Goal: Task Accomplishment & Management: Manage account settings

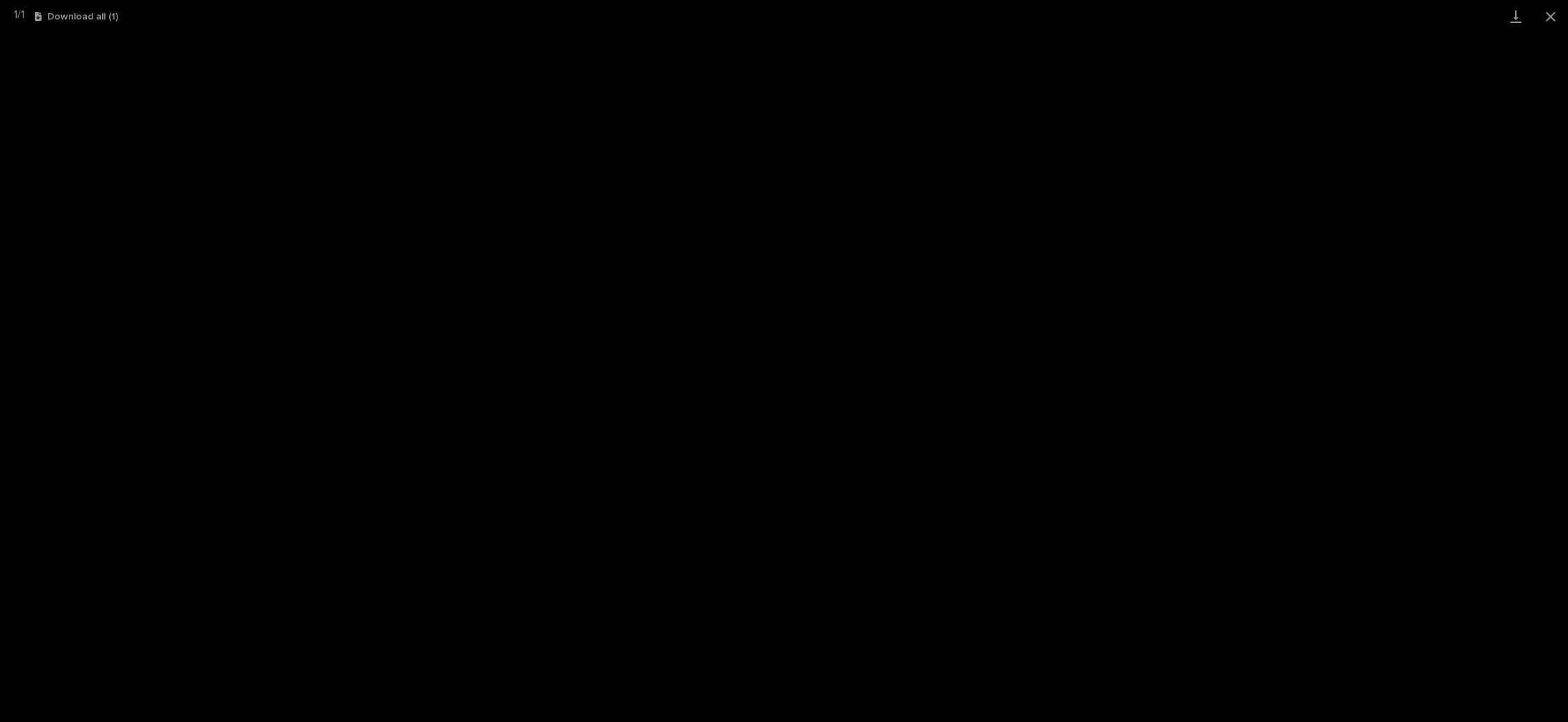
scroll to position [34, 0]
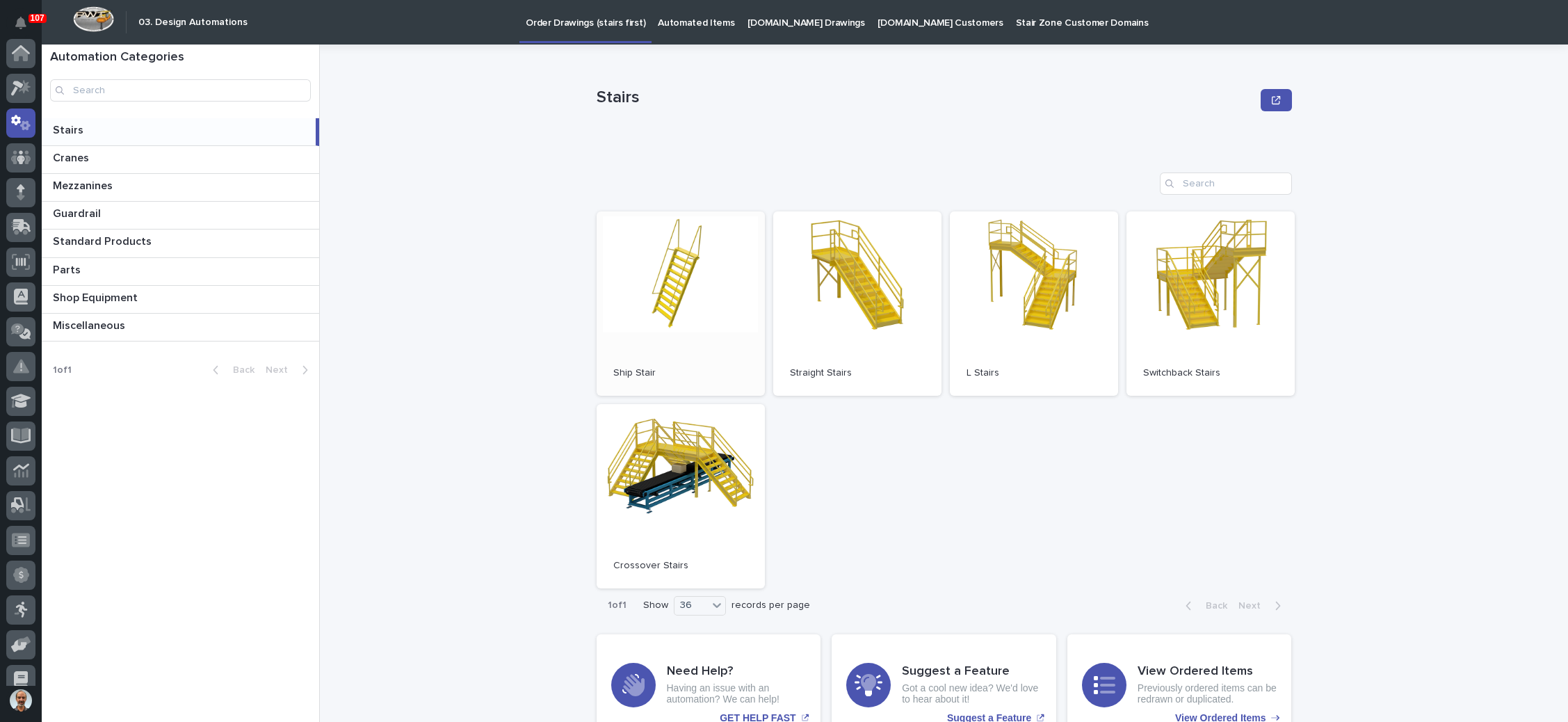
scroll to position [69, 0]
click at [1207, 302] on span "Open" at bounding box center [1210, 302] width 25 height 10
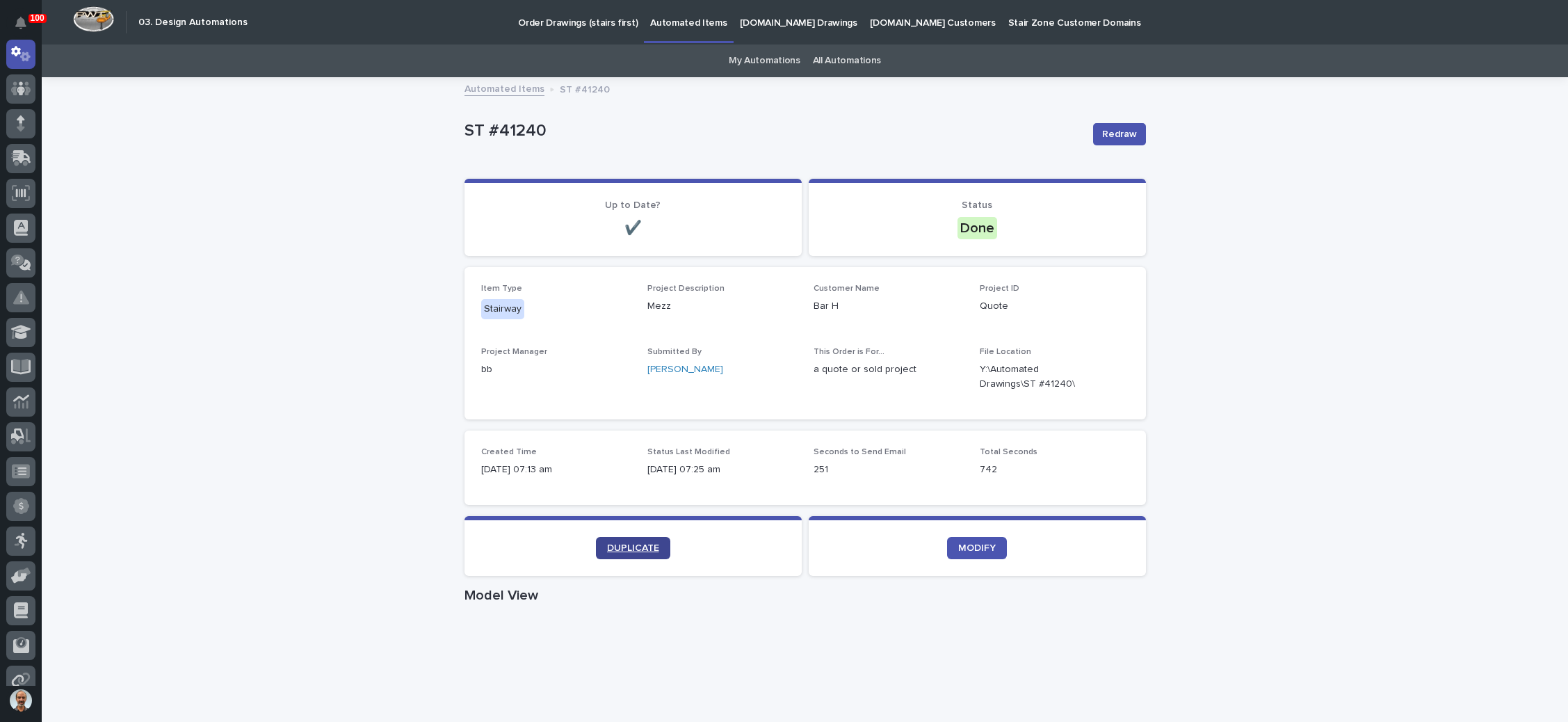
click at [633, 543] on span "DUPLICATE" at bounding box center [633, 548] width 53 height 10
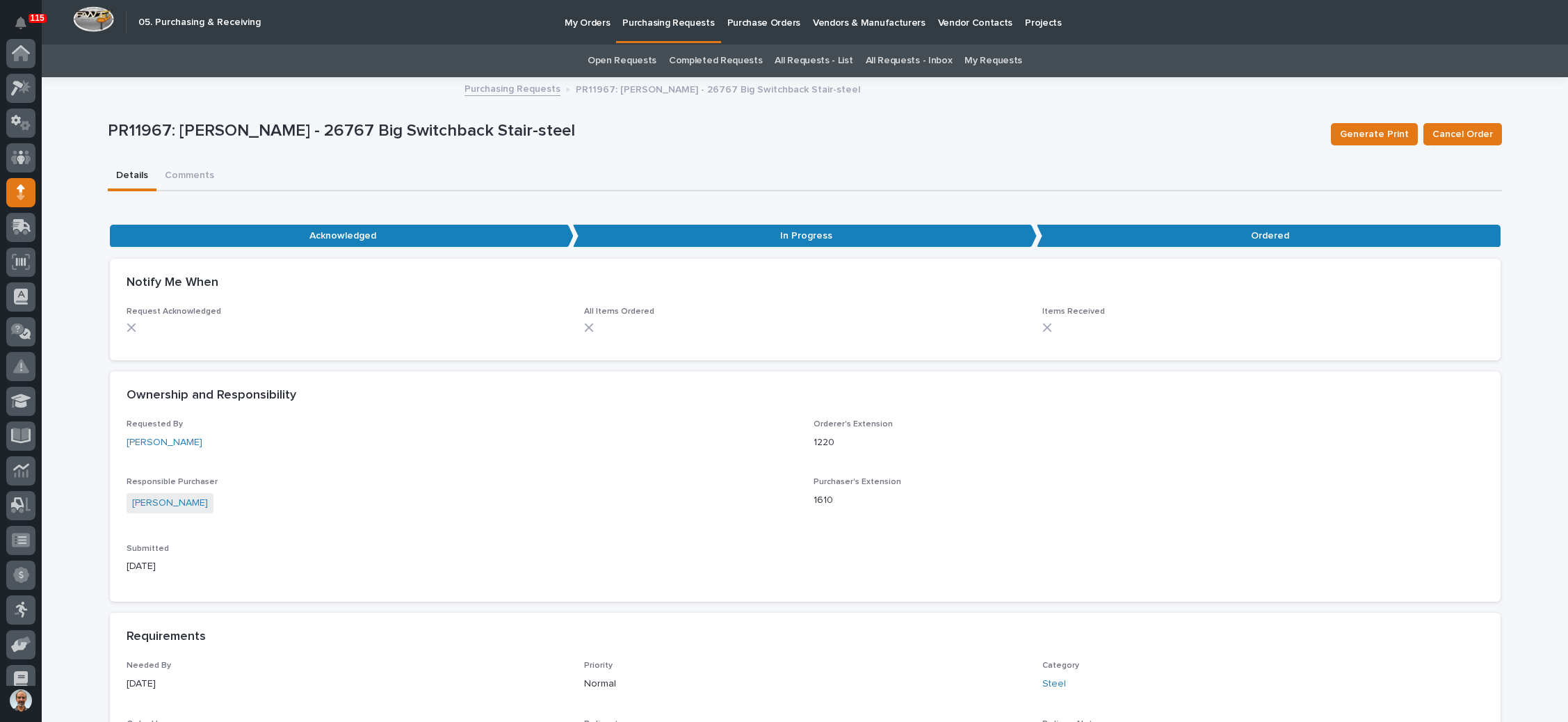
scroll to position [139, 0]
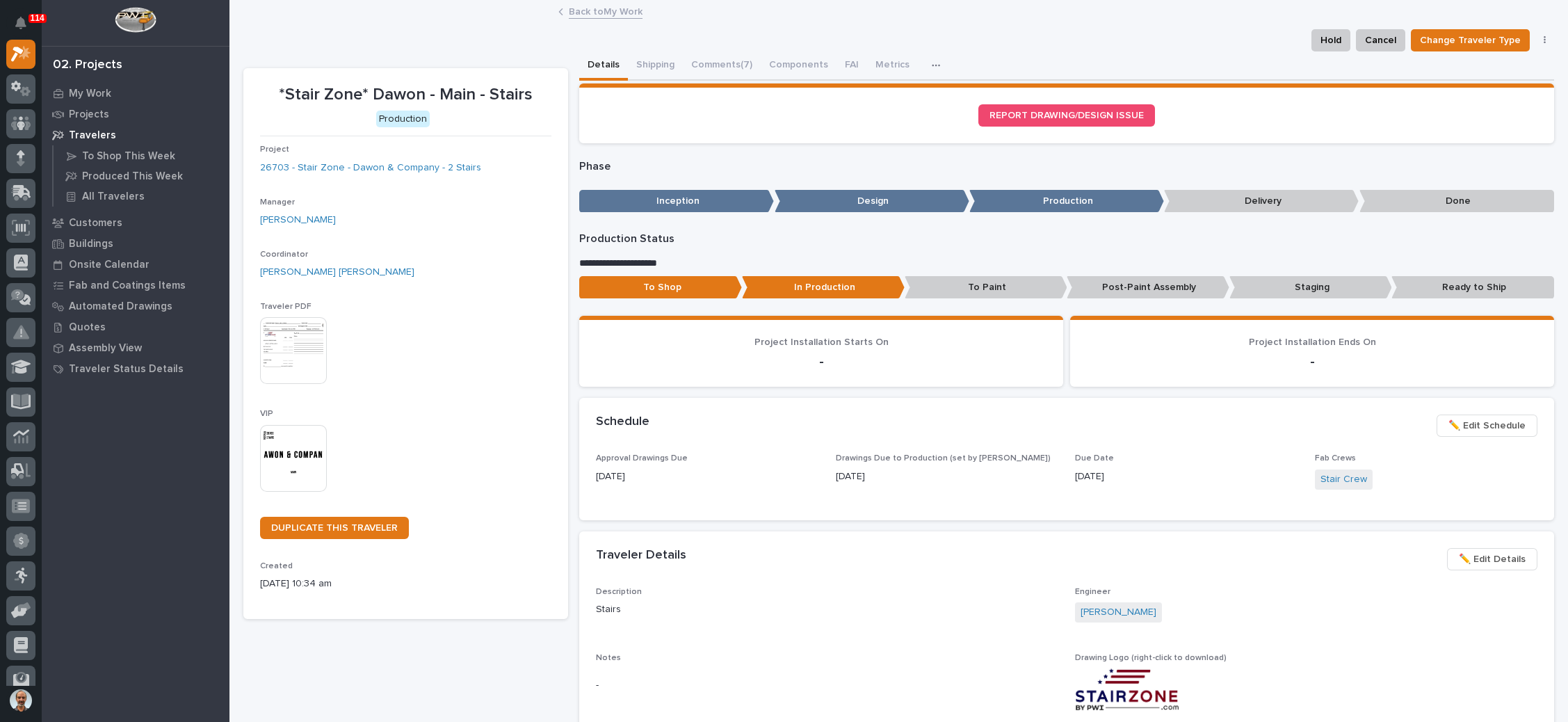
click at [611, 9] on link "Back to My Work" at bounding box center [605, 11] width 74 height 16
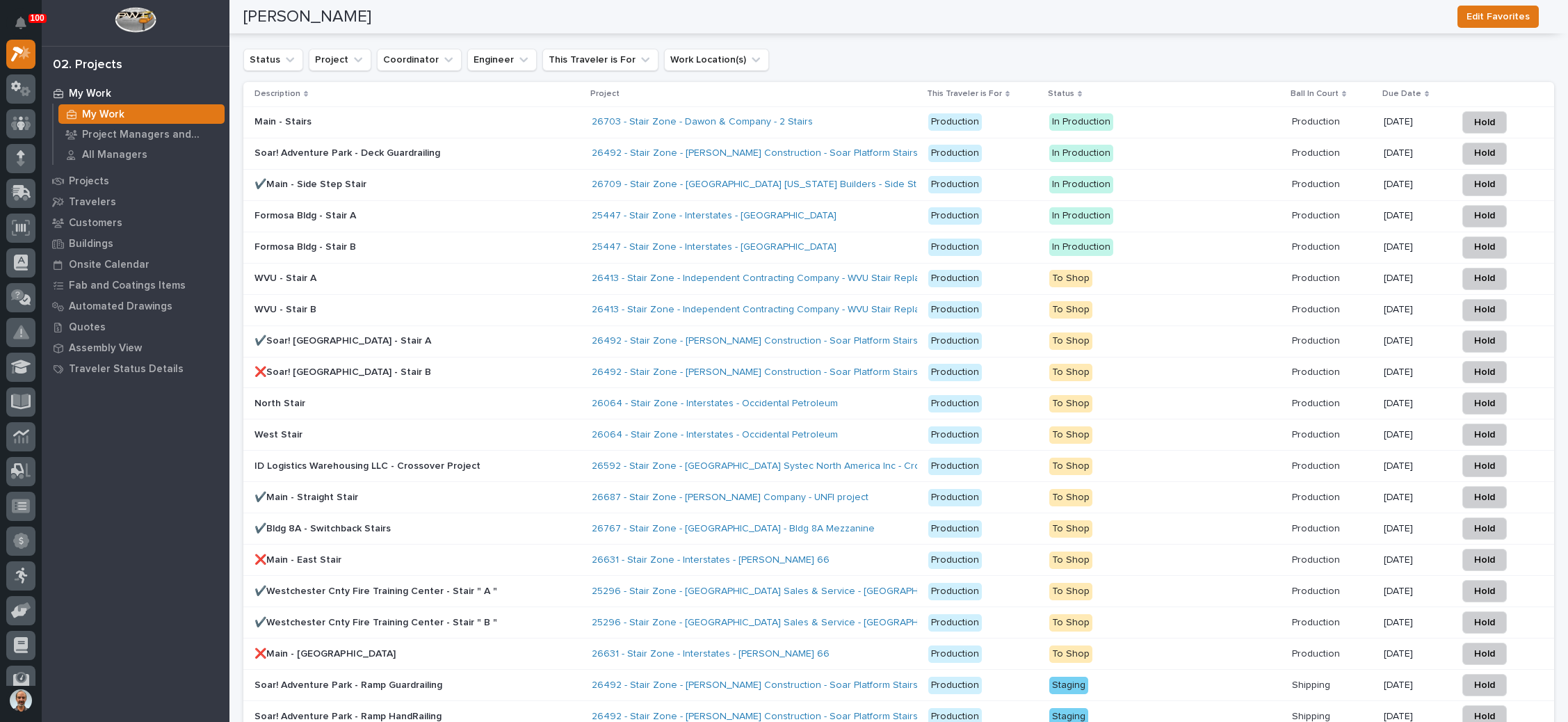
scroll to position [2092, 0]
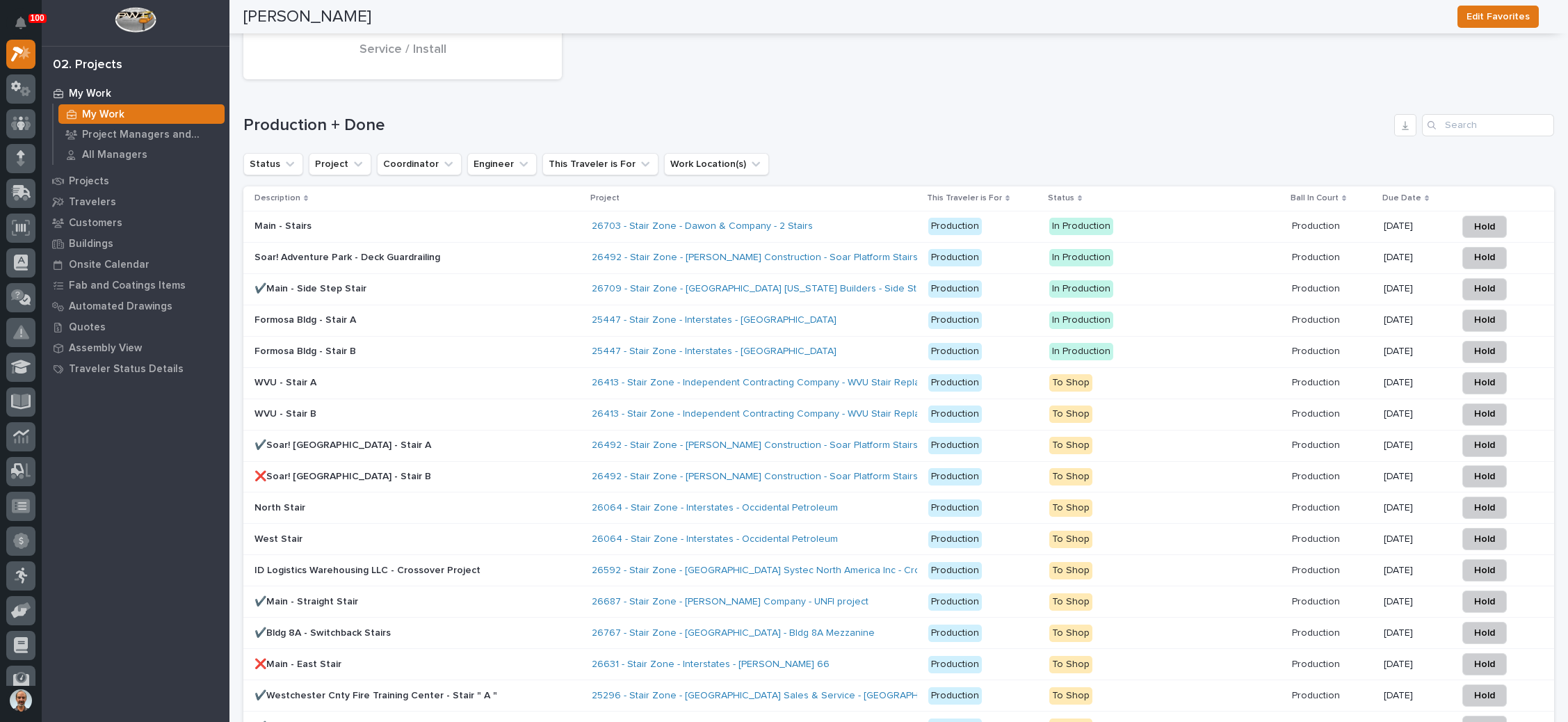
click at [503, 434] on div "✔️Soar! [GEOGRAPHIC_DATA] - Stair A" at bounding box center [417, 445] width 326 height 23
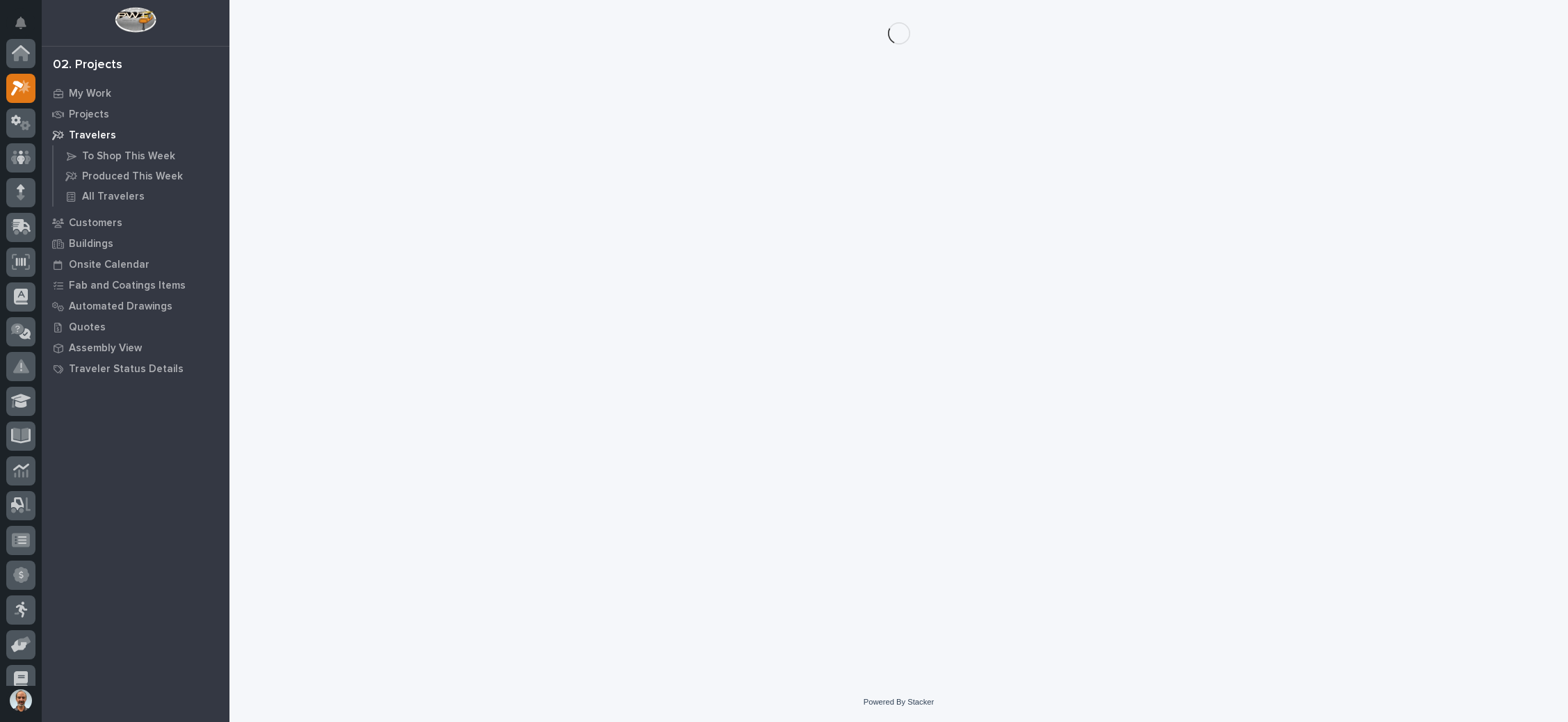
scroll to position [34, 0]
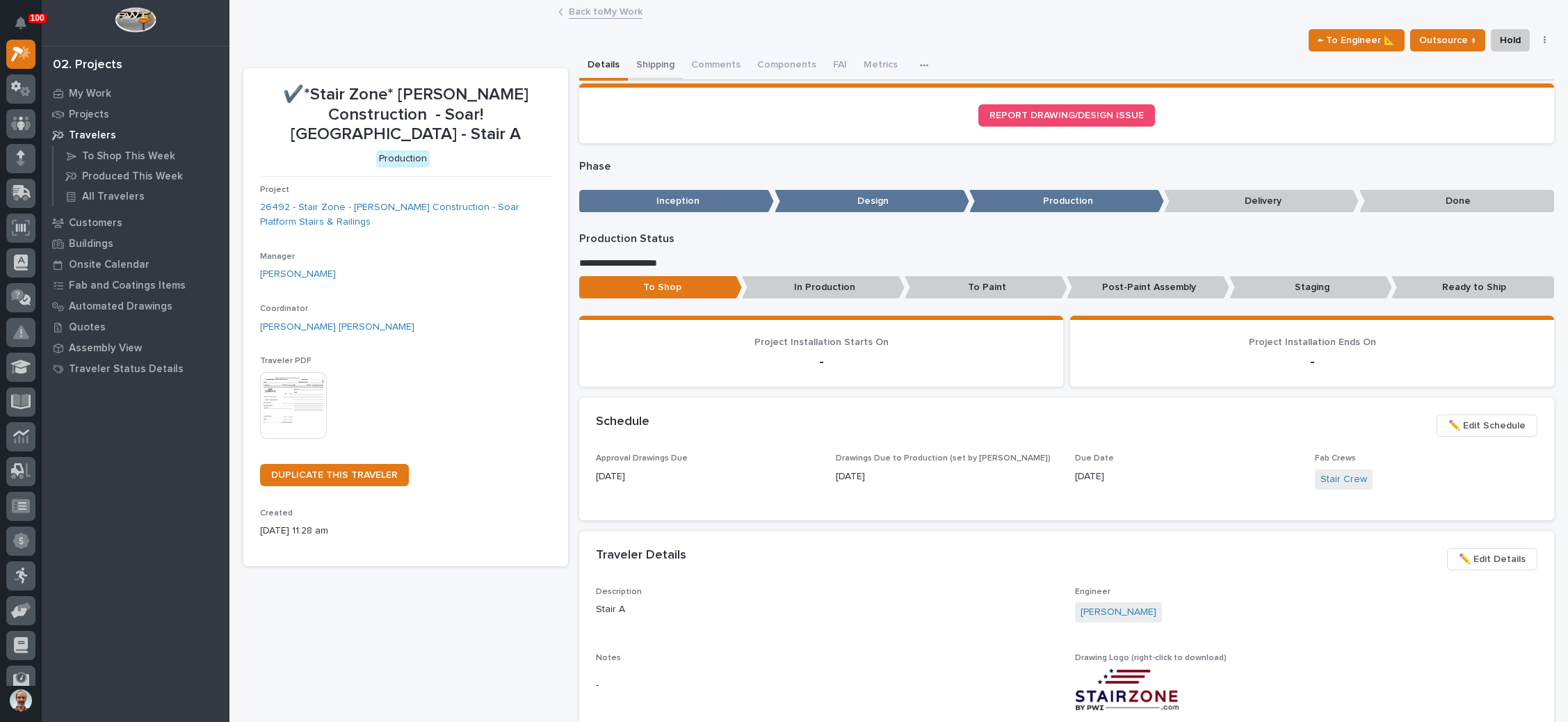
click at [652, 55] on button "Shipping" at bounding box center [655, 66] width 55 height 29
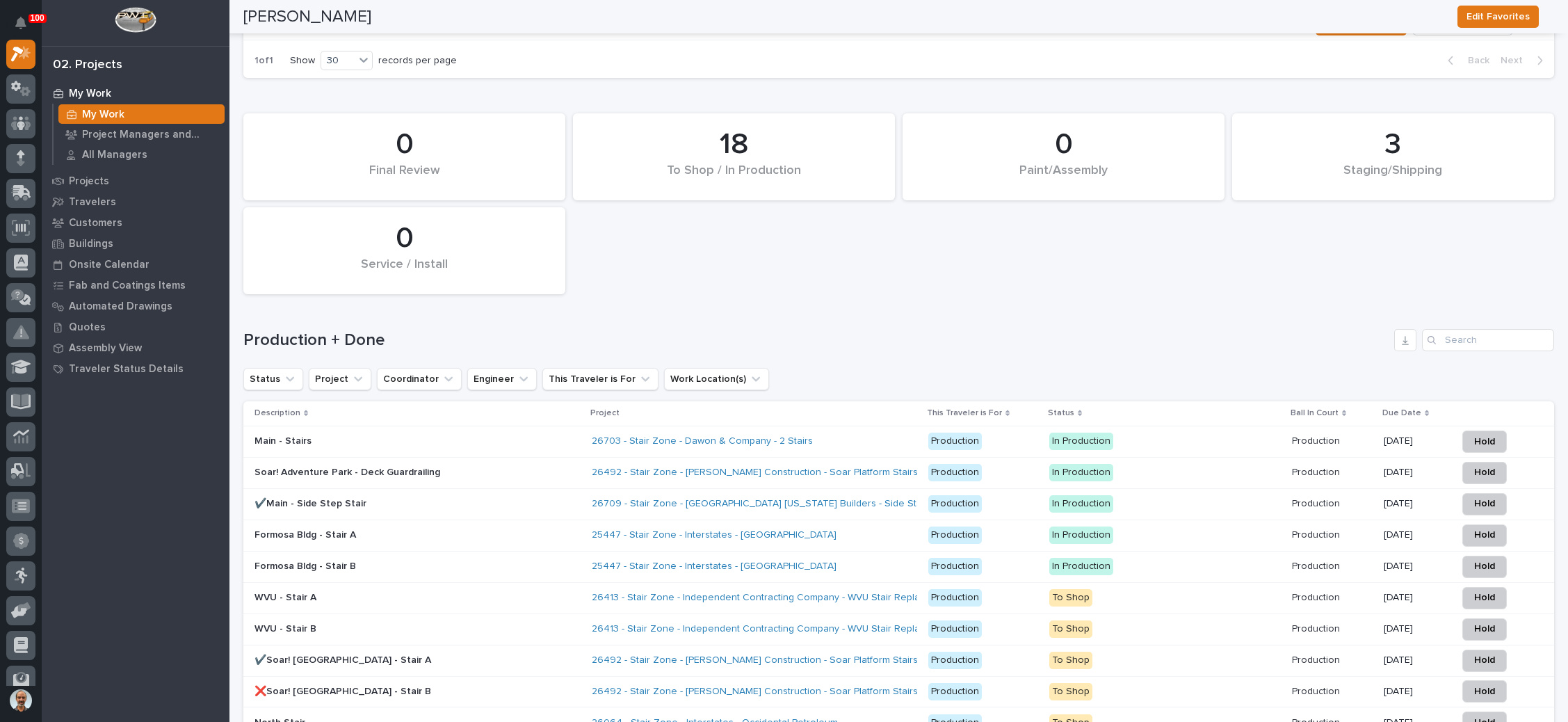
scroll to position [2191, 0]
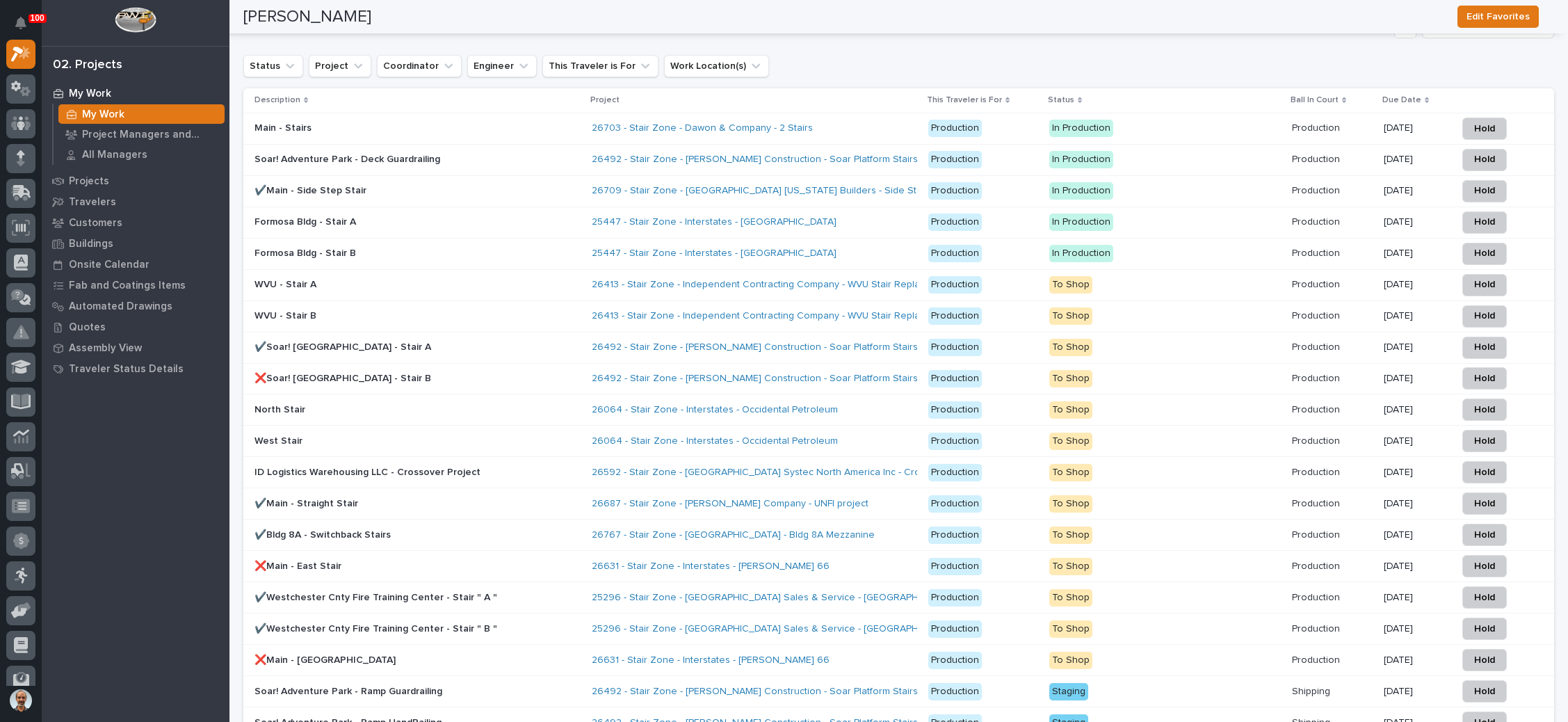
click at [516, 367] on div "❌Soar! [GEOGRAPHIC_DATA] - Stair B" at bounding box center [417, 379] width 326 height 23
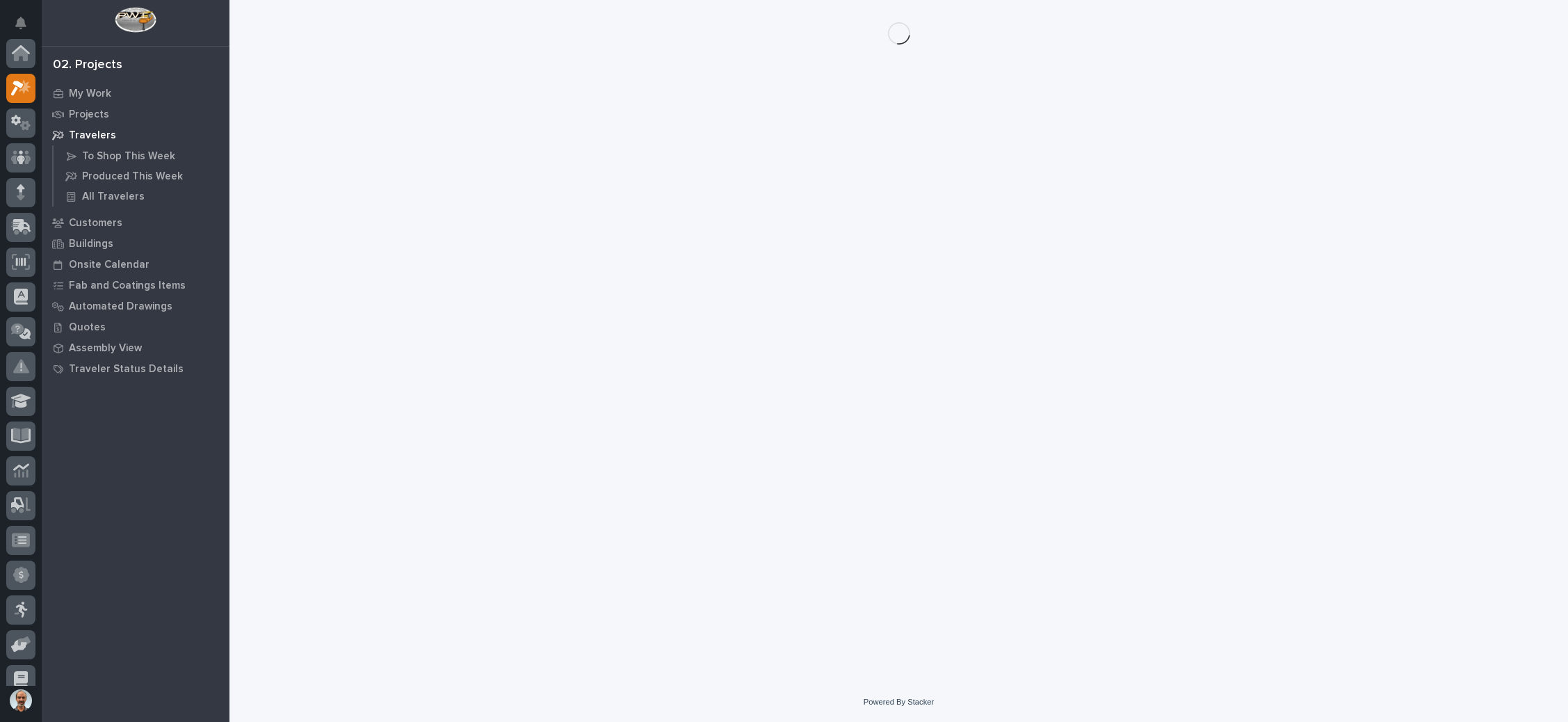
scroll to position [34, 0]
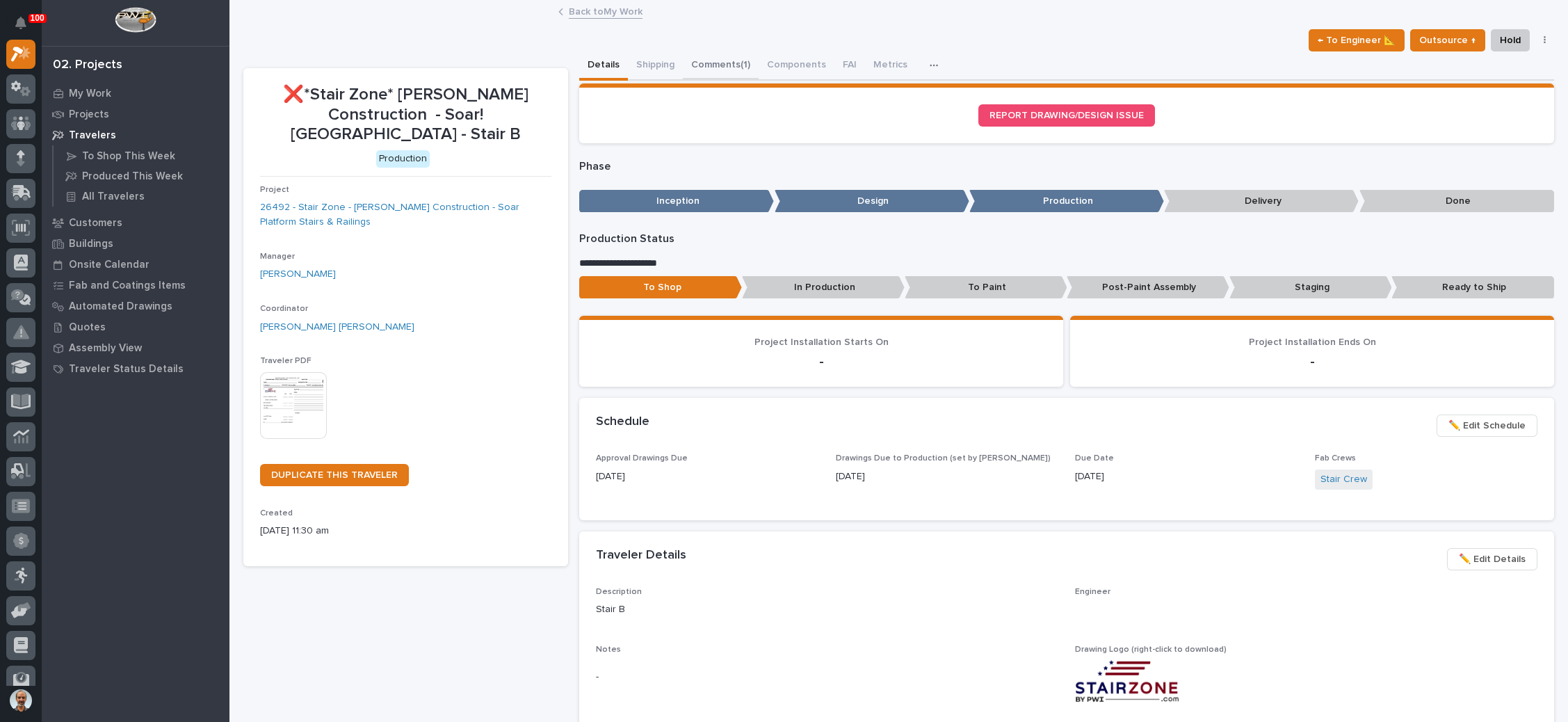
click at [732, 59] on button "Comments (1)" at bounding box center [720, 66] width 75 height 29
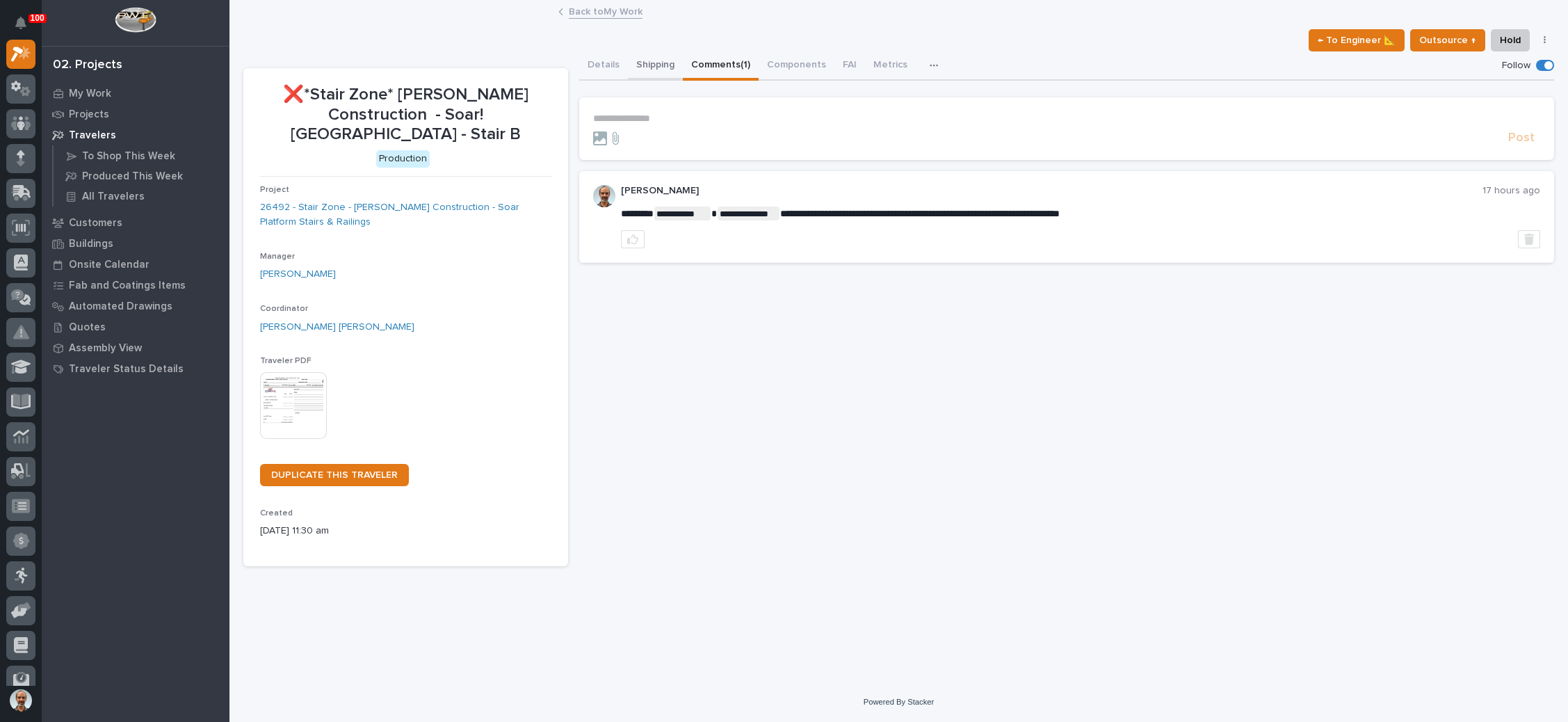
click at [661, 64] on button "Shipping" at bounding box center [655, 66] width 55 height 29
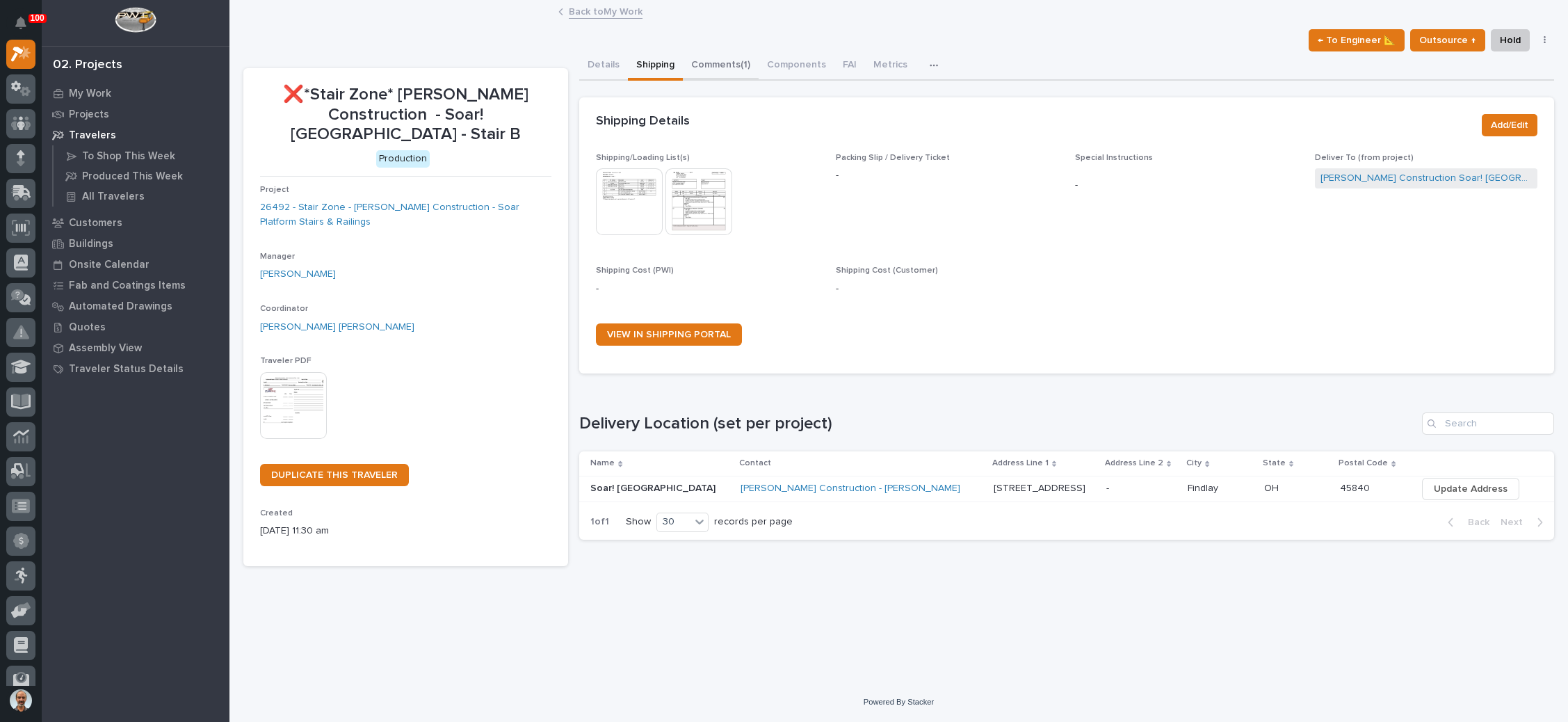
click at [736, 56] on button "Comments (1)" at bounding box center [720, 66] width 75 height 29
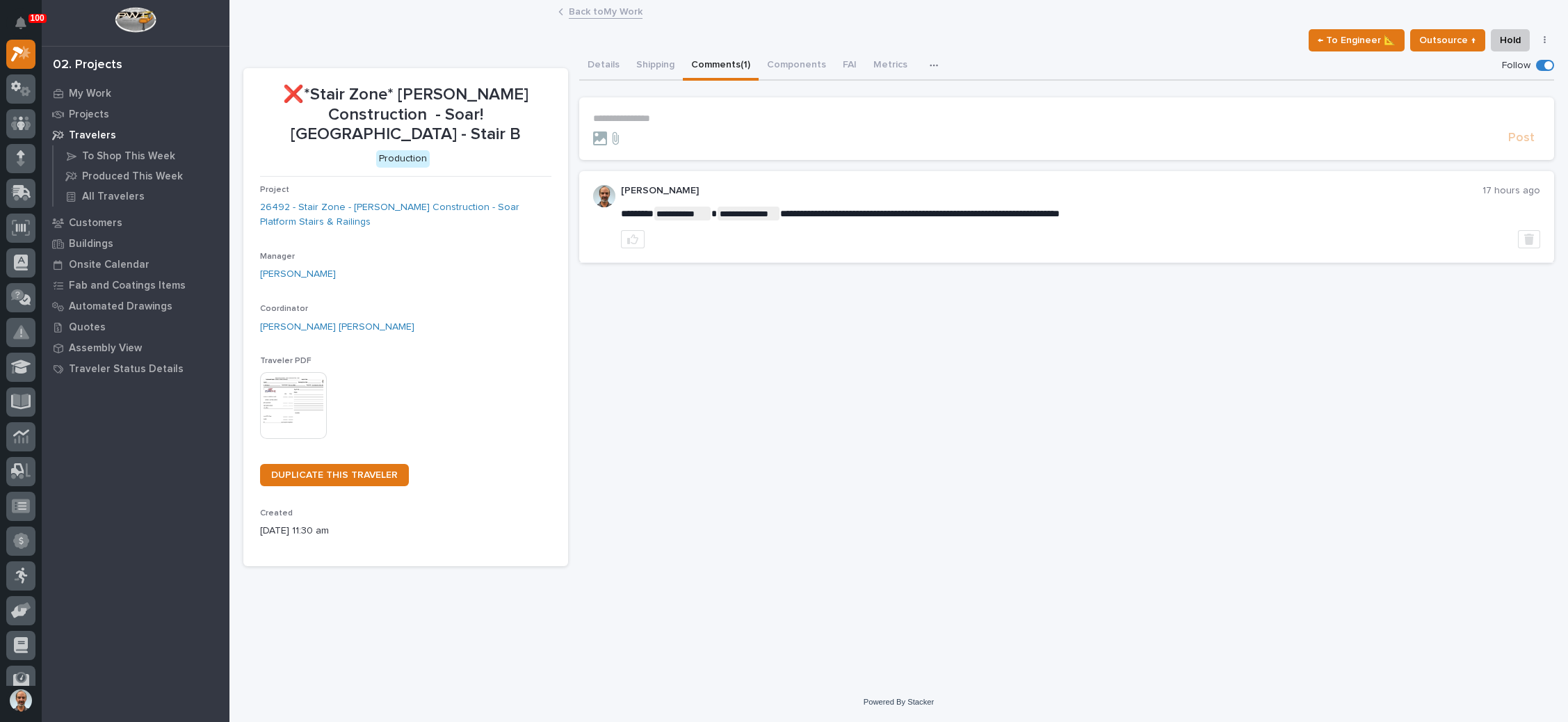
click at [613, 10] on link "Back to My Work" at bounding box center [605, 11] width 74 height 16
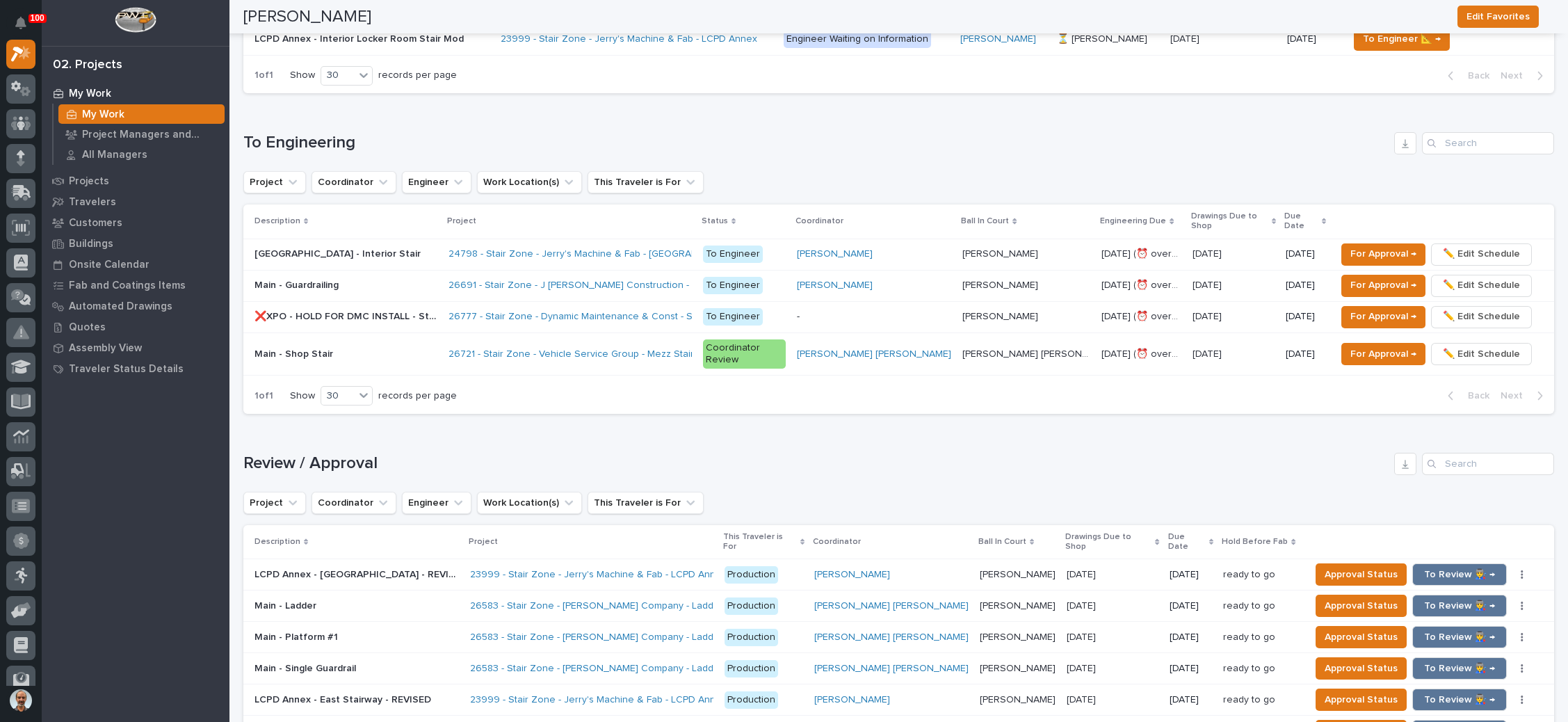
scroll to position [834, 0]
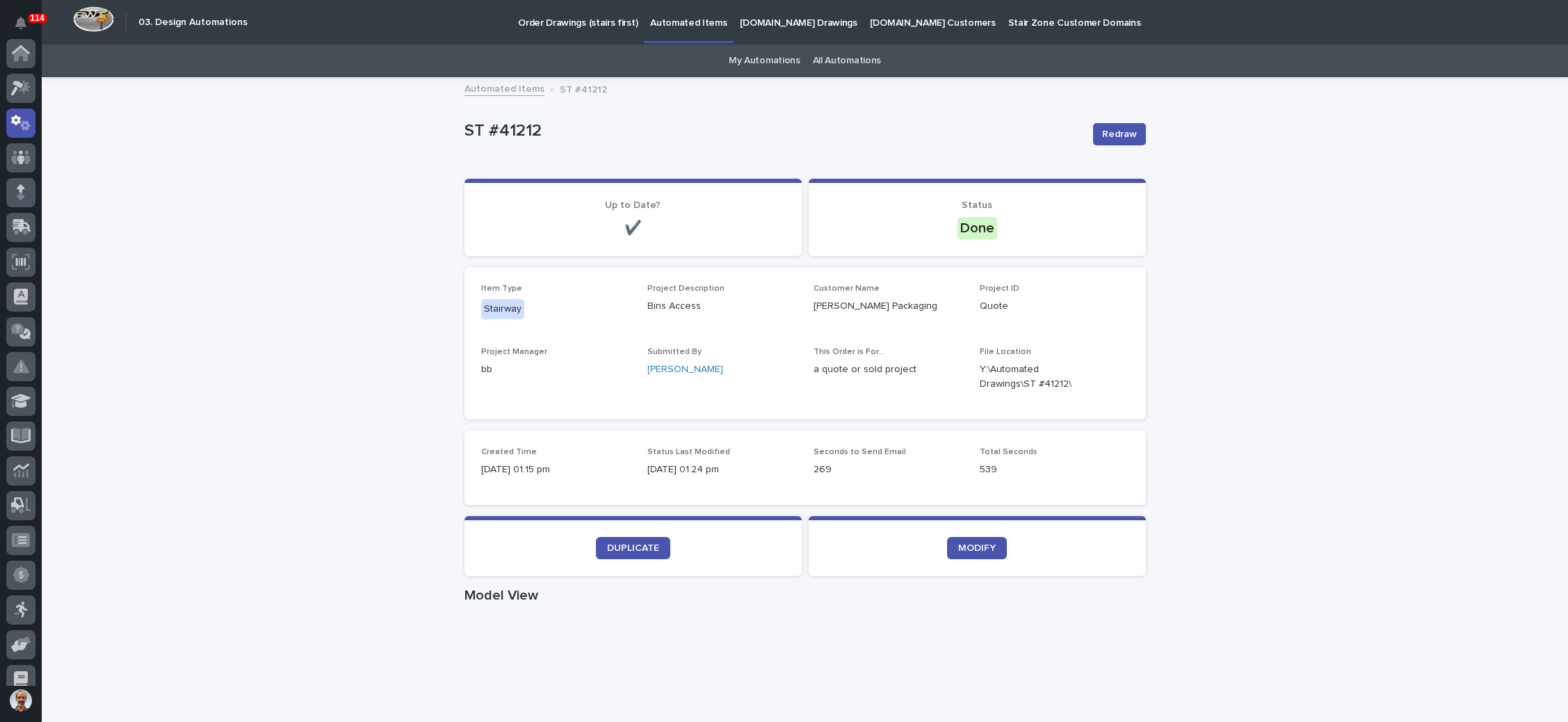
scroll to position [69, 0]
click at [588, 25] on p "Order Drawings (stairs first)" at bounding box center [577, 14] width 119 height 29
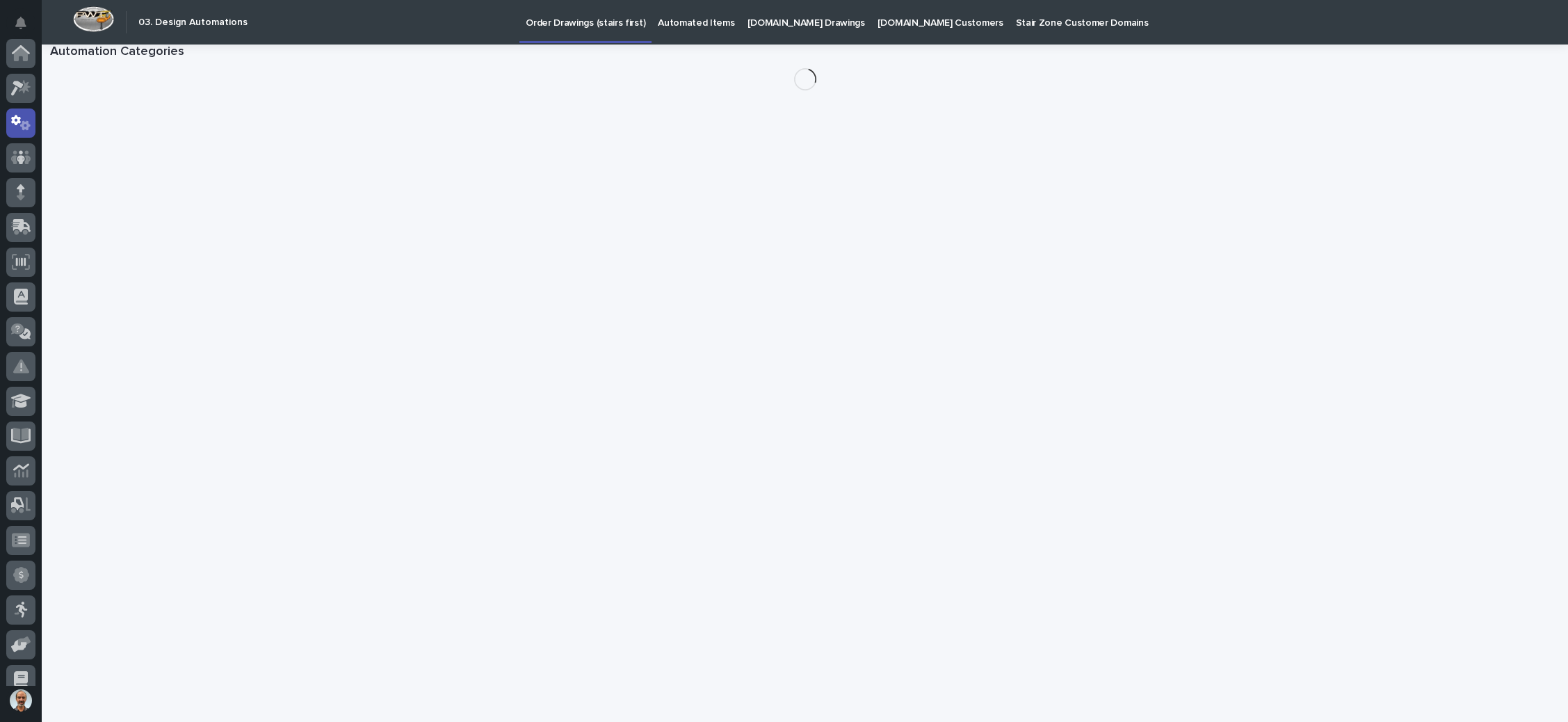
scroll to position [69, 0]
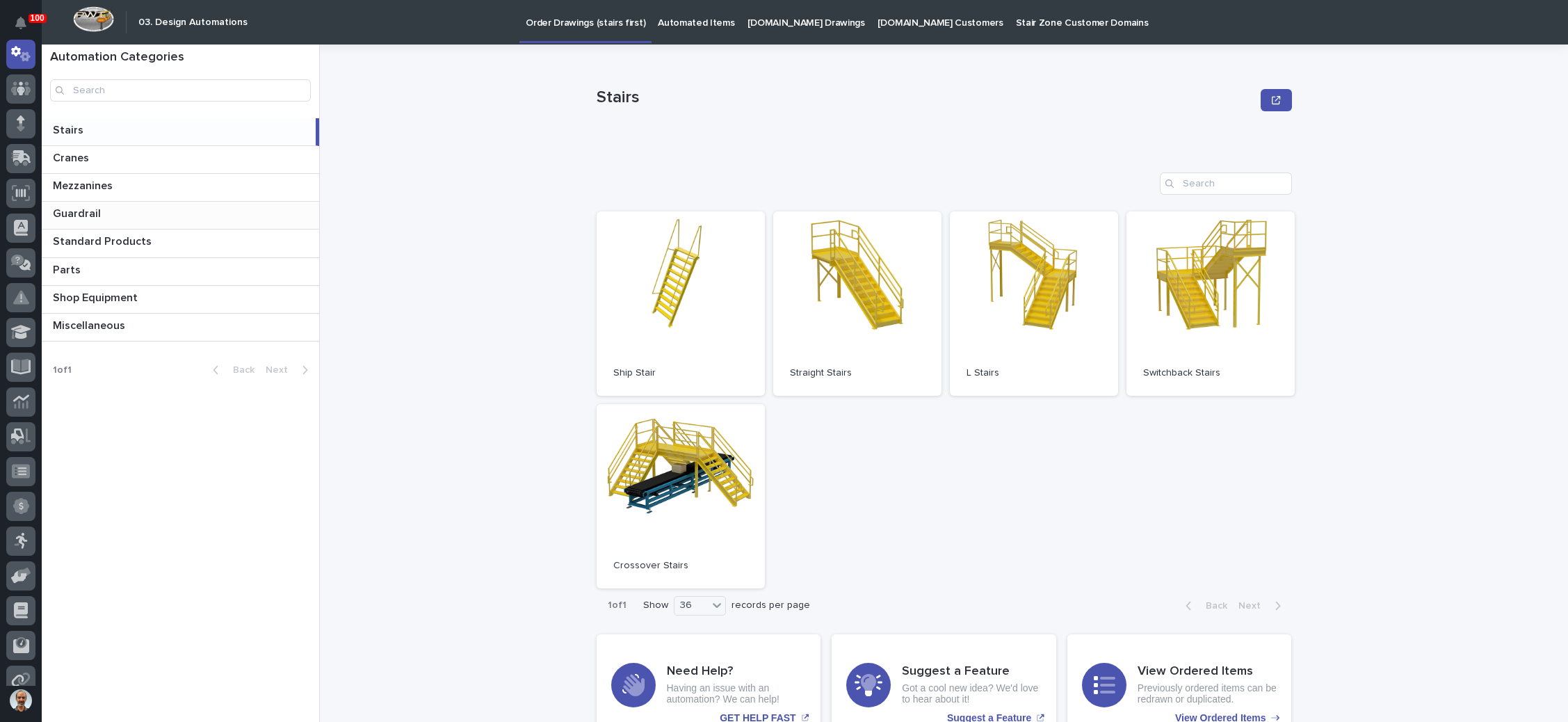
click at [92, 206] on p "Guardrail" at bounding box center [78, 212] width 51 height 16
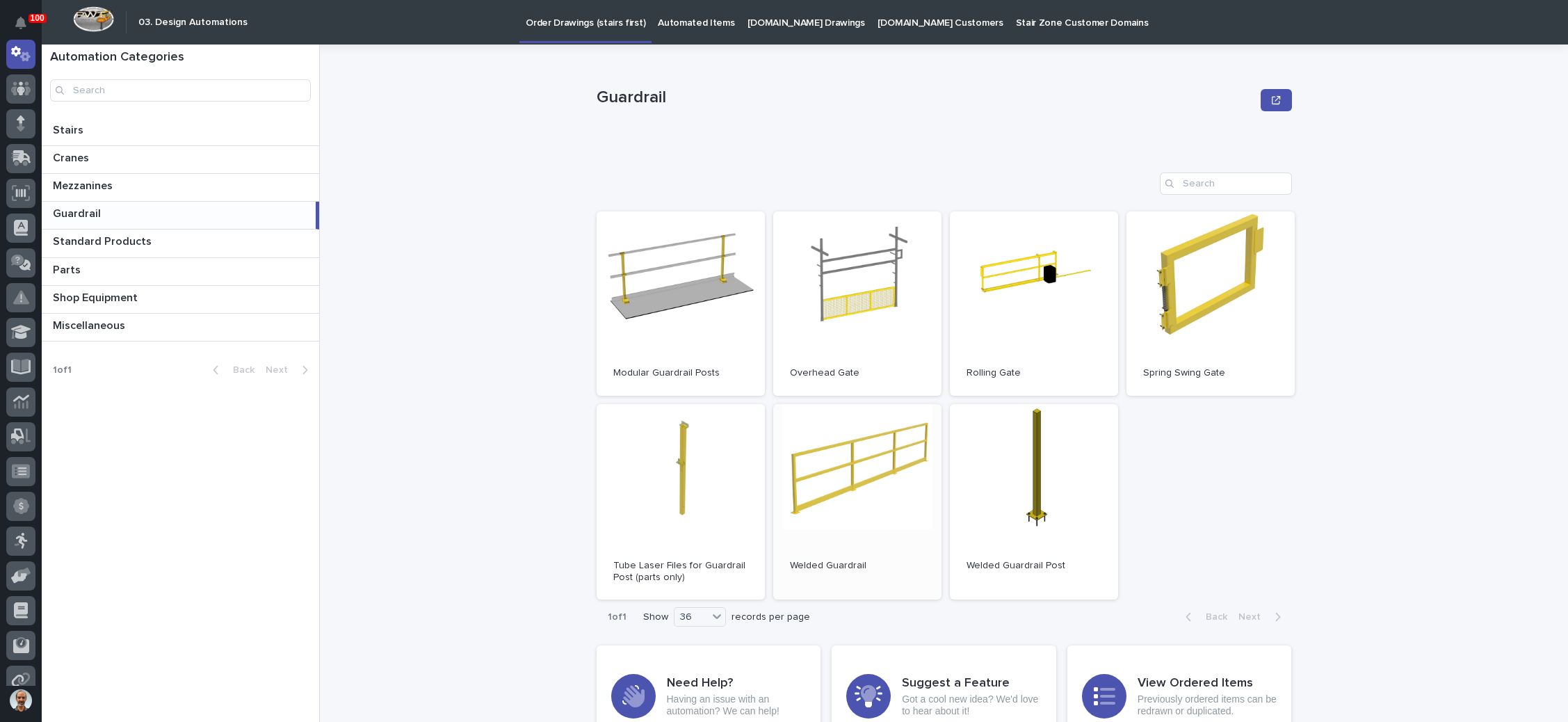
click at [864, 457] on link "Open" at bounding box center [857, 502] width 168 height 196
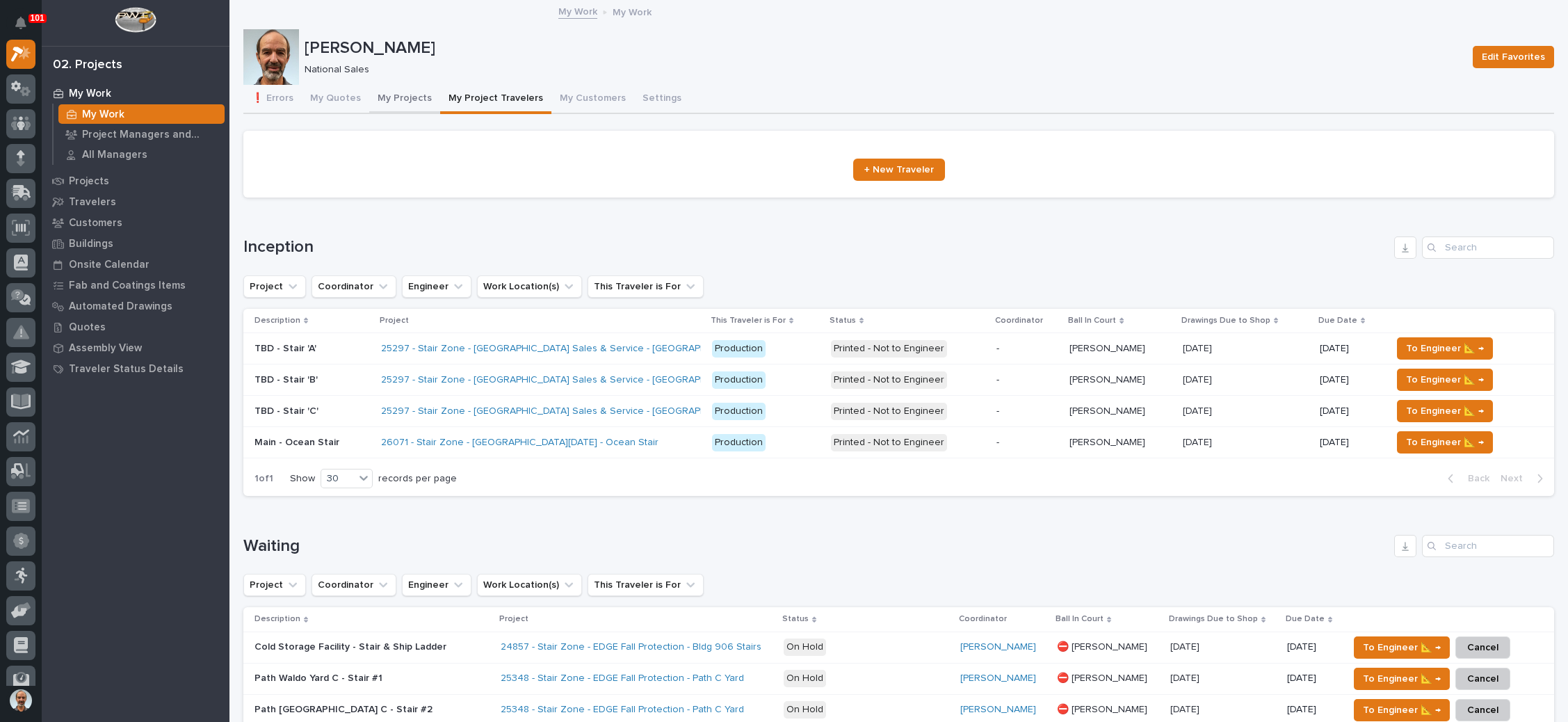
drag, startPoint x: 402, startPoint y: 89, endPoint x: 409, endPoint y: 93, distance: 8.1
click at [402, 89] on button "My Projects" at bounding box center [404, 99] width 71 height 29
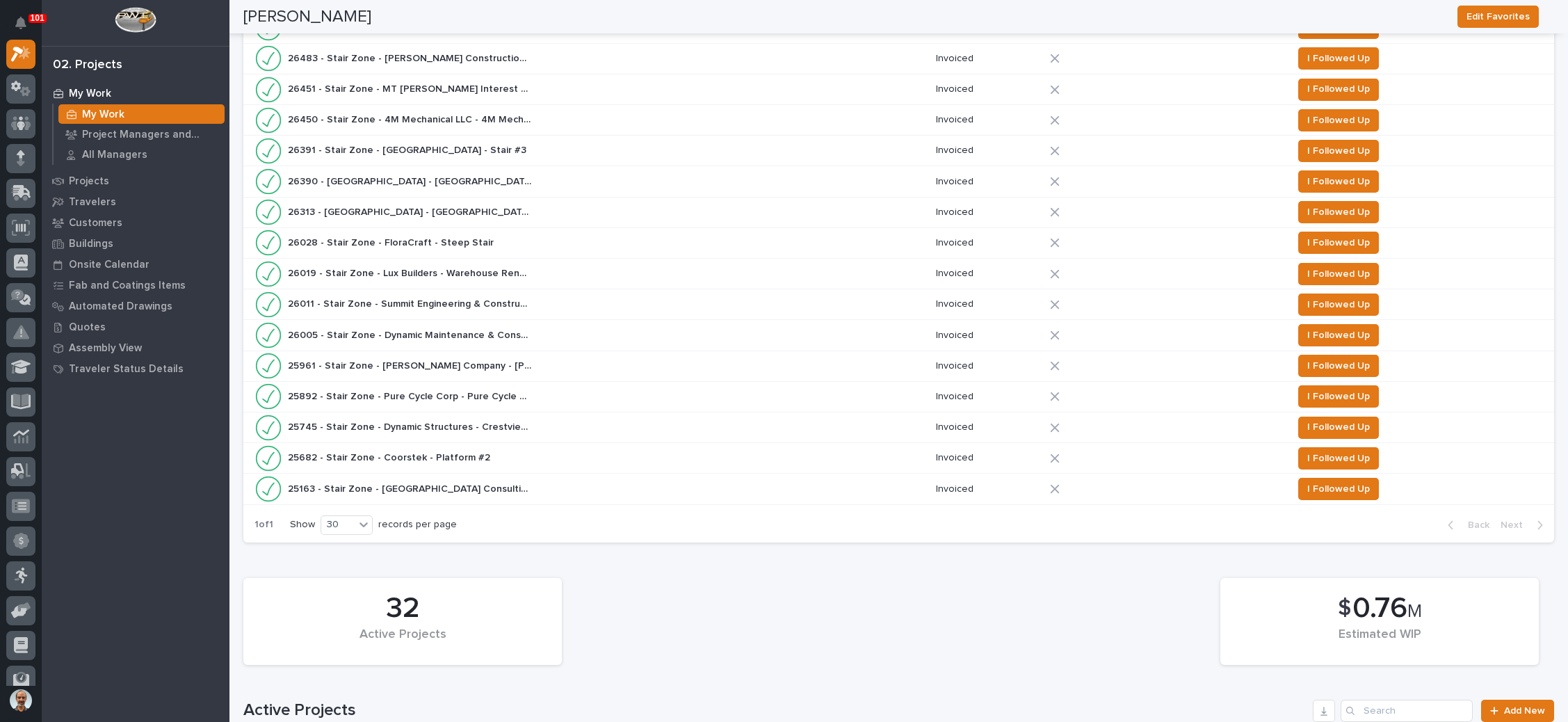
scroll to position [938, 0]
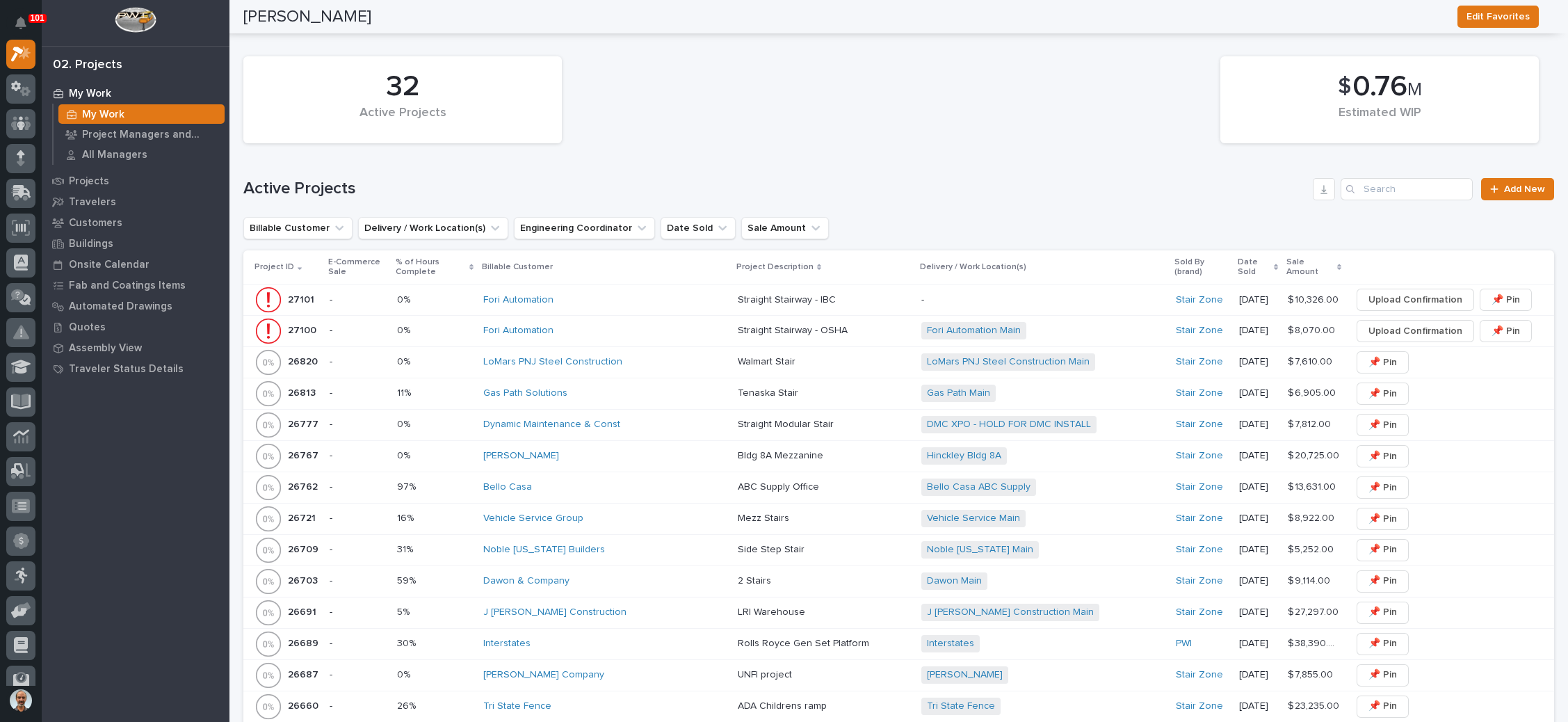
click at [958, 288] on div "-" at bounding box center [1042, 300] width 244 height 23
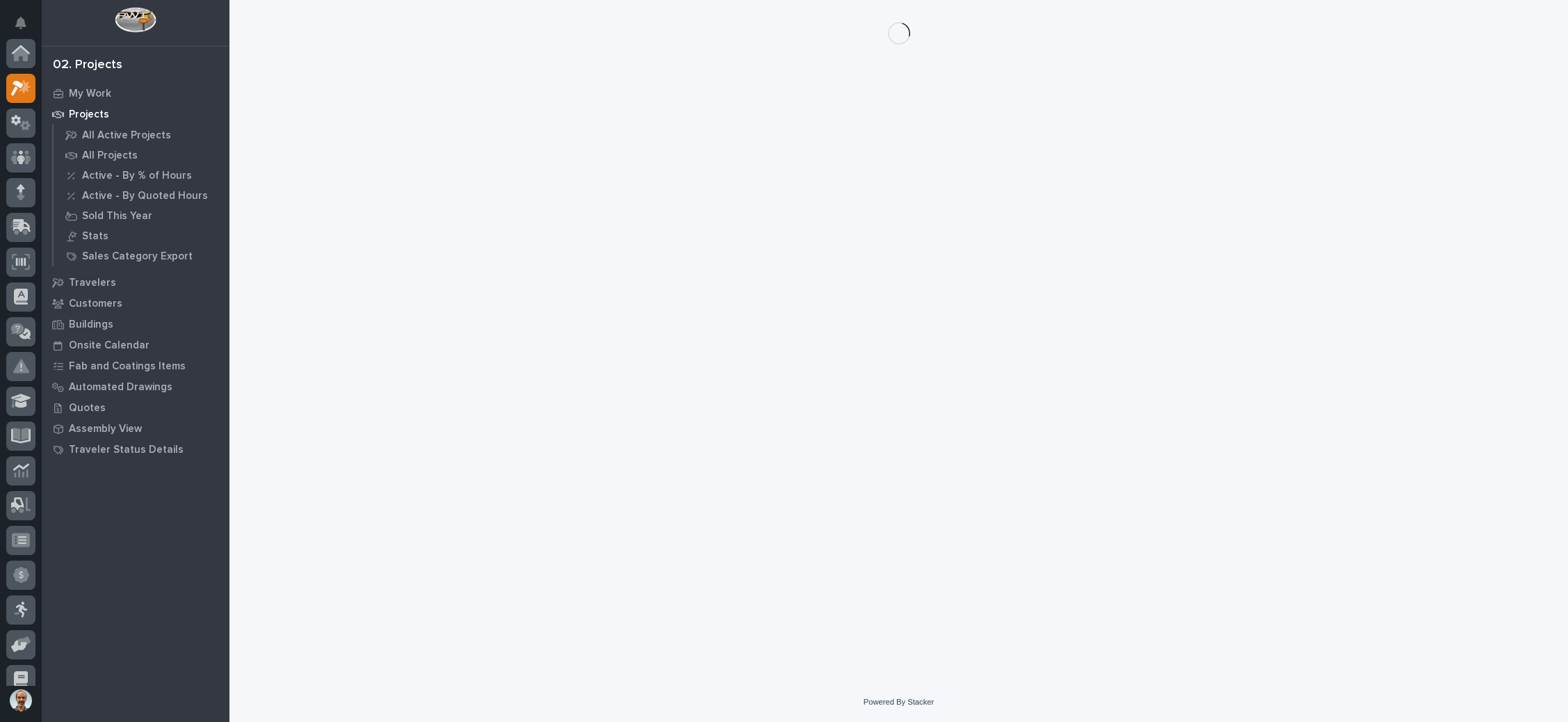
scroll to position [34, 0]
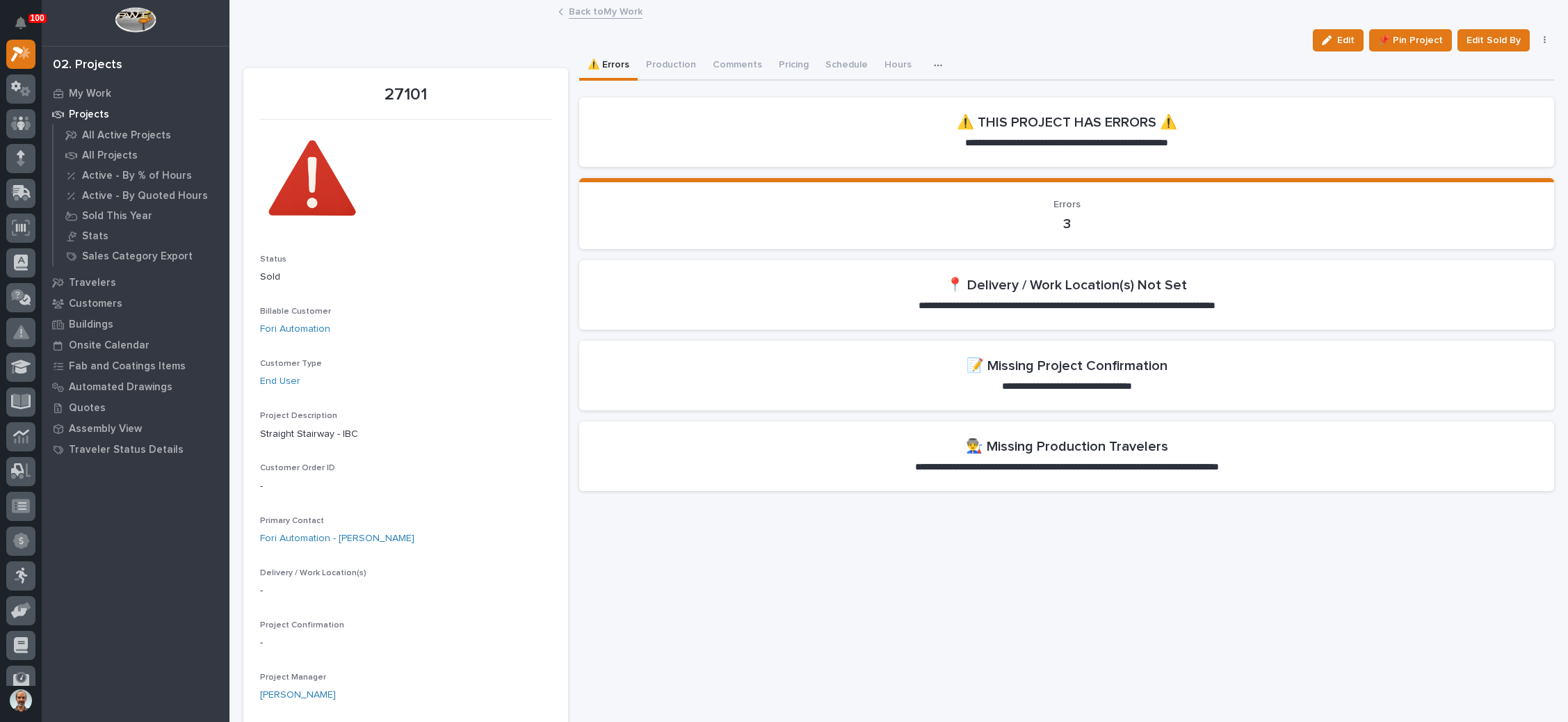
drag, startPoint x: 1326, startPoint y: 34, endPoint x: 712, endPoint y: 221, distance: 641.8
click at [1337, 34] on span "Edit" at bounding box center [1346, 40] width 18 height 12
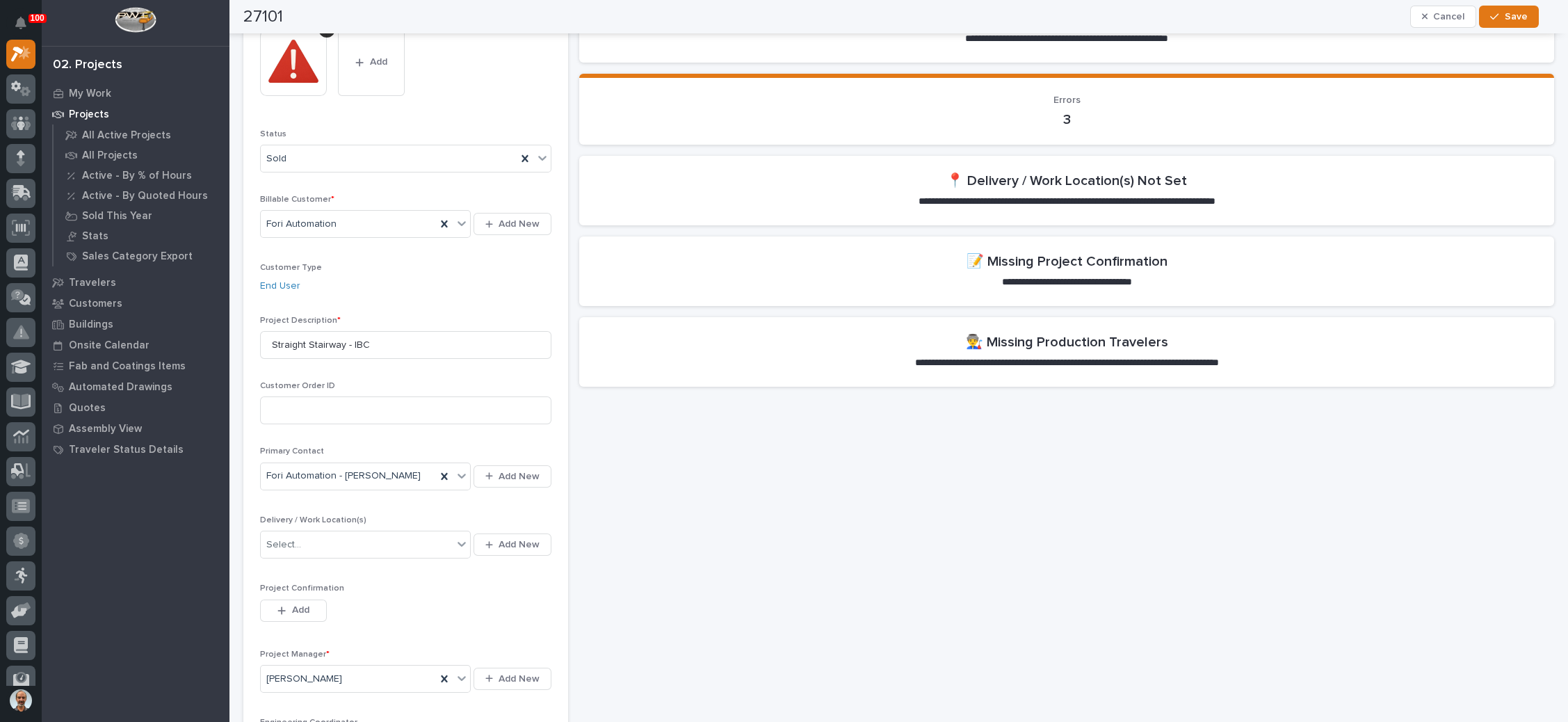
scroll to position [209, 0]
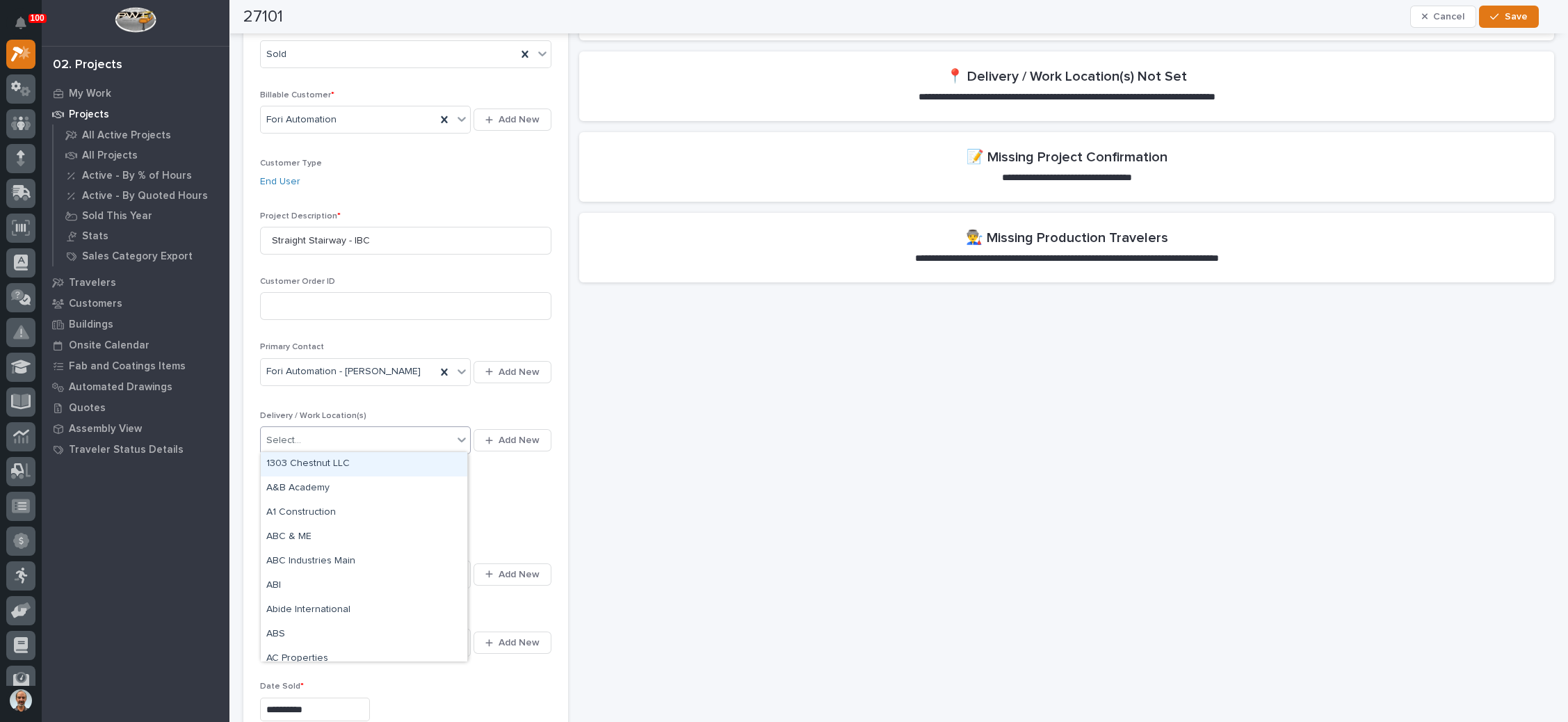
click at [420, 436] on div "Select..." at bounding box center [357, 441] width 192 height 23
type input "****"
click at [382, 460] on div "Fori Automation Main" at bounding box center [364, 464] width 207 height 25
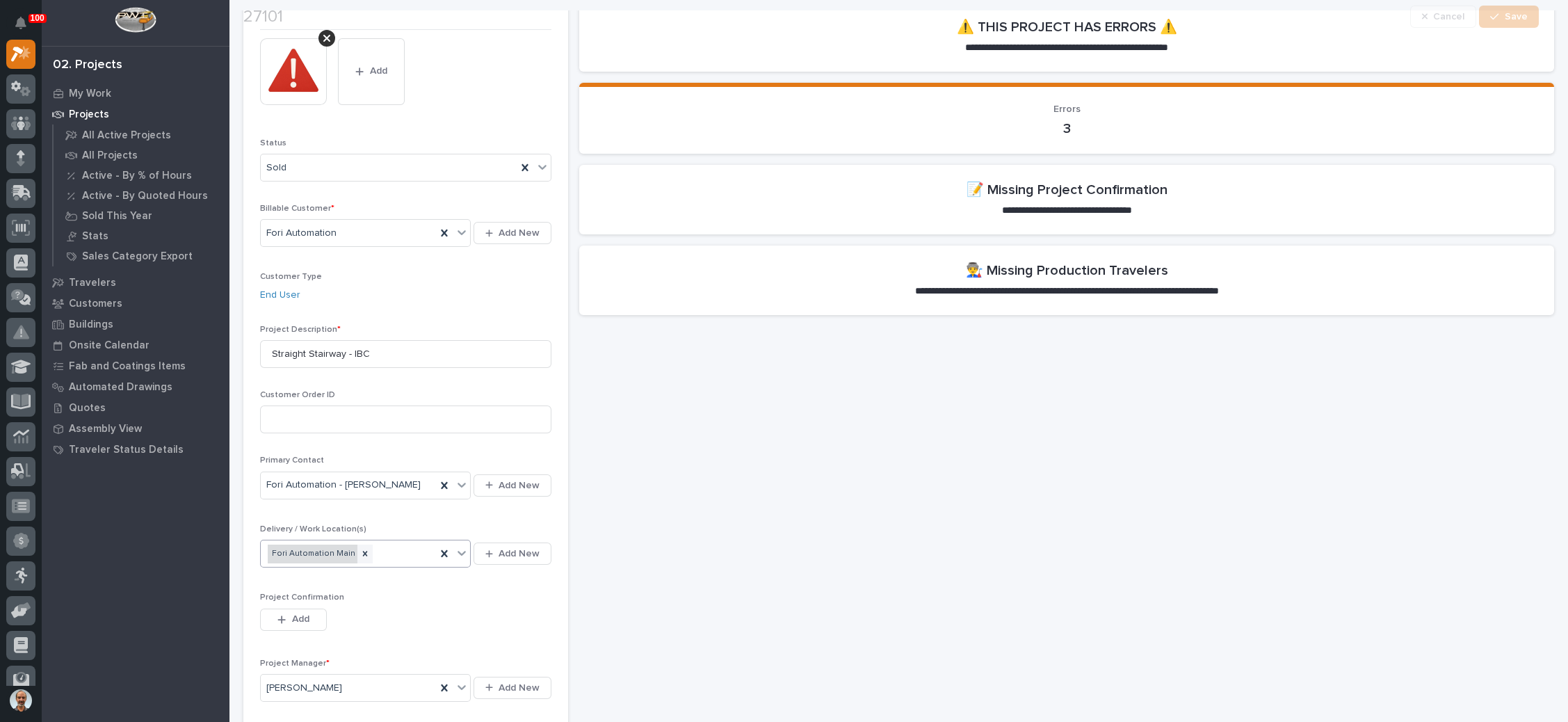
scroll to position [313, 0]
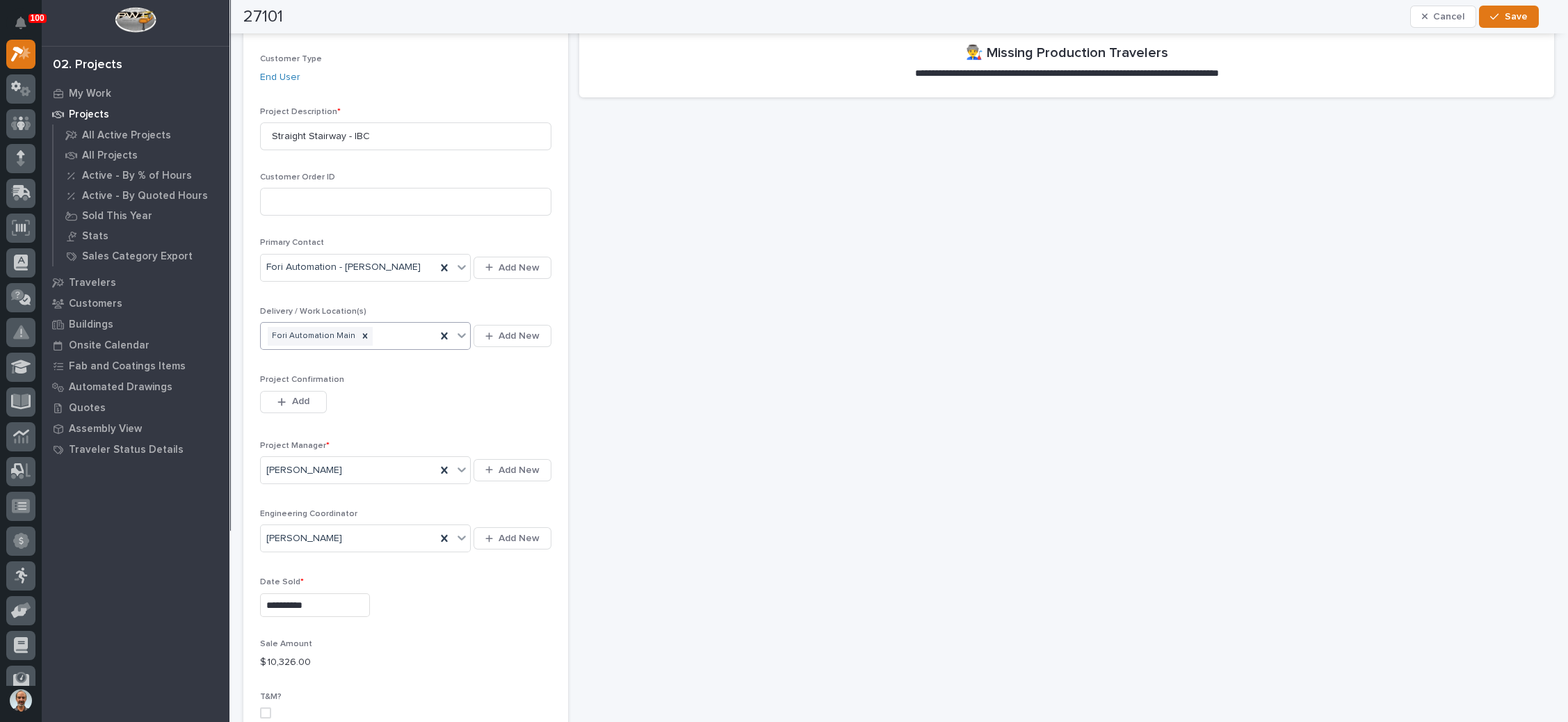
drag, startPoint x: 303, startPoint y: 398, endPoint x: 583, endPoint y: 395, distance: 280.0
click at [305, 397] on span "Add" at bounding box center [300, 401] width 18 height 12
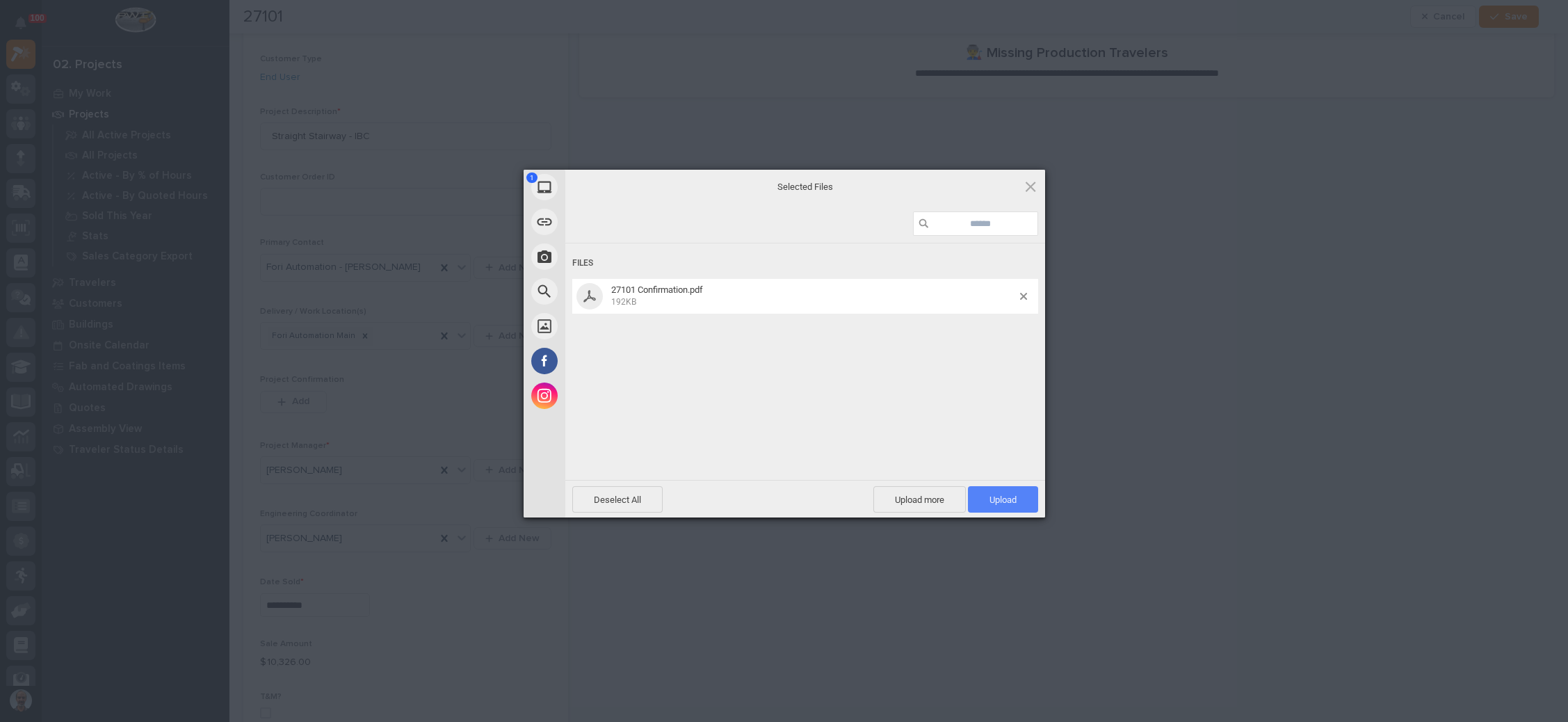
click at [992, 494] on span "Upload 1" at bounding box center [1002, 499] width 27 height 11
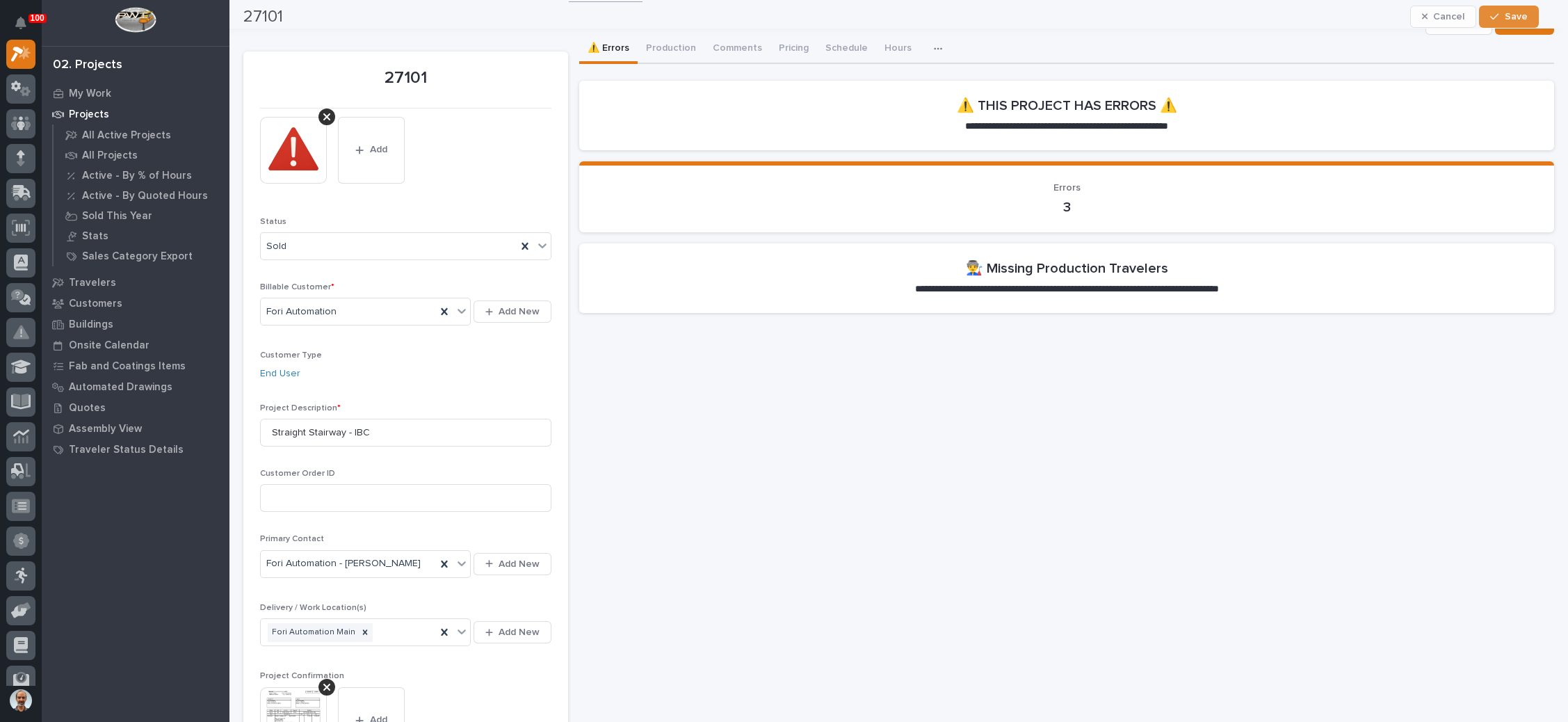
scroll to position [0, 0]
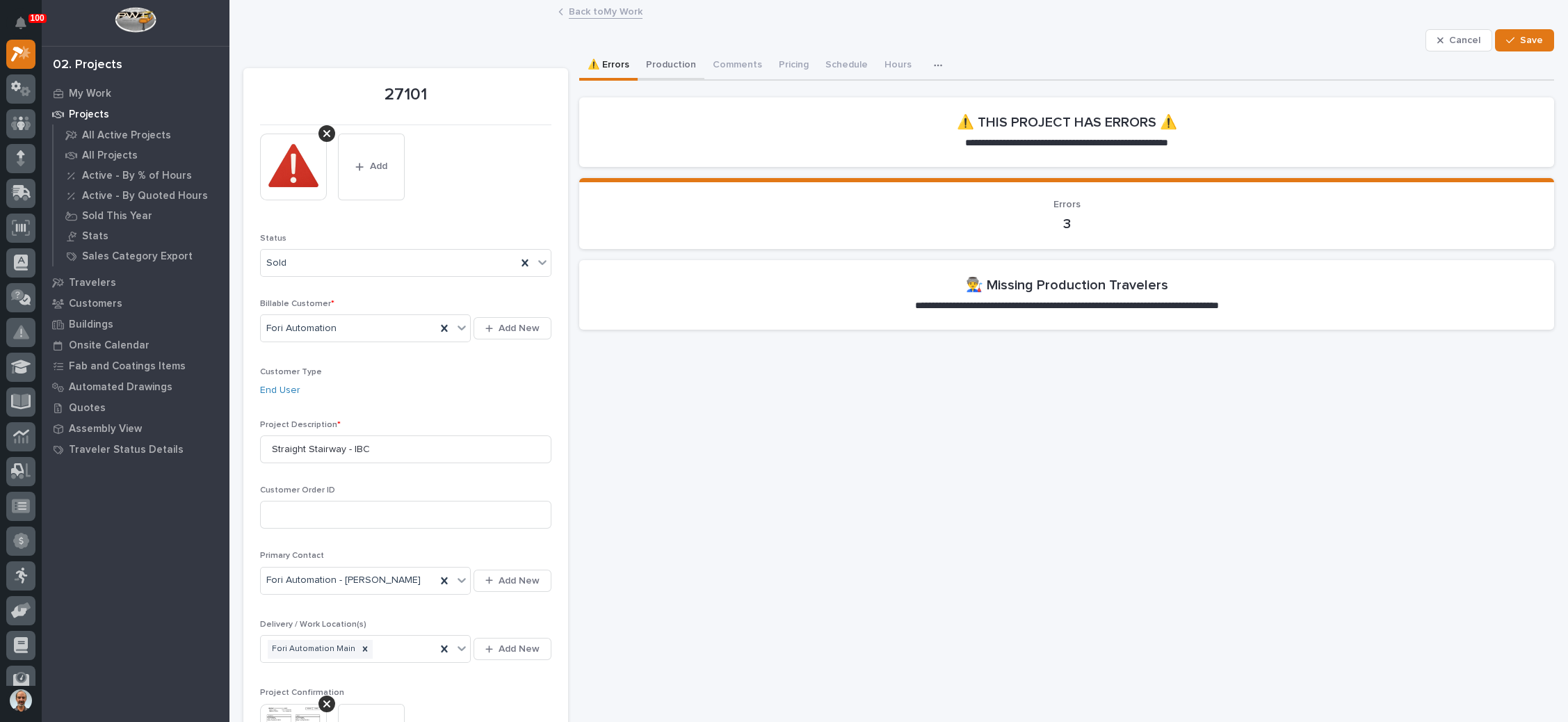
click at [676, 60] on button "Production" at bounding box center [671, 66] width 67 height 29
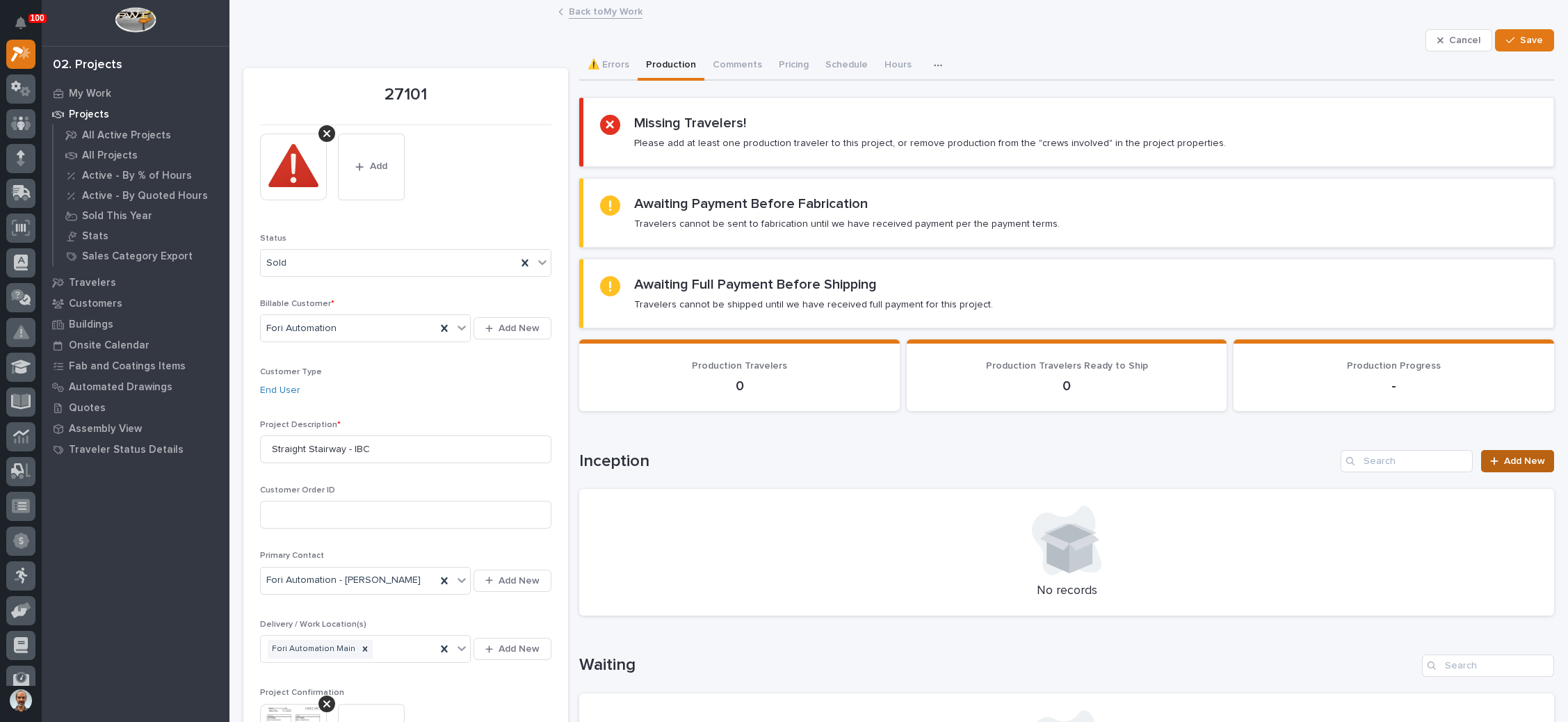
click at [1504, 457] on span "Add New" at bounding box center [1524, 461] width 41 height 10
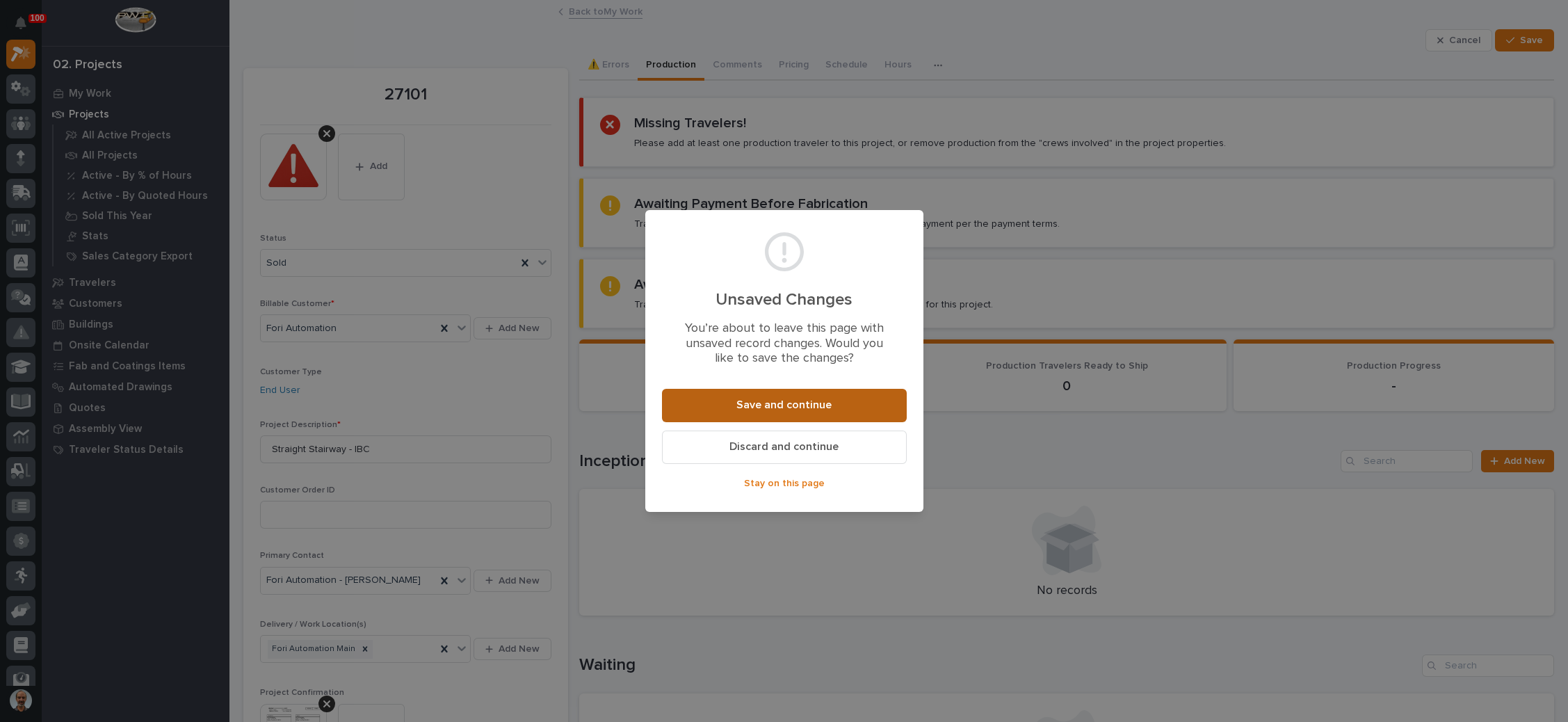
click at [795, 394] on button "Save and continue" at bounding box center [783, 406] width 244 height 33
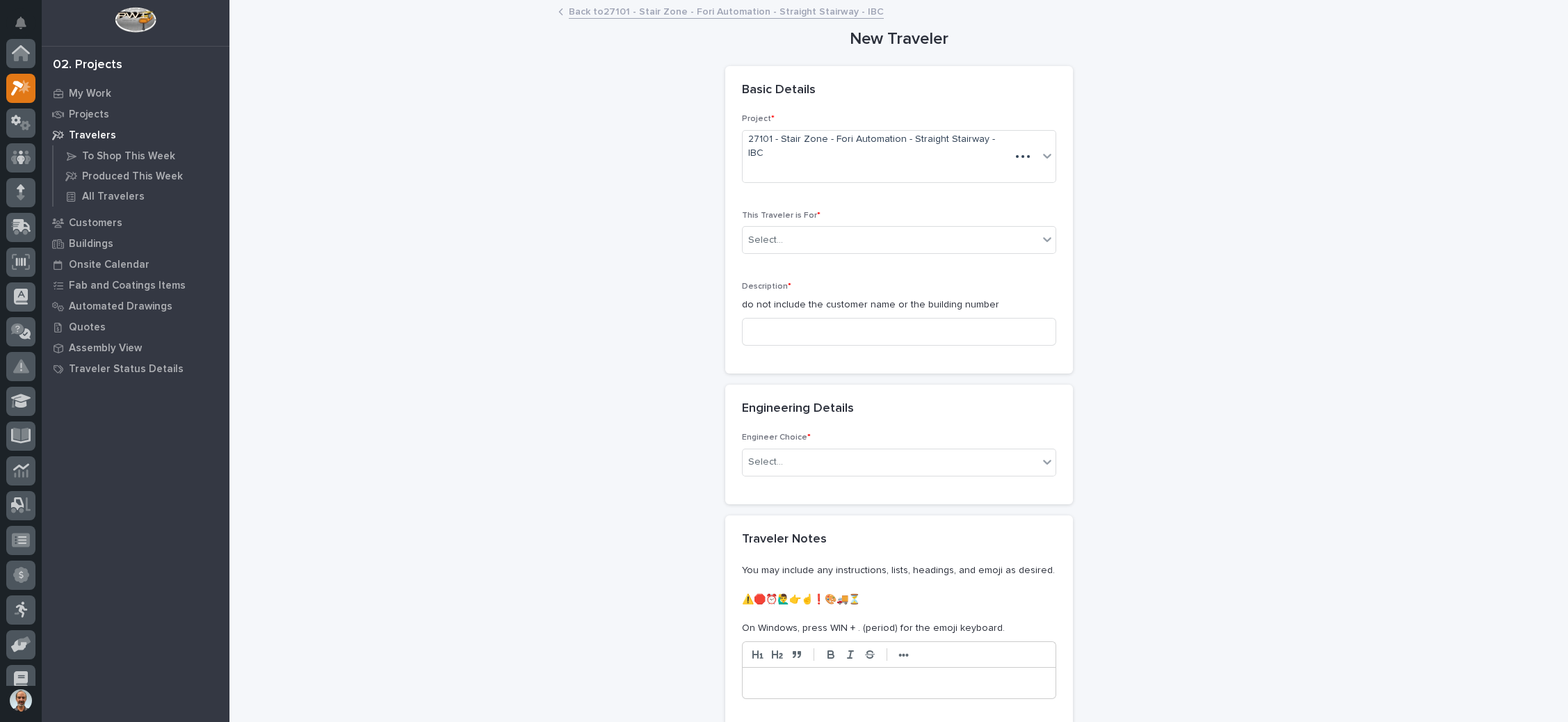
scroll to position [34, 0]
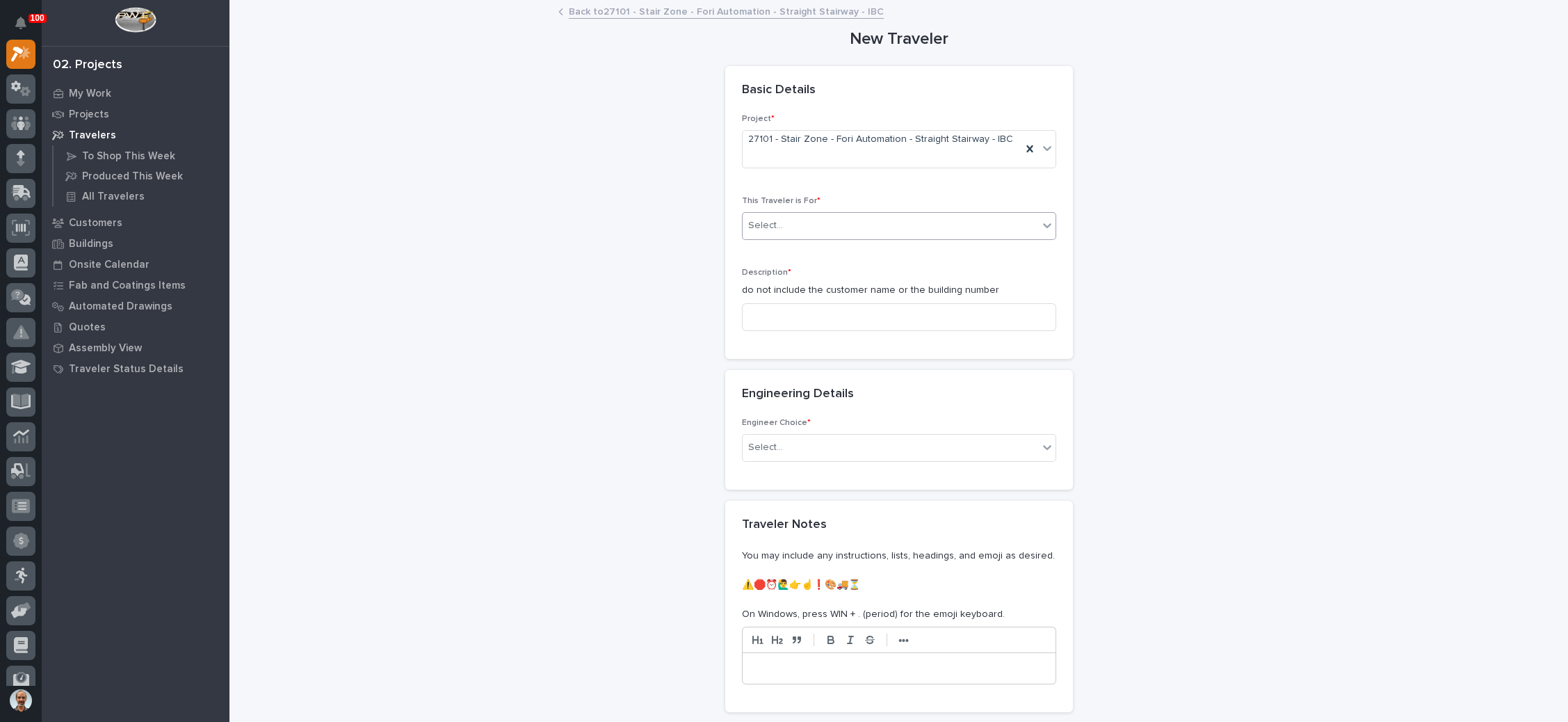
click at [920, 214] on div "Select..." at bounding box center [890, 225] width 295 height 23
click at [864, 246] on div "Production" at bounding box center [890, 240] width 313 height 25
click at [846, 303] on input at bounding box center [899, 317] width 314 height 28
click at [804, 310] on input at bounding box center [899, 317] width 314 height 28
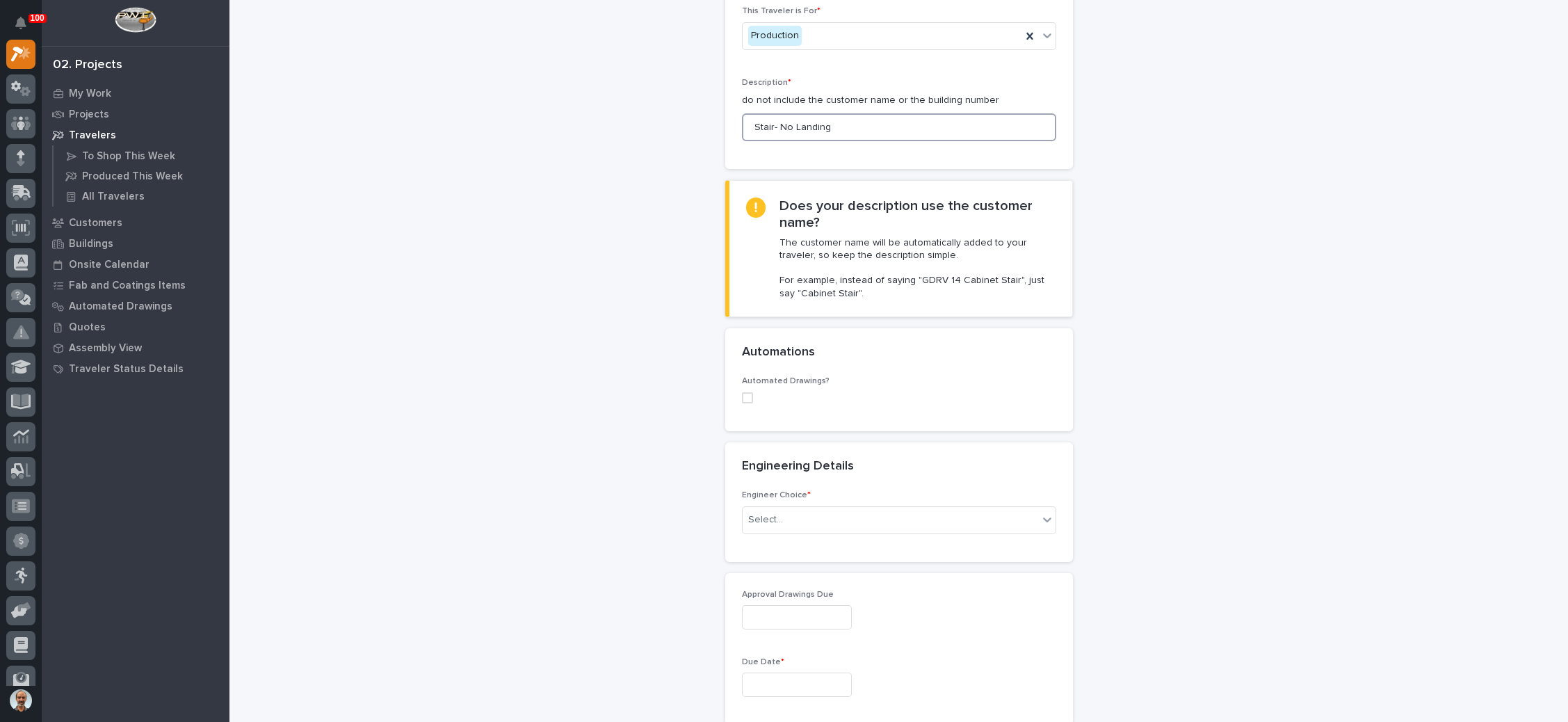
scroll to position [209, 0]
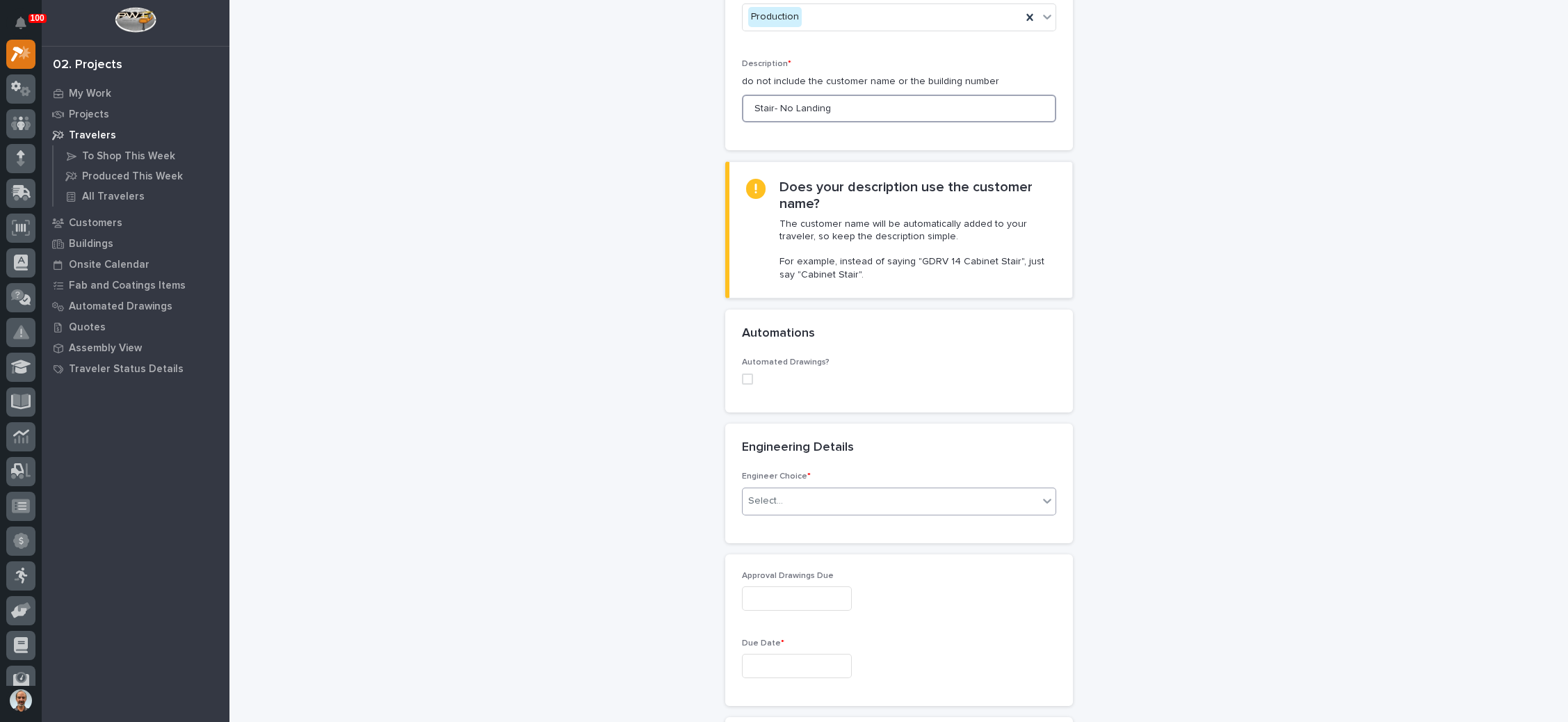
type input "Stair- No Landing"
click at [816, 490] on div "Select..." at bounding box center [890, 501] width 295 height 23
click at [837, 560] on div "I know who will draw this" at bounding box center [890, 563] width 313 height 25
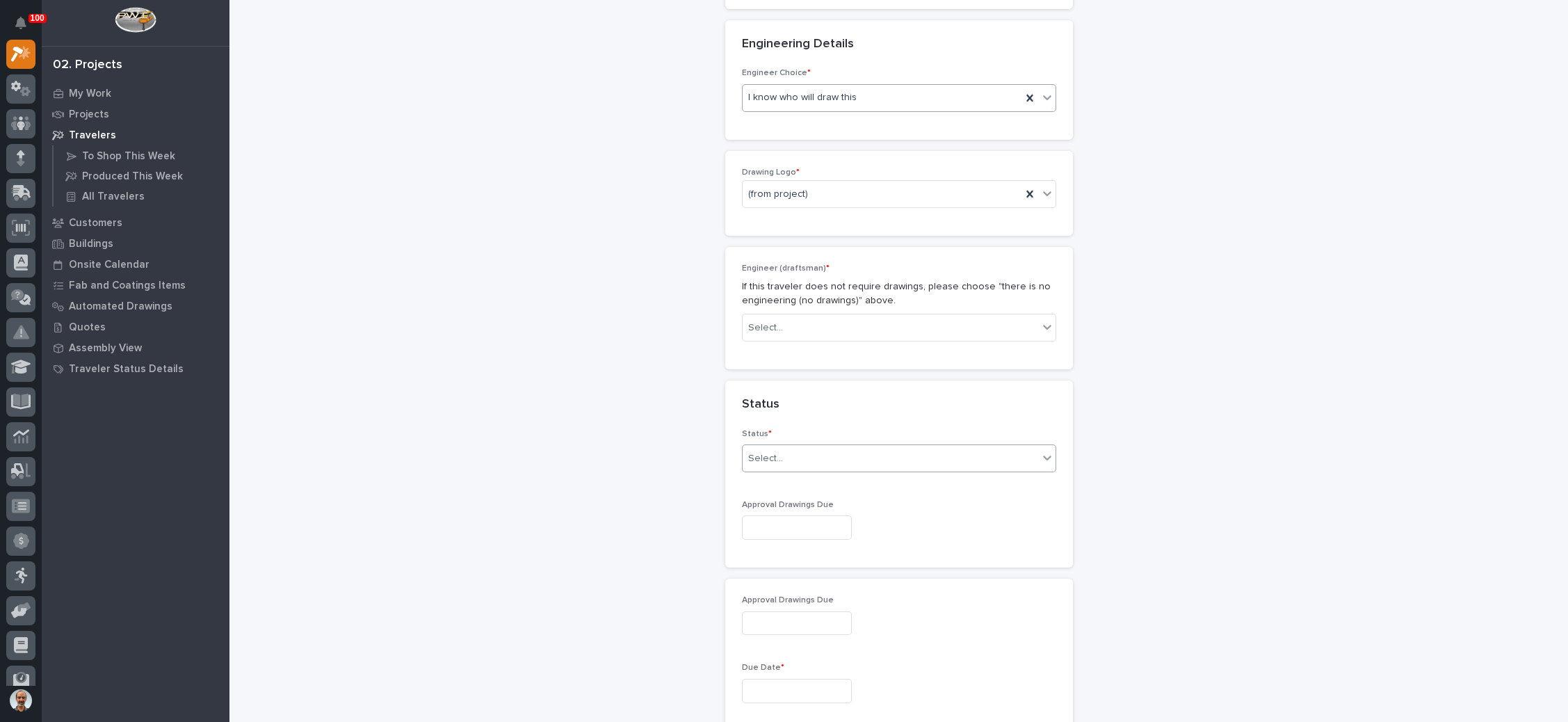
scroll to position [629, 0]
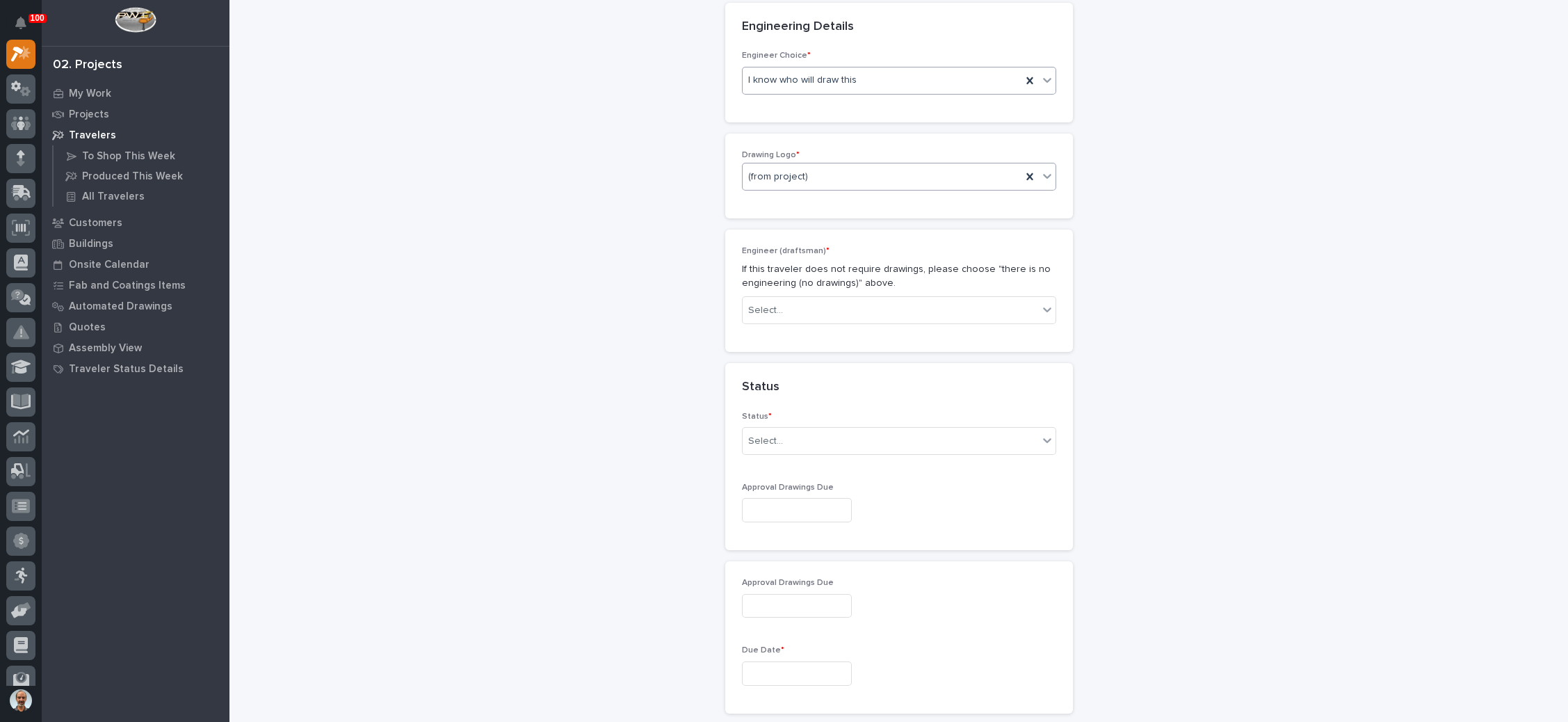
click at [869, 166] on div "(from project)" at bounding box center [882, 177] width 279 height 23
click at [809, 283] on div "Stair Zone" at bounding box center [890, 287] width 313 height 25
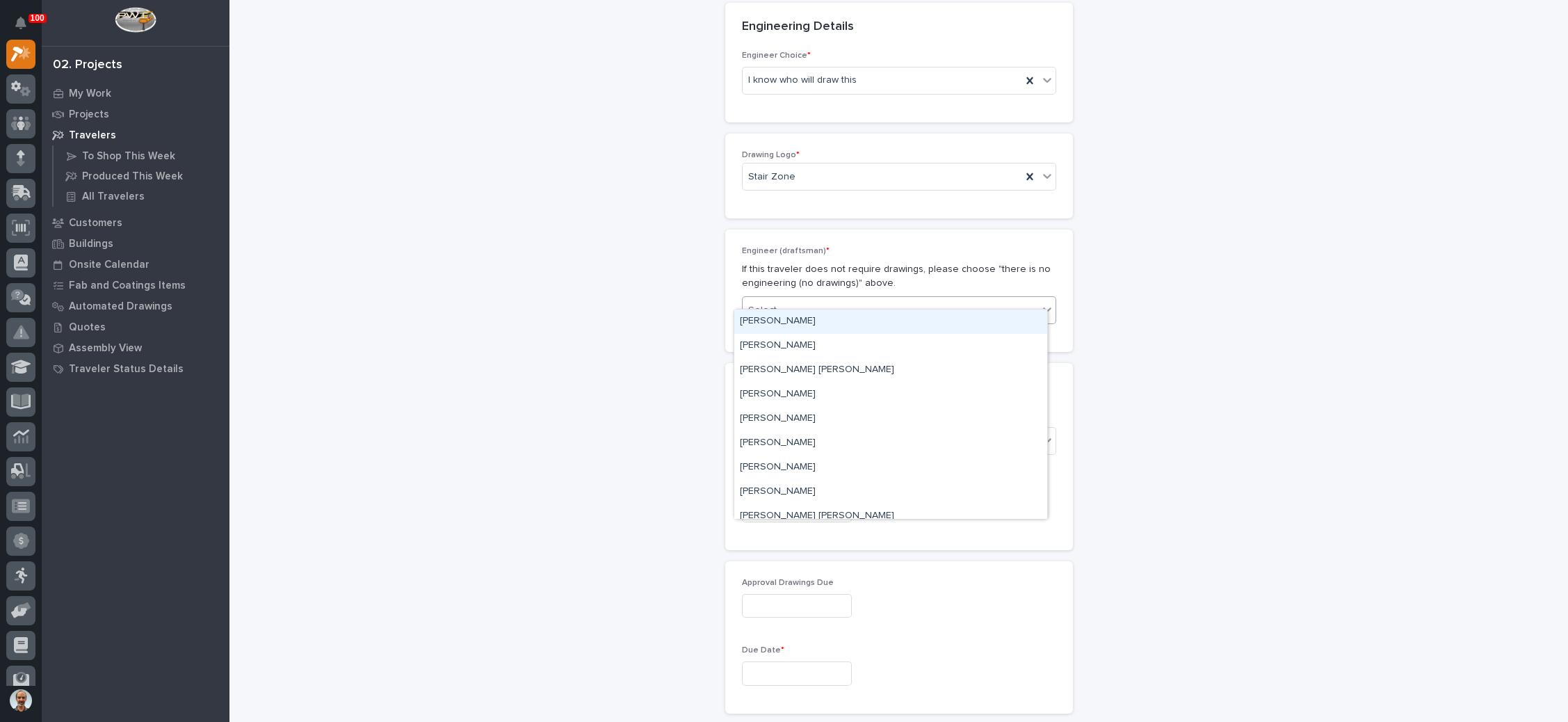
click at [809, 299] on div "Select..." at bounding box center [890, 310] width 295 height 23
type input "*"
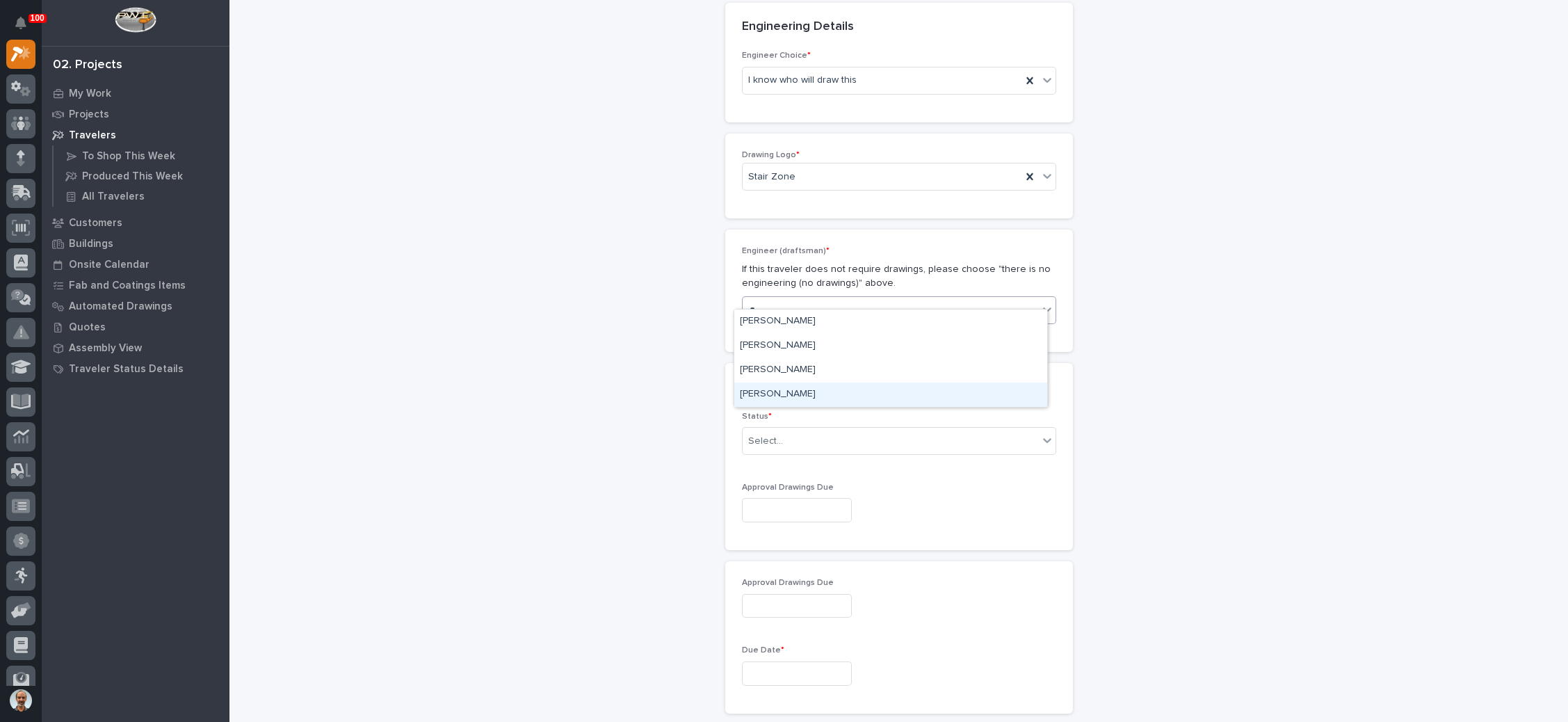
click at [801, 387] on div "[PERSON_NAME]" at bounding box center [890, 394] width 313 height 25
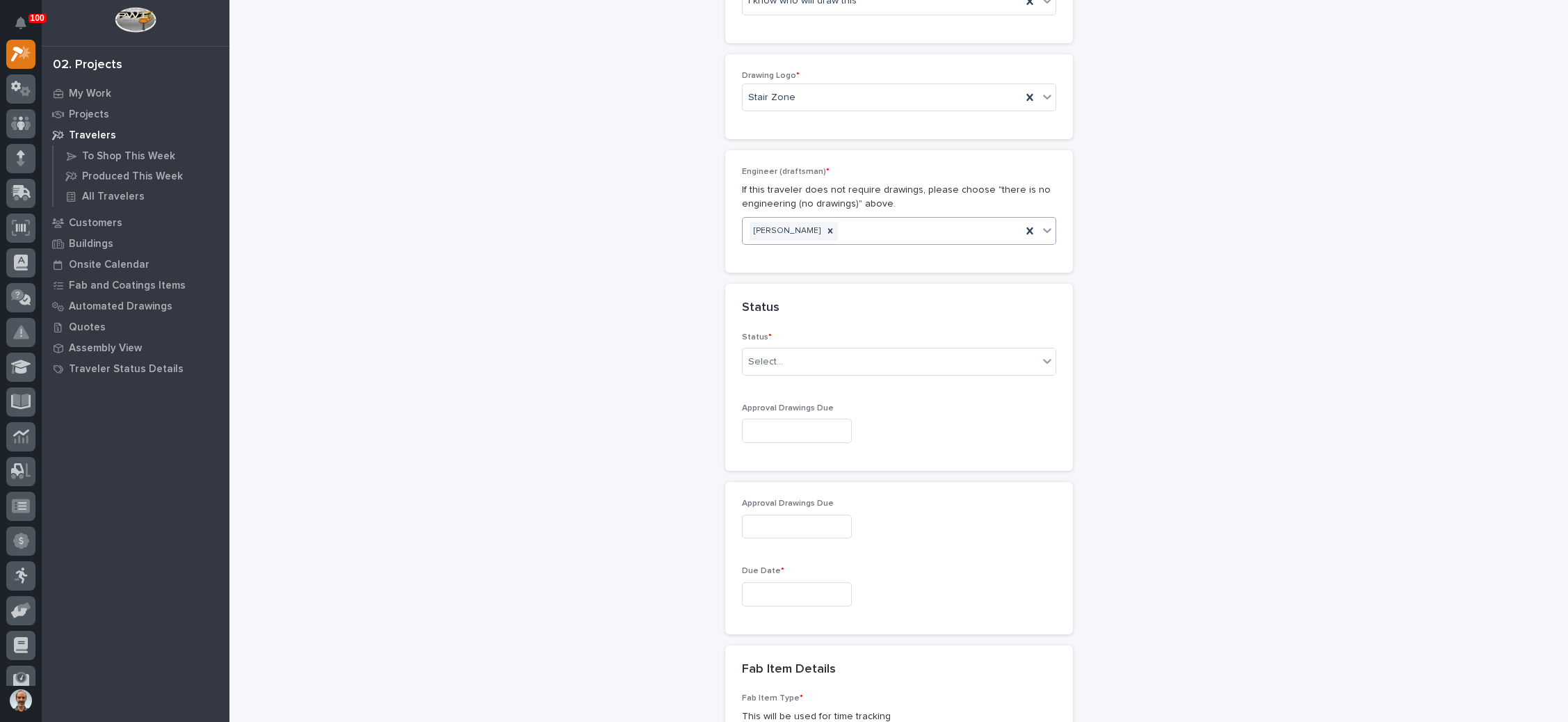
scroll to position [734, 0]
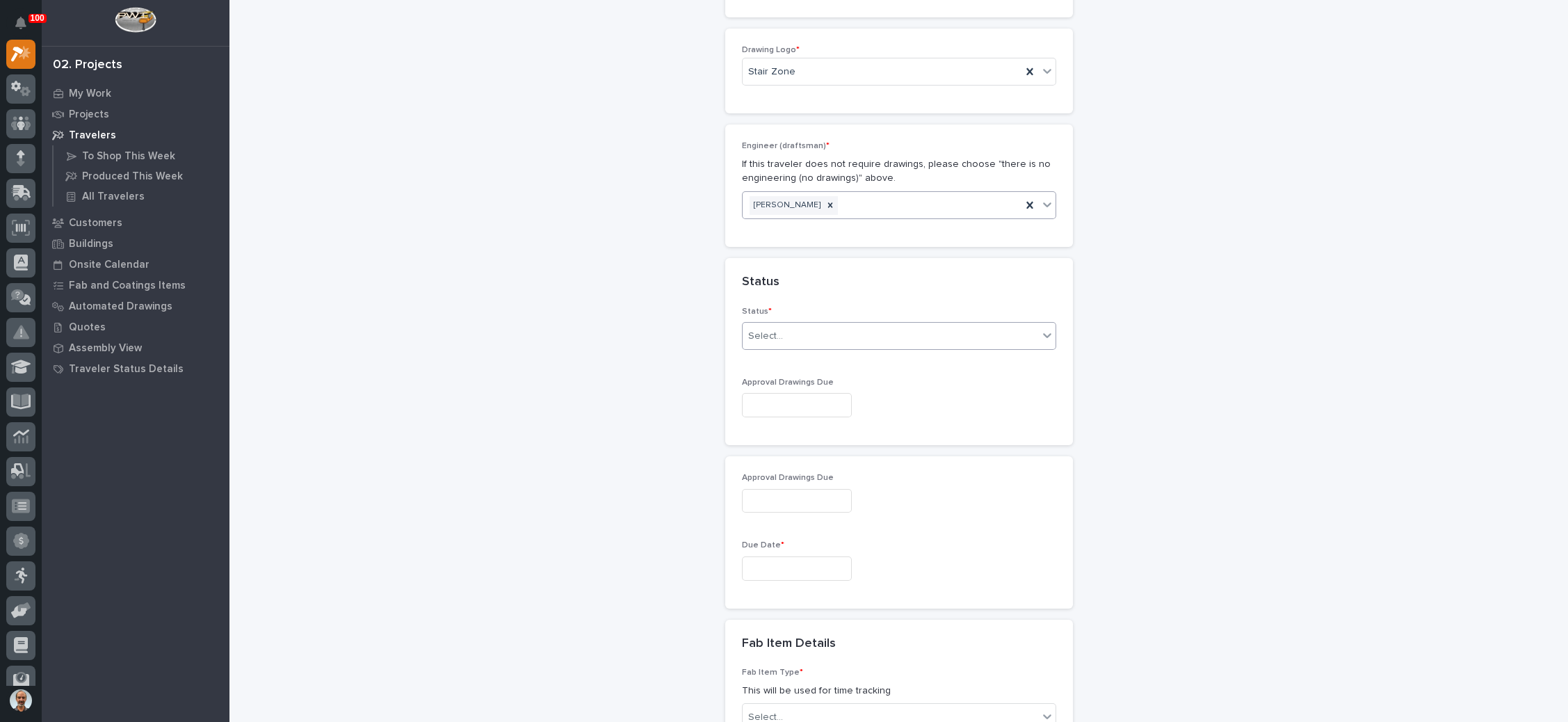
click at [833, 325] on div "Select..." at bounding box center [890, 336] width 295 height 23
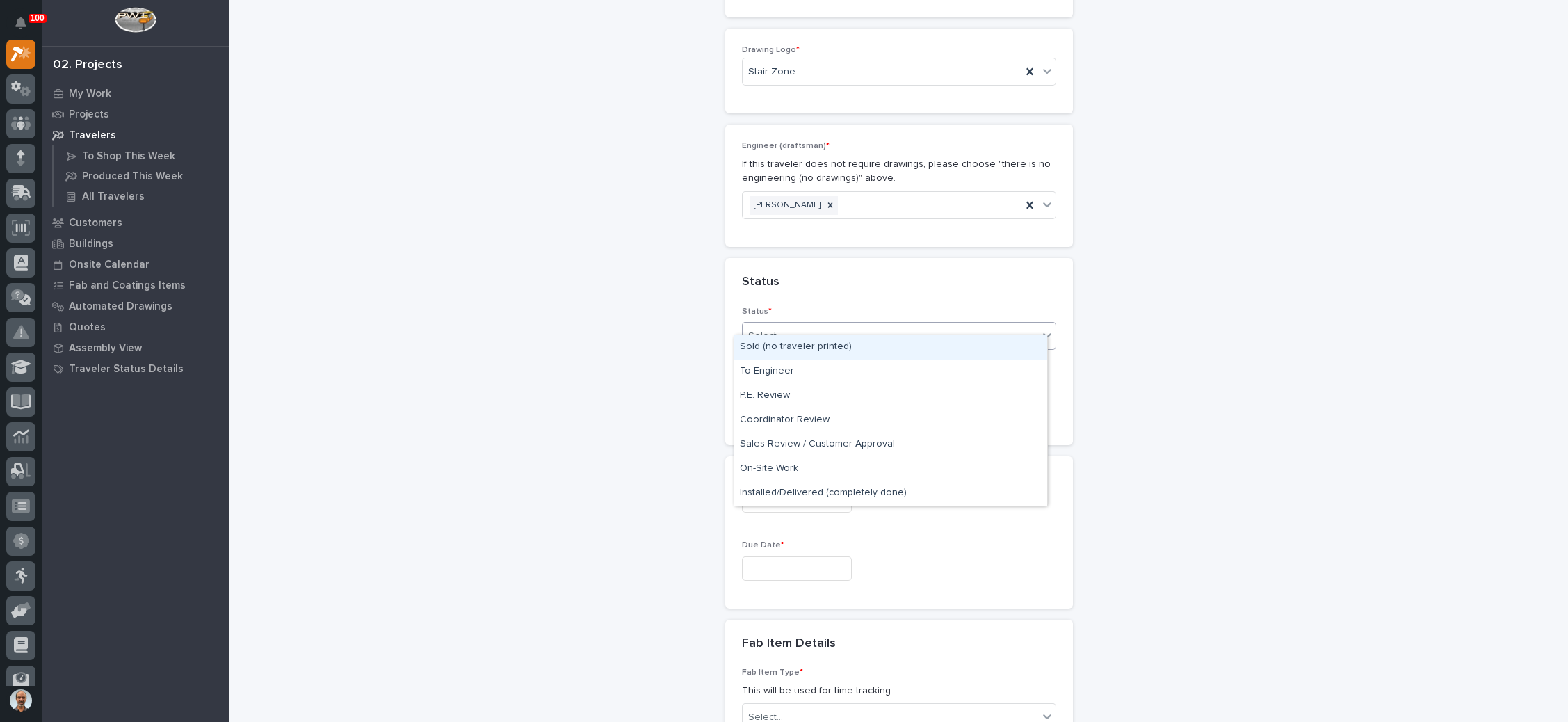
drag, startPoint x: 823, startPoint y: 359, endPoint x: 837, endPoint y: 346, distance: 19.1
click at [837, 346] on div "Sold (no traveler printed)" at bounding box center [890, 348] width 313 height 25
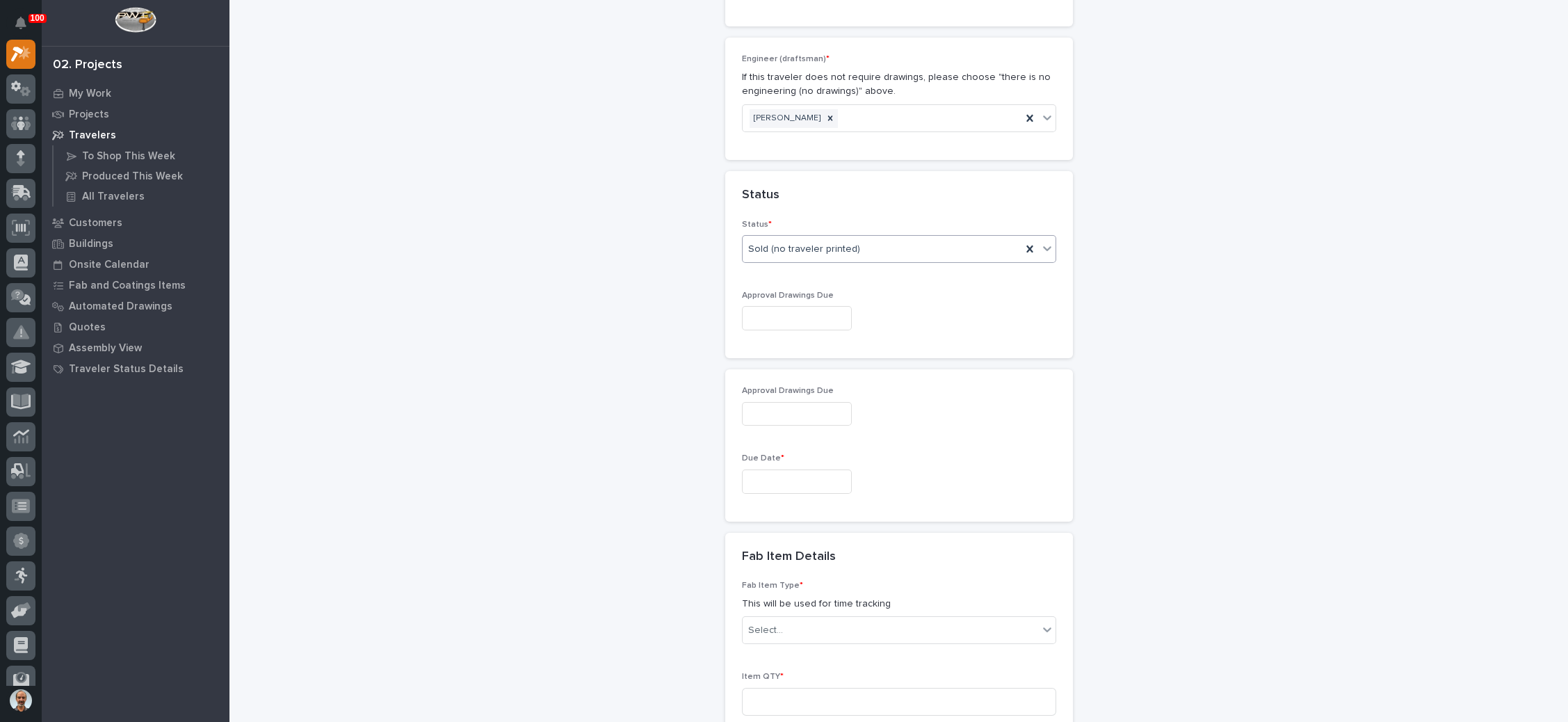
scroll to position [838, 0]
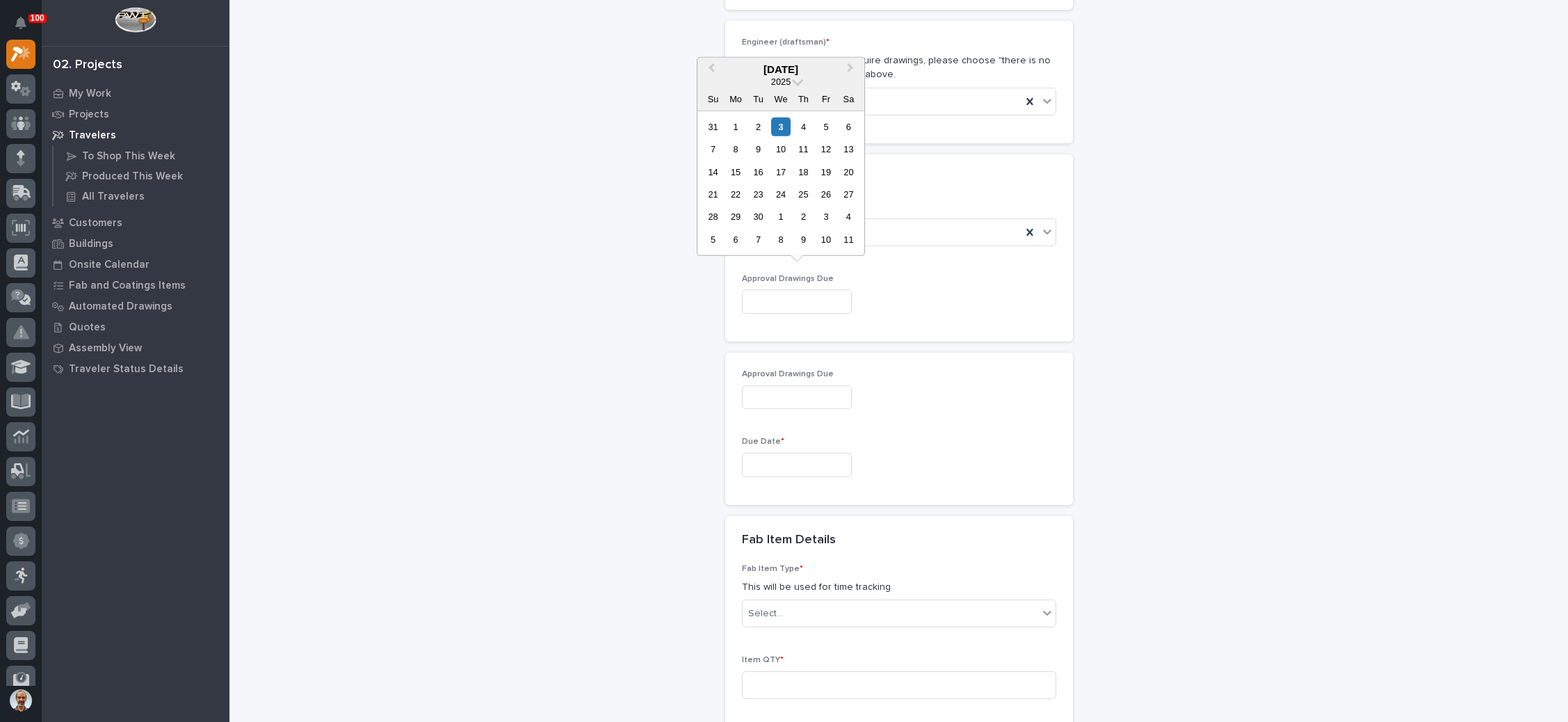
click at [793, 289] on input "text" at bounding box center [796, 301] width 109 height 25
click at [783, 150] on div "10" at bounding box center [780, 149] width 18 height 18
type input "**********"
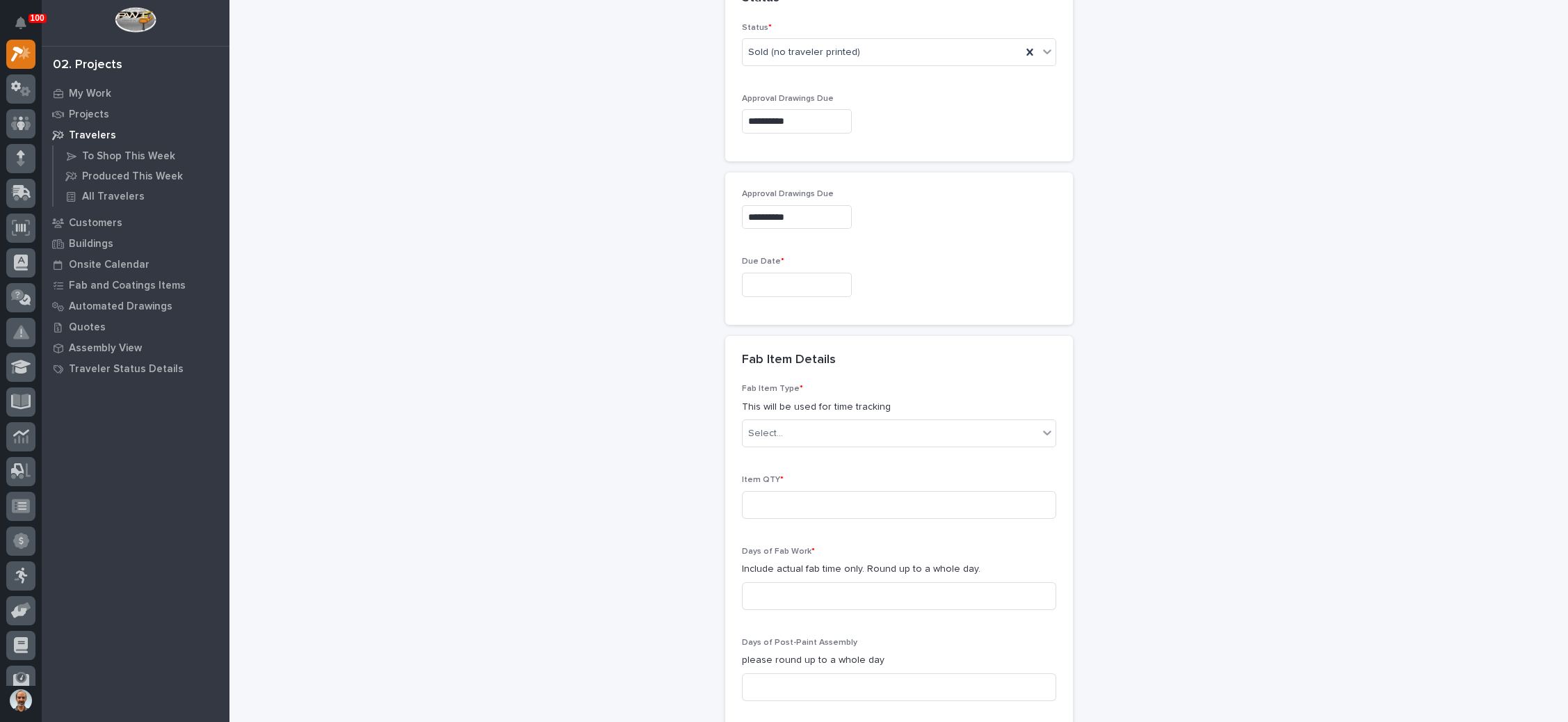
scroll to position [1046, 0]
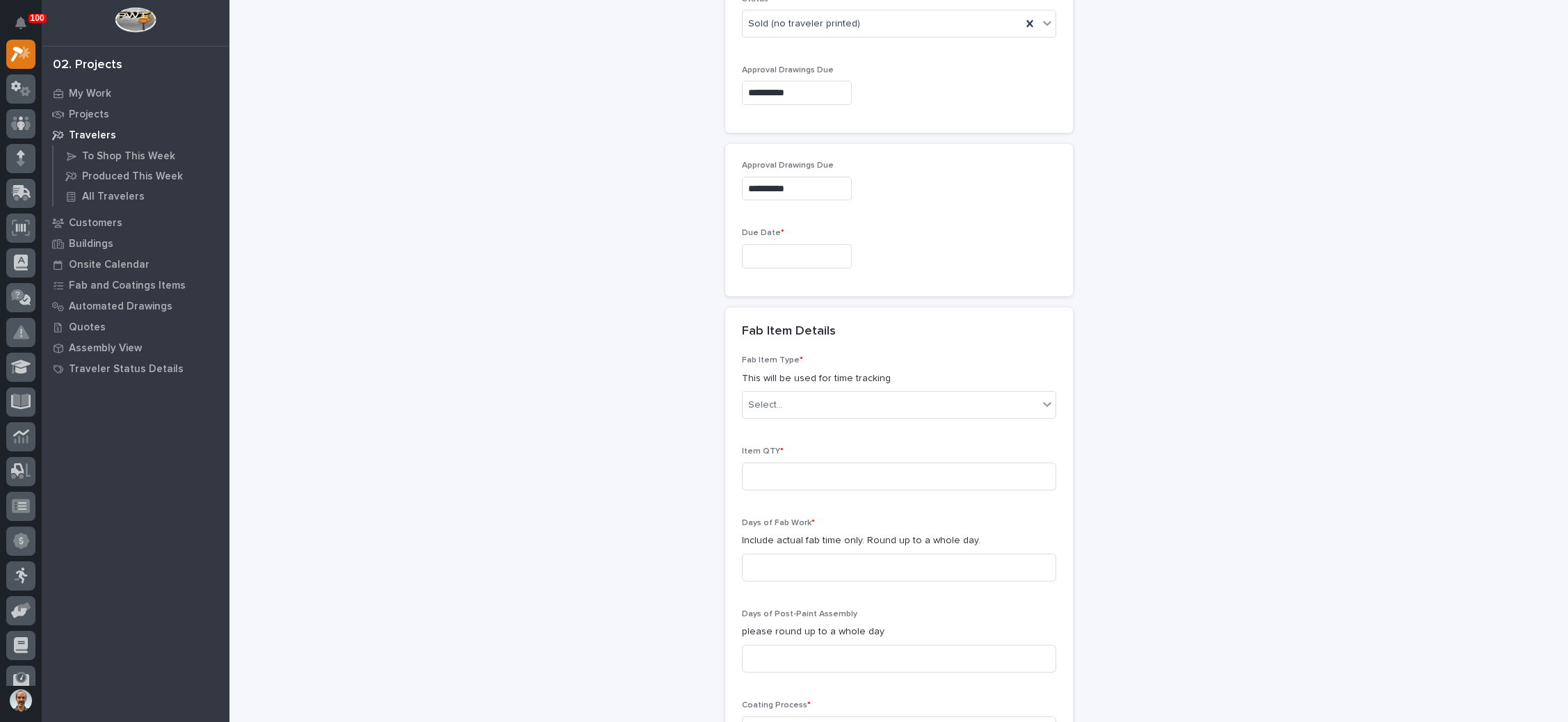
click at [787, 244] on input "text" at bounding box center [796, 257] width 109 height 25
click at [783, 442] on div "8" at bounding box center [780, 447] width 18 height 18
type input "**********"
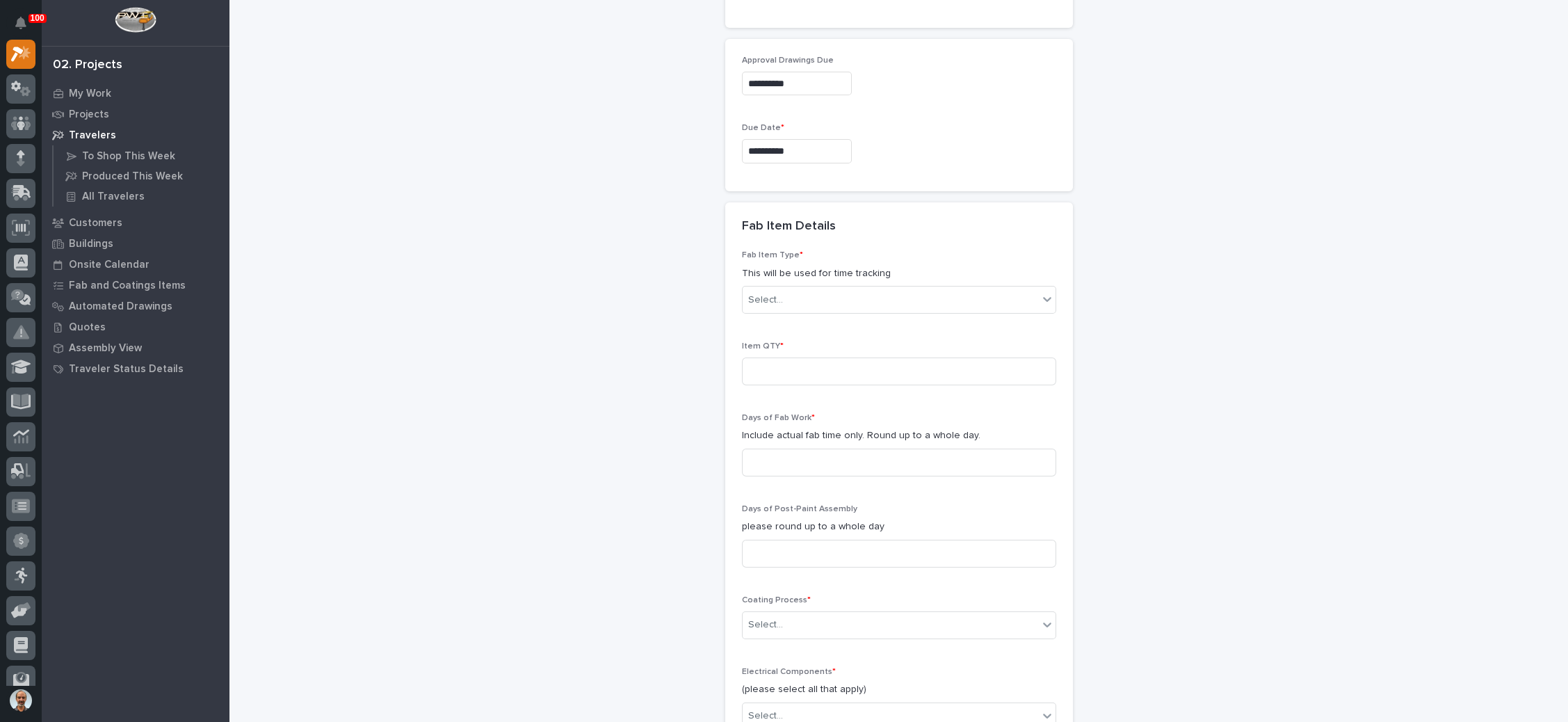
scroll to position [1255, 0]
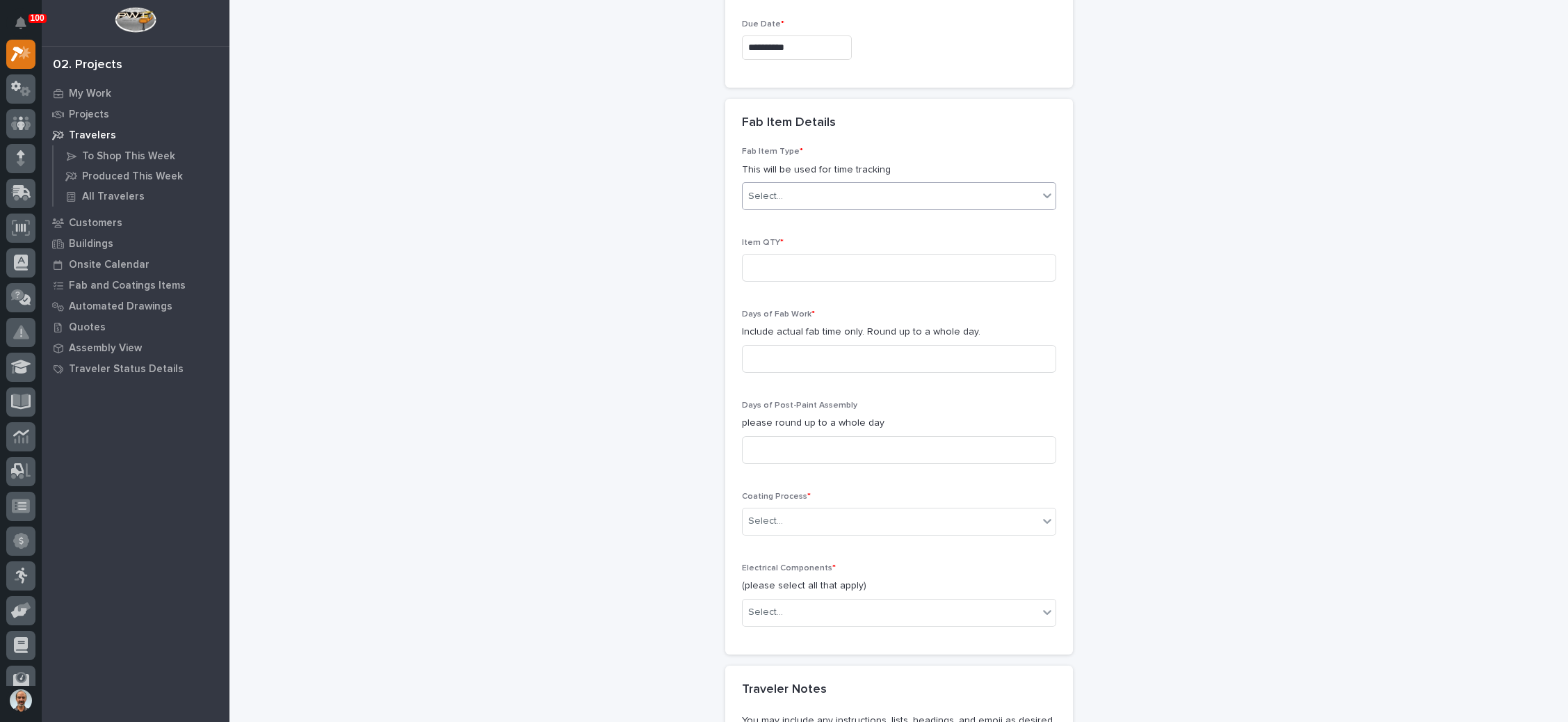
click at [833, 185] on div "Select..." at bounding box center [890, 196] width 295 height 23
click at [868, 341] on div "Stairway - (straight)" at bounding box center [890, 339] width 313 height 25
click at [837, 345] on input at bounding box center [899, 359] width 314 height 28
type input "2"
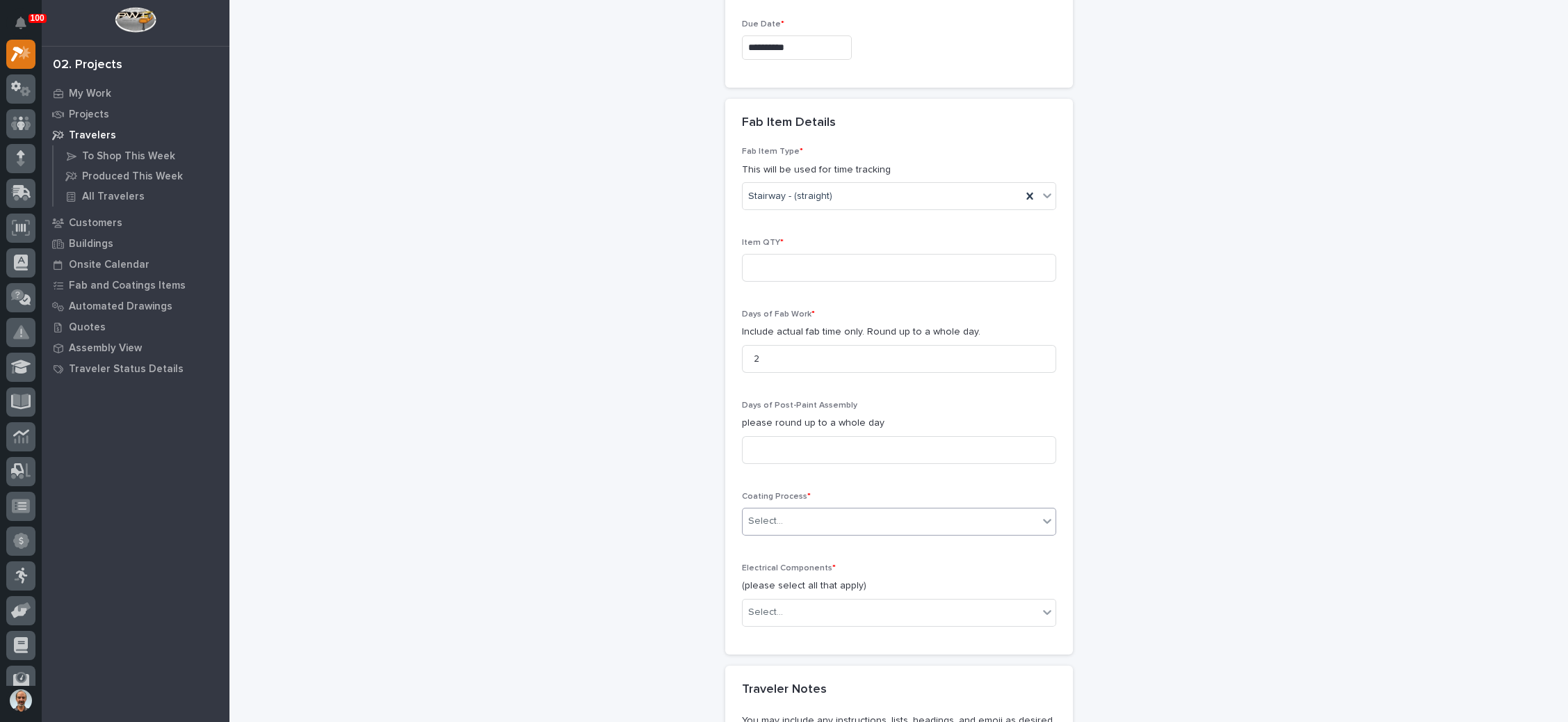
click at [800, 510] on div "Select..." at bounding box center [890, 521] width 295 height 23
drag, startPoint x: 787, startPoint y: 551, endPoint x: 795, endPoint y: 550, distance: 8.1
click at [788, 551] on div "In-House Paint/Powder" at bounding box center [890, 554] width 313 height 25
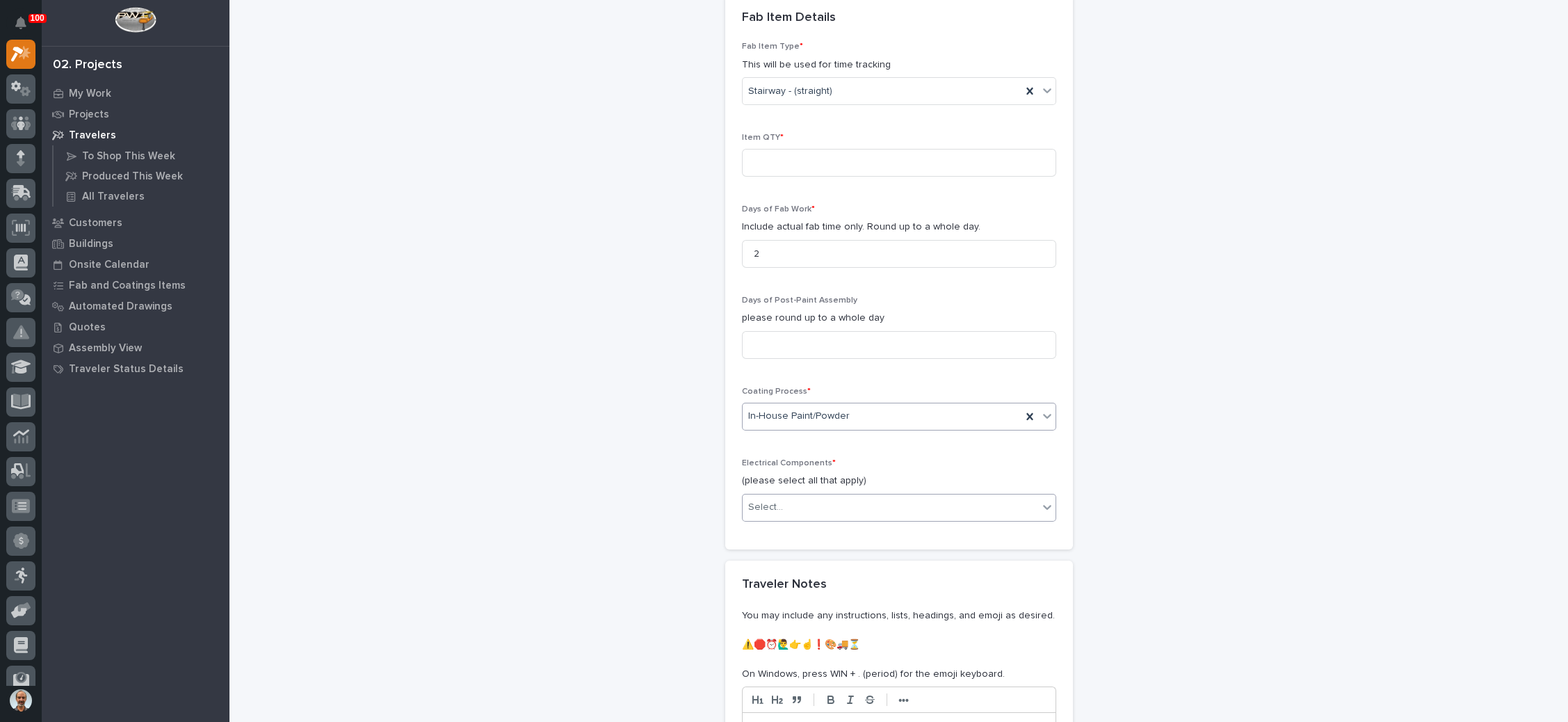
scroll to position [1463, 0]
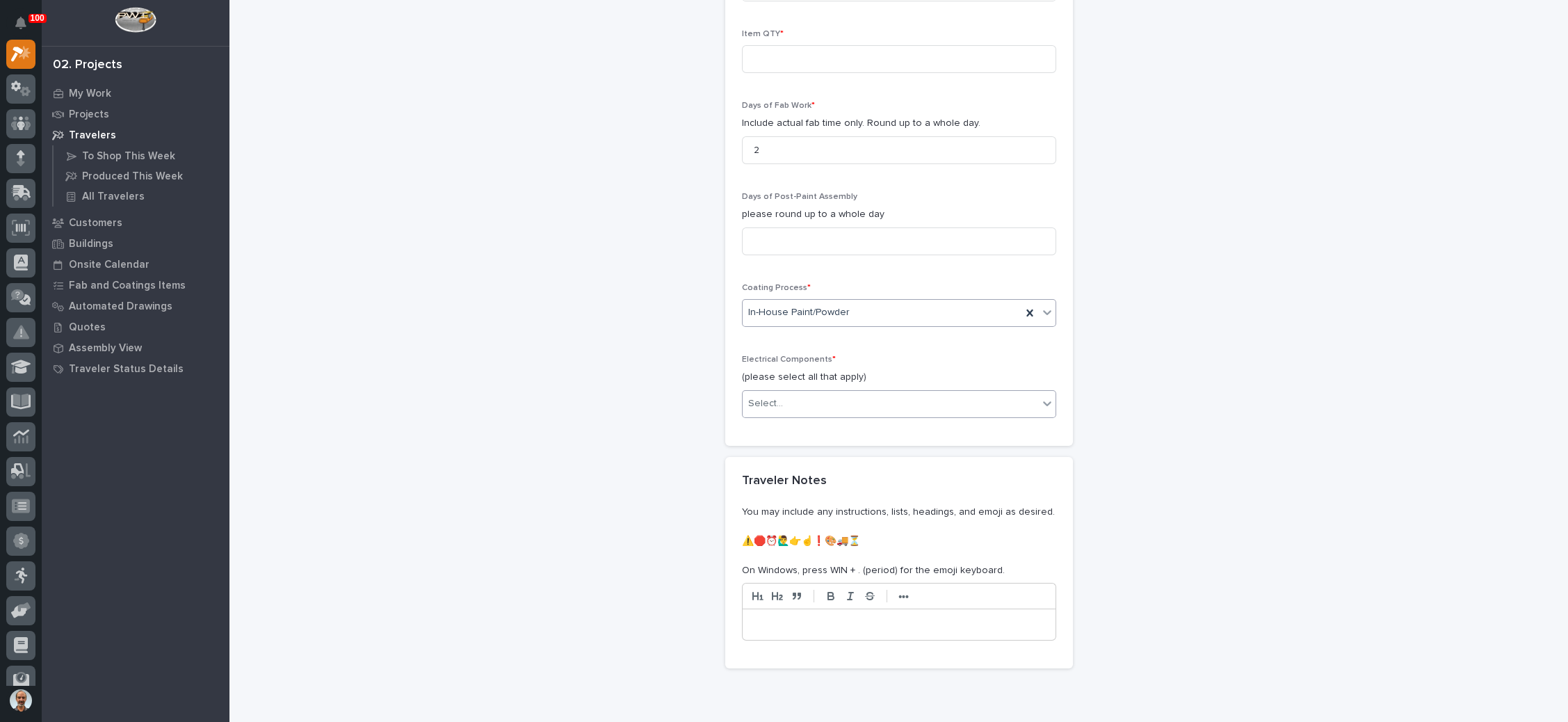
click at [844, 393] on div "Select..." at bounding box center [890, 404] width 295 height 23
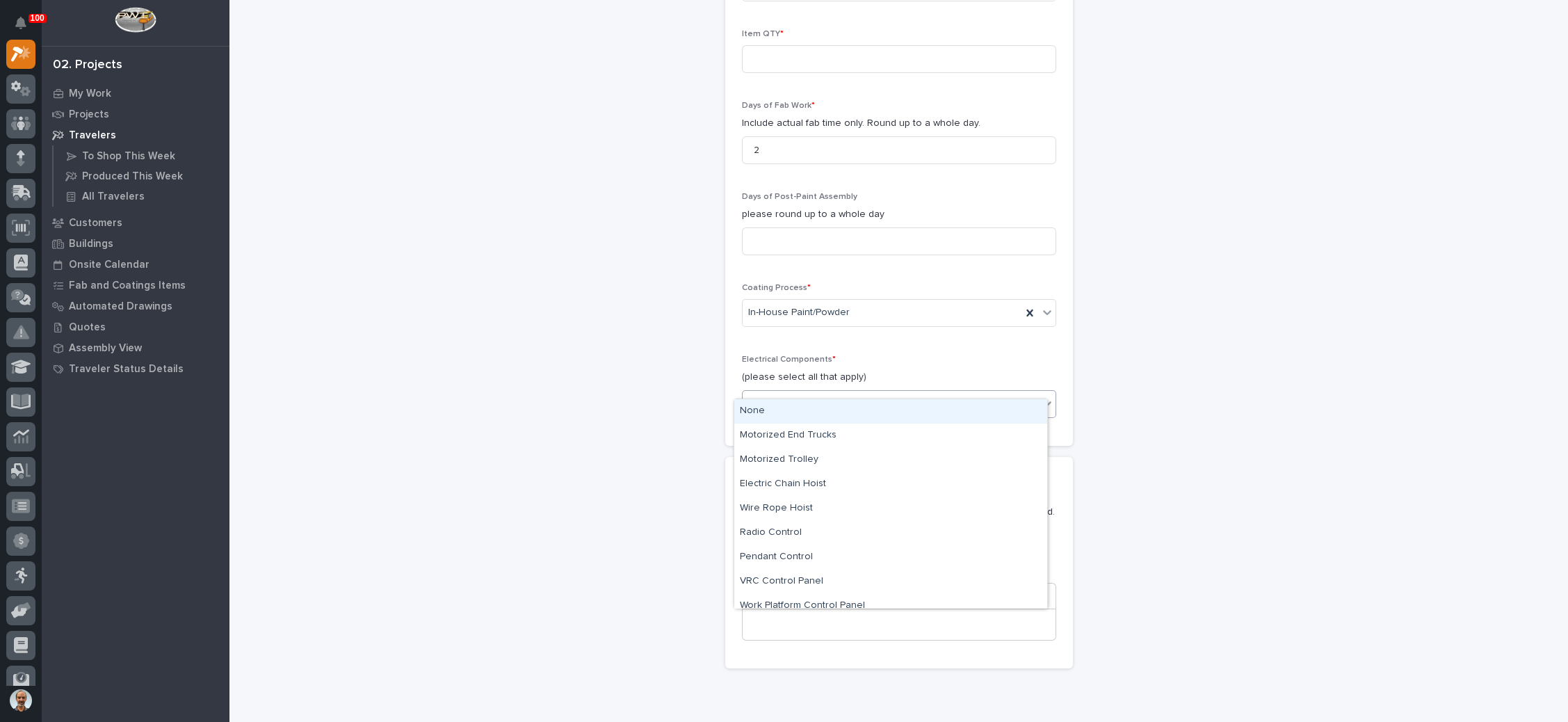
click at [823, 413] on div "None" at bounding box center [890, 412] width 313 height 25
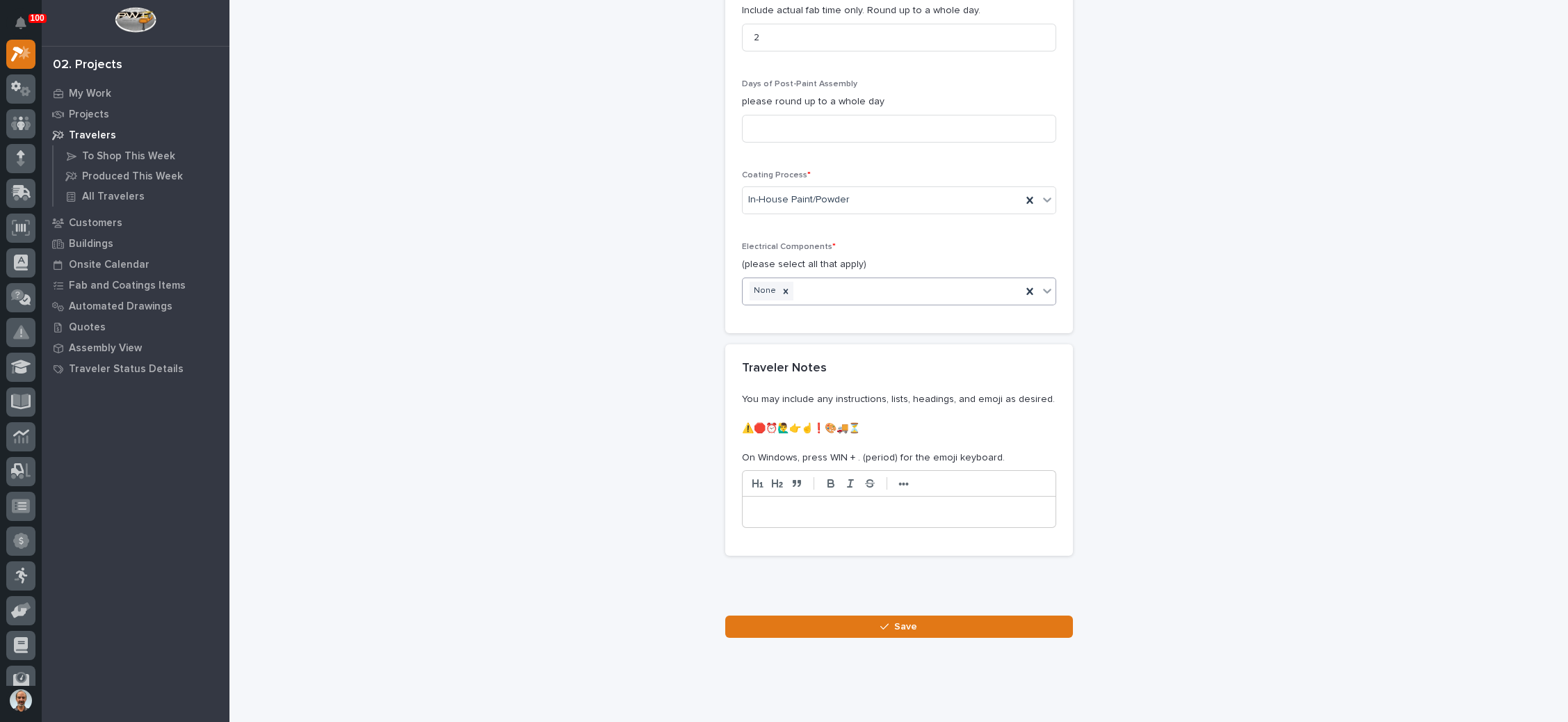
scroll to position [1582, 0]
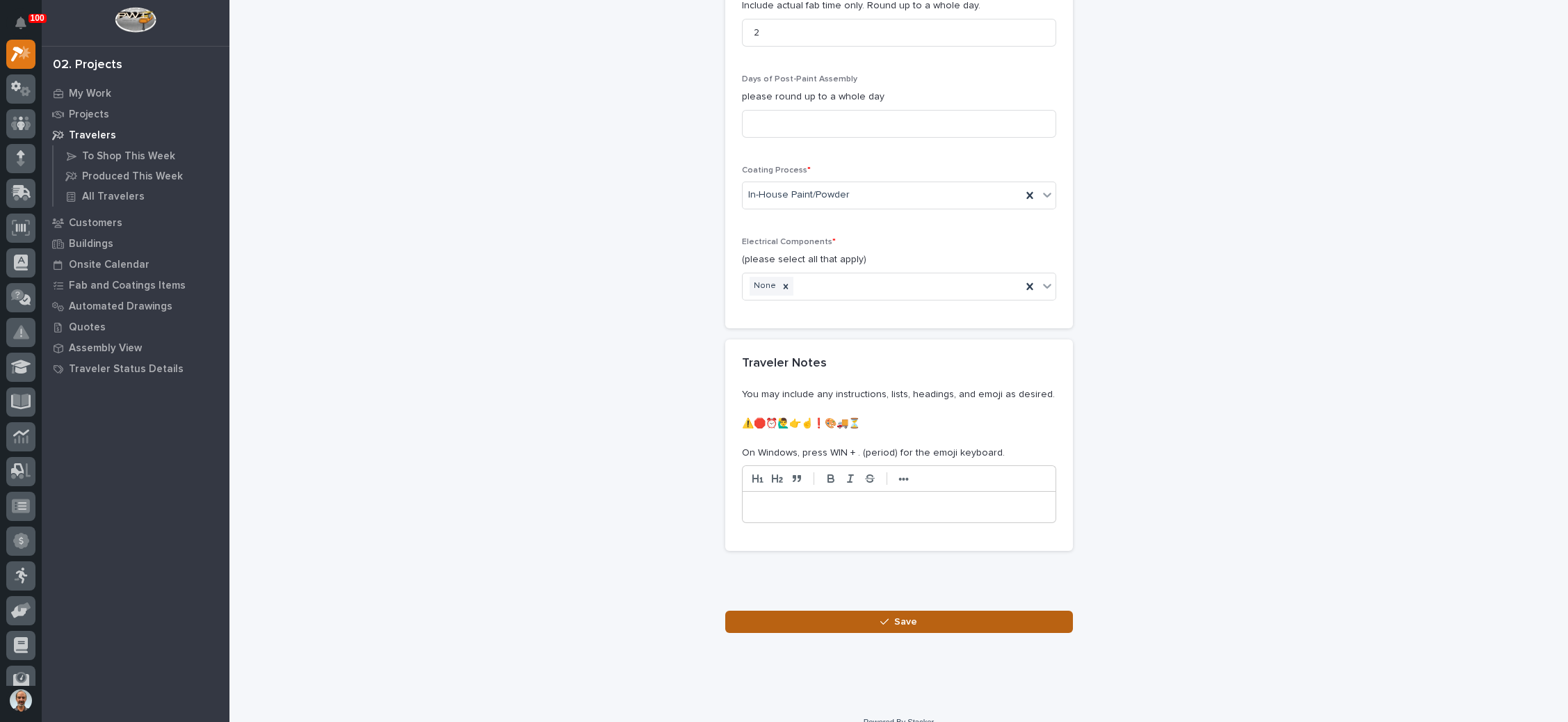
click at [885, 617] on div "button" at bounding box center [887, 621] width 14 height 10
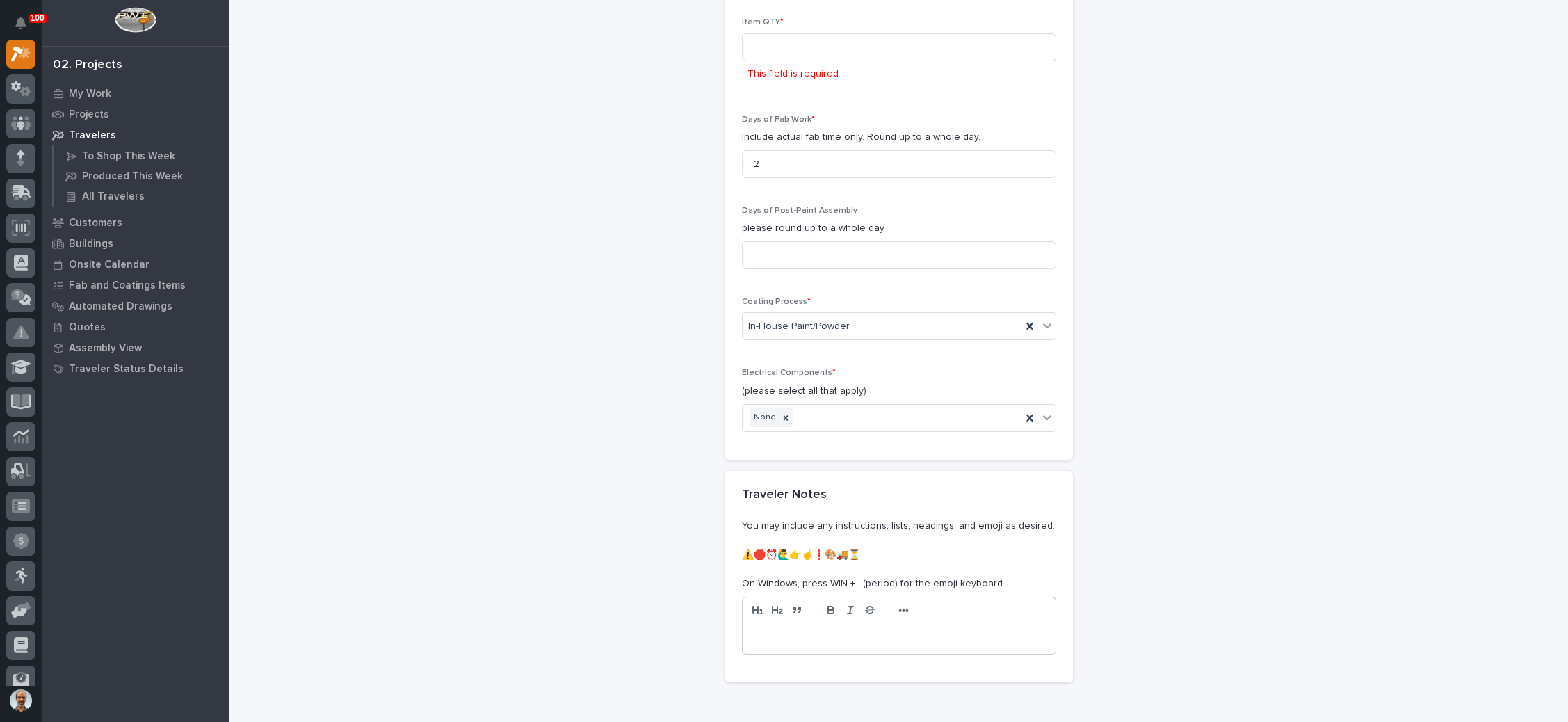
scroll to position [1267, 0]
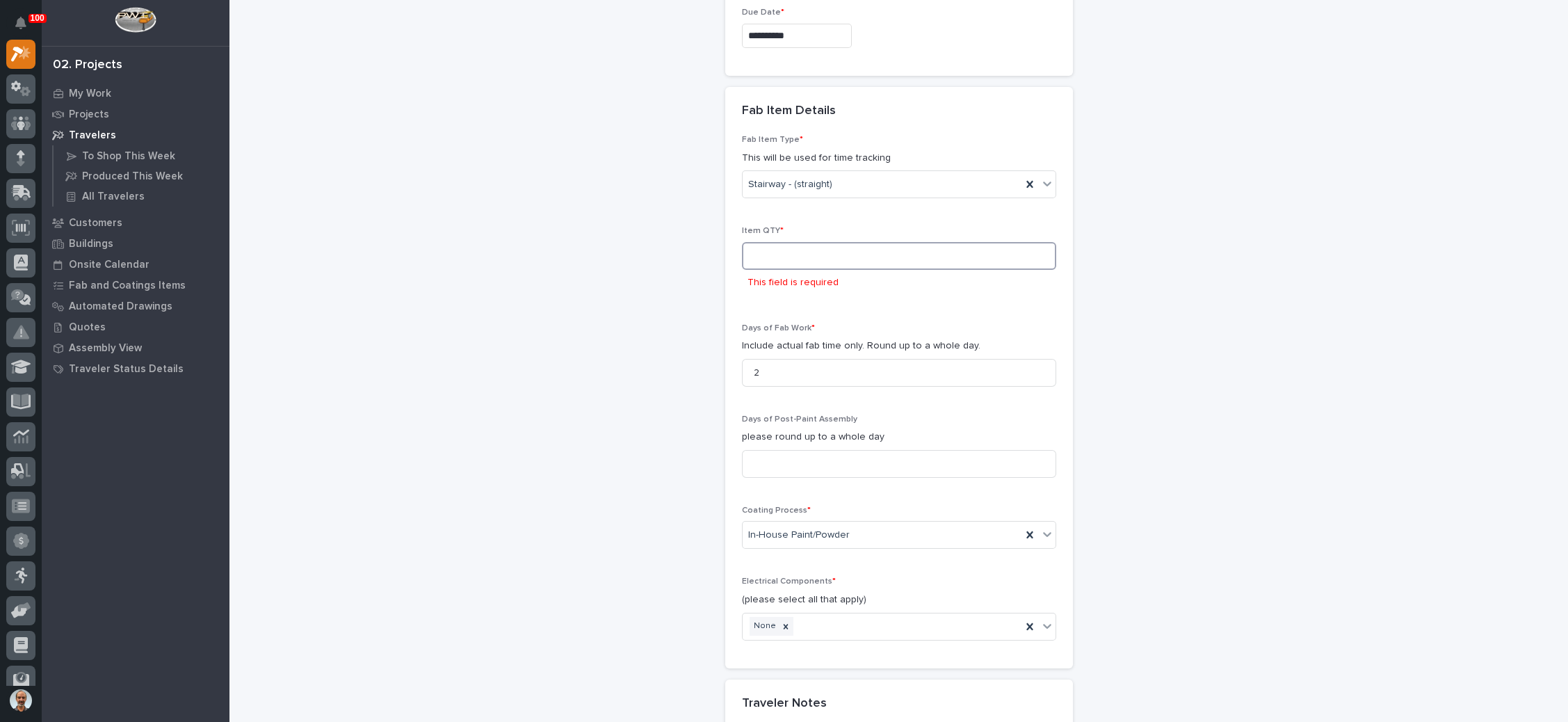
click at [795, 242] on input at bounding box center [899, 256] width 314 height 28
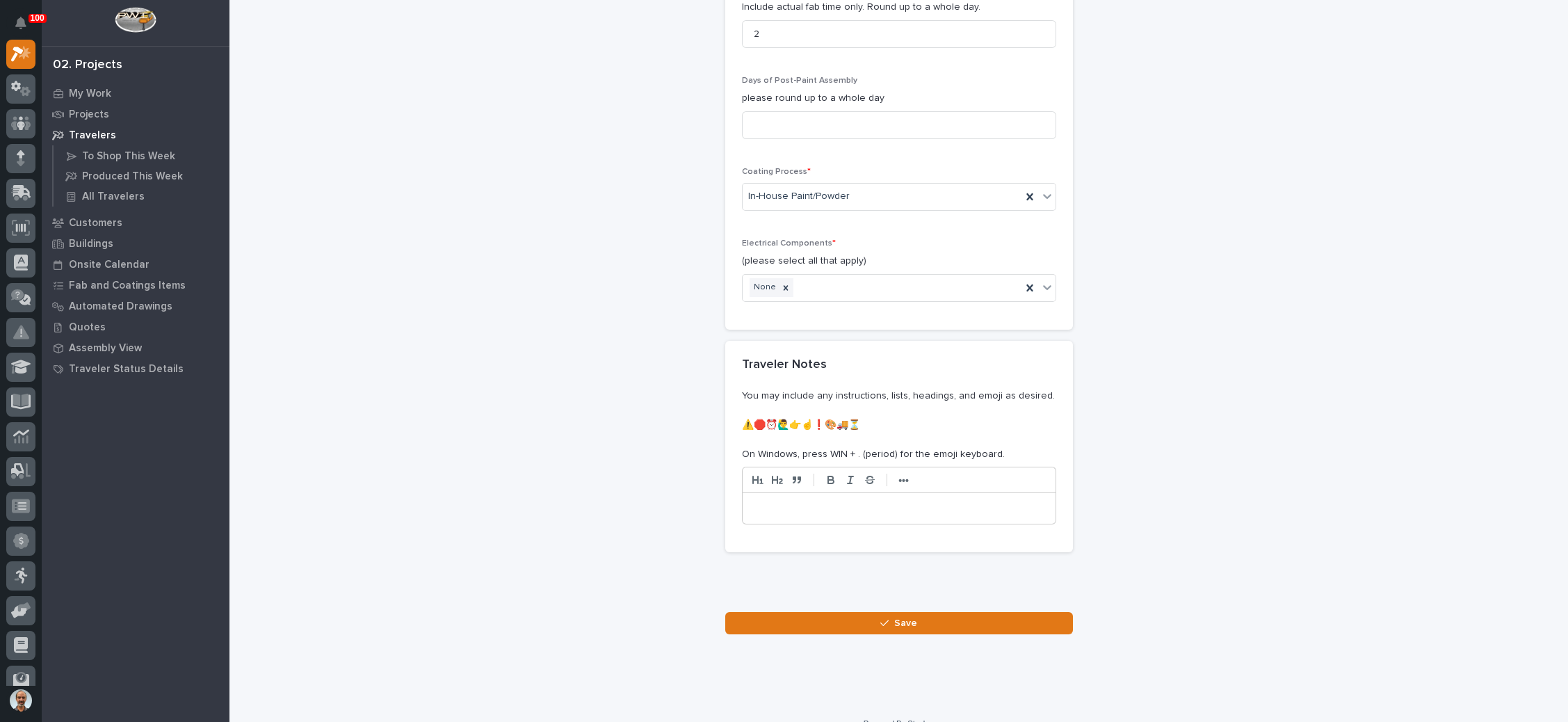
scroll to position [1582, 0]
type input "1"
drag, startPoint x: 886, startPoint y: 601, endPoint x: 963, endPoint y: 580, distance: 79.8
click at [894, 615] on span "Save" at bounding box center [906, 621] width 23 height 12
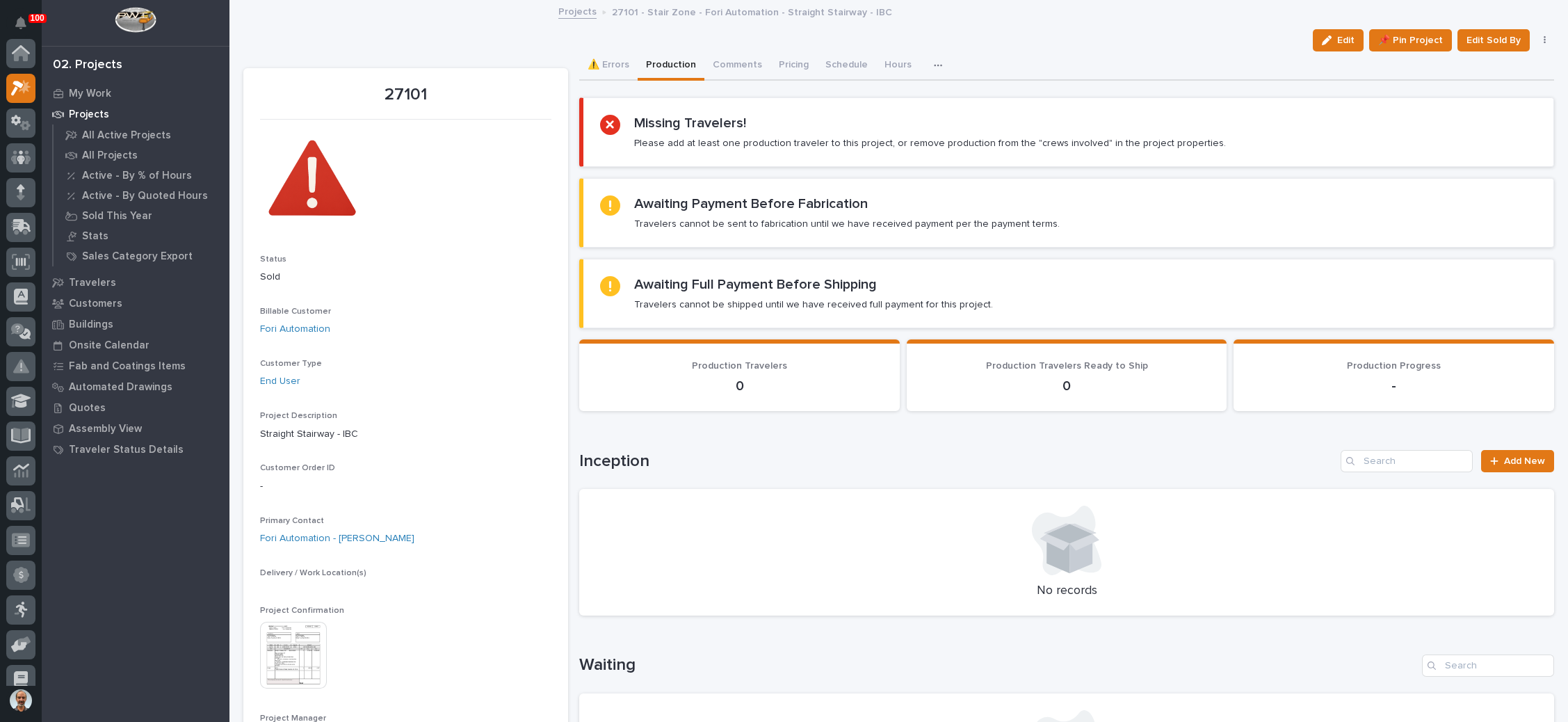
scroll to position [34, 0]
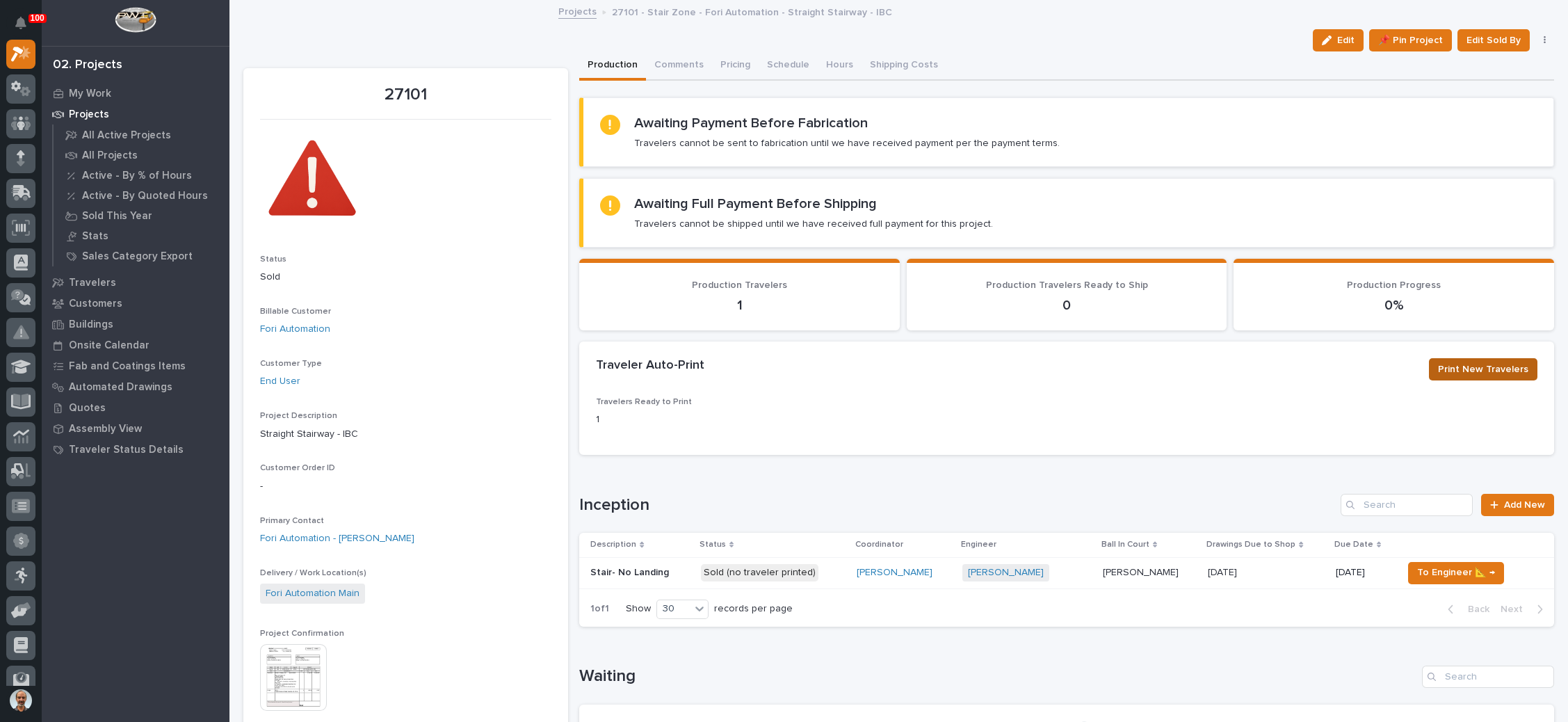
click at [1468, 367] on span "Print New Travelers" at bounding box center [1482, 369] width 90 height 17
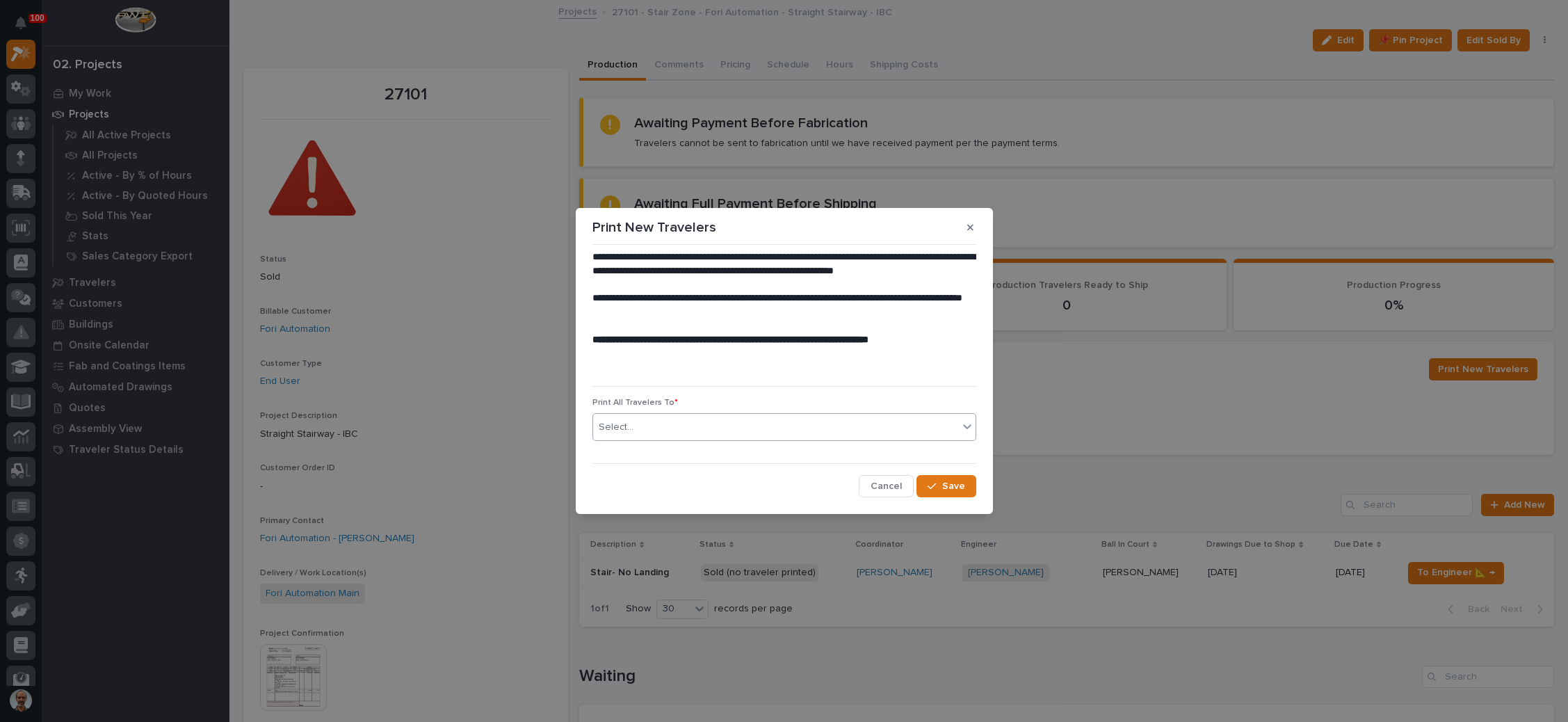
click at [804, 421] on div "Select..." at bounding box center [775, 428] width 365 height 23
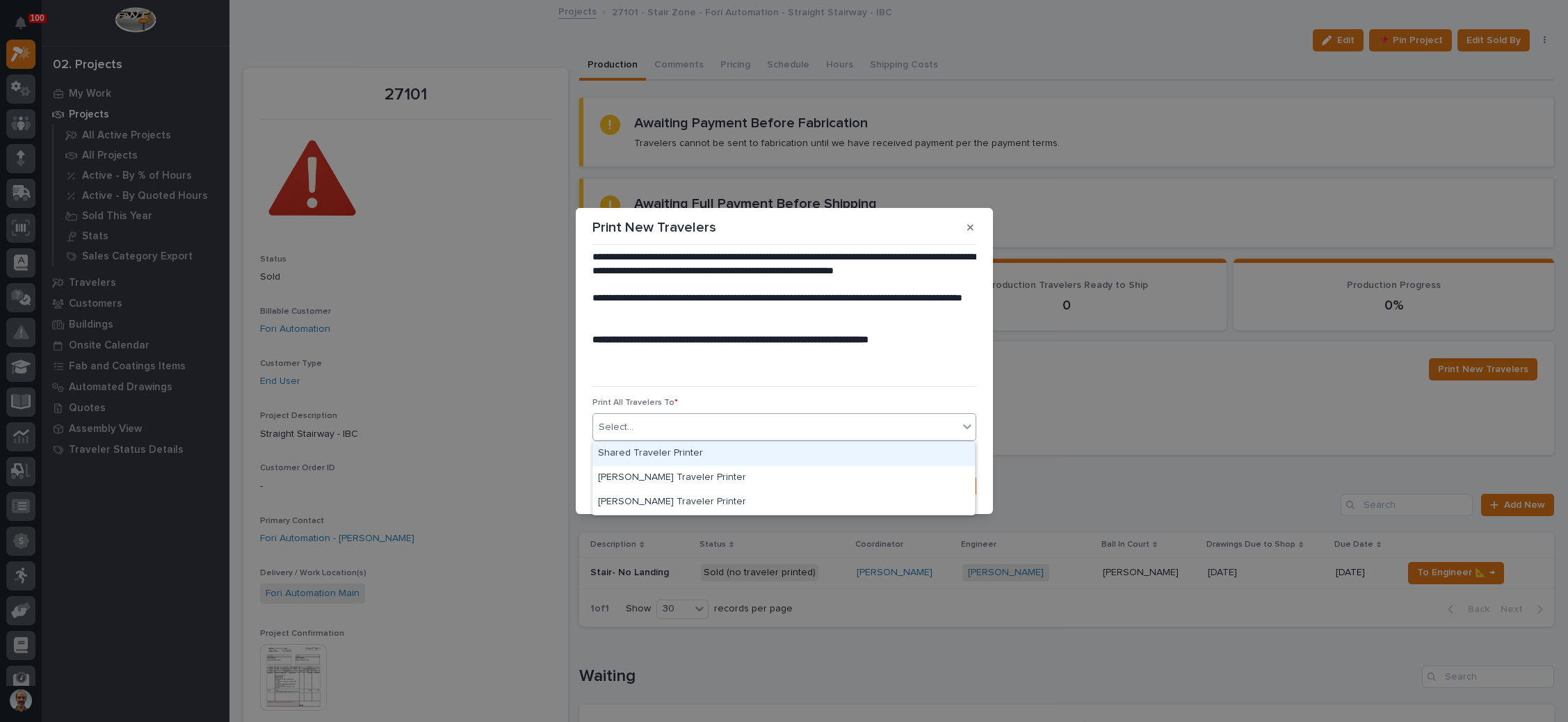
click at [752, 454] on div "Shared Traveler Printer" at bounding box center [783, 454] width 382 height 25
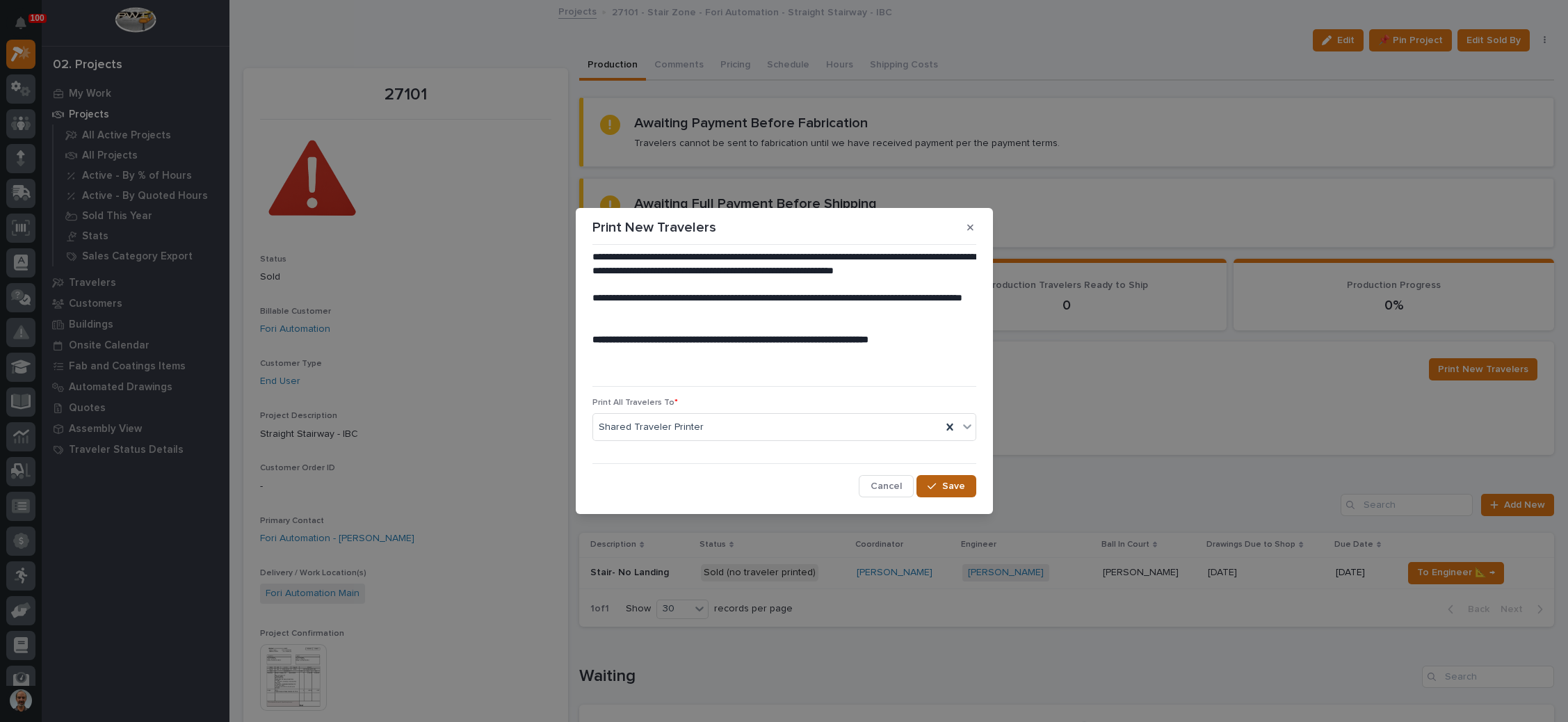
click at [933, 485] on icon "button" at bounding box center [932, 485] width 9 height 10
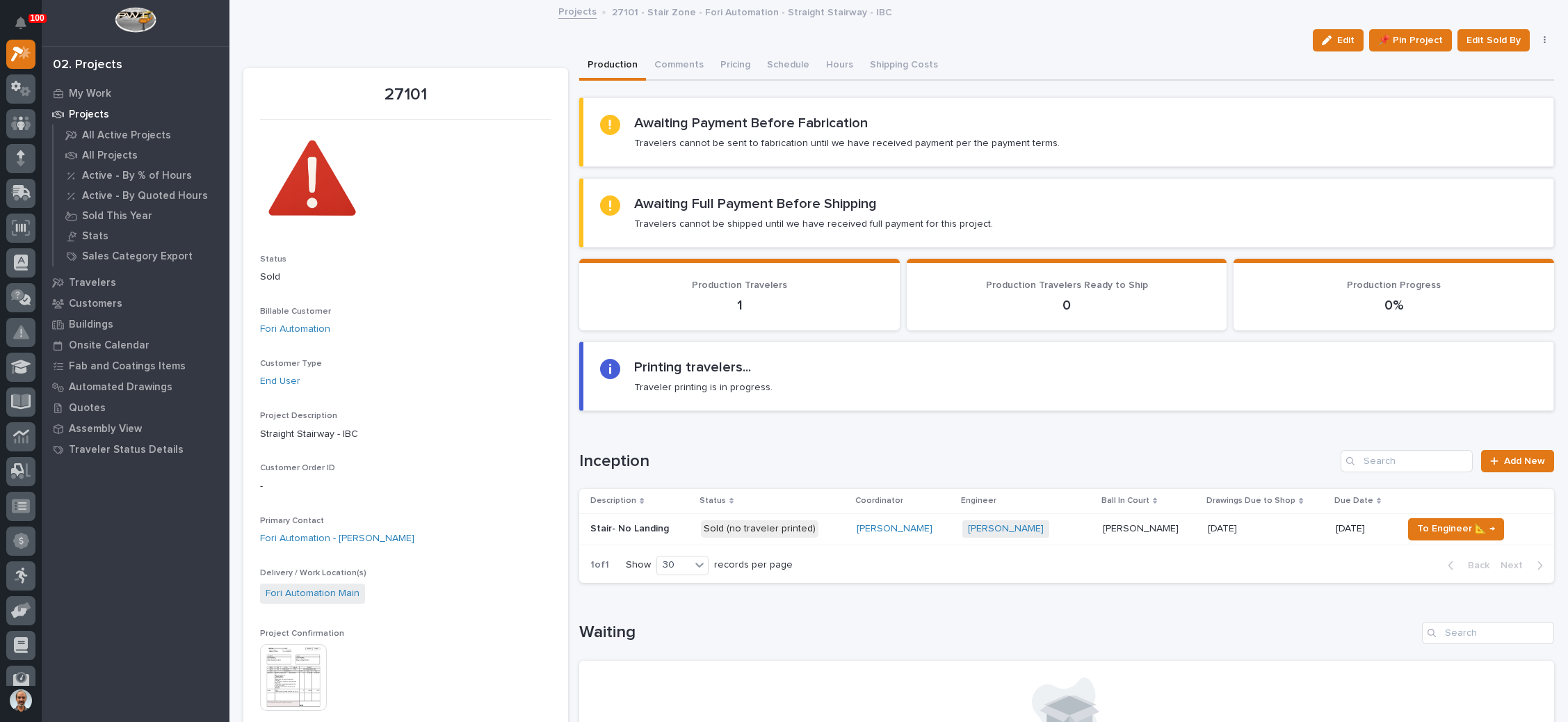
click at [1112, 527] on p "[PERSON_NAME]" at bounding box center [1142, 527] width 79 height 15
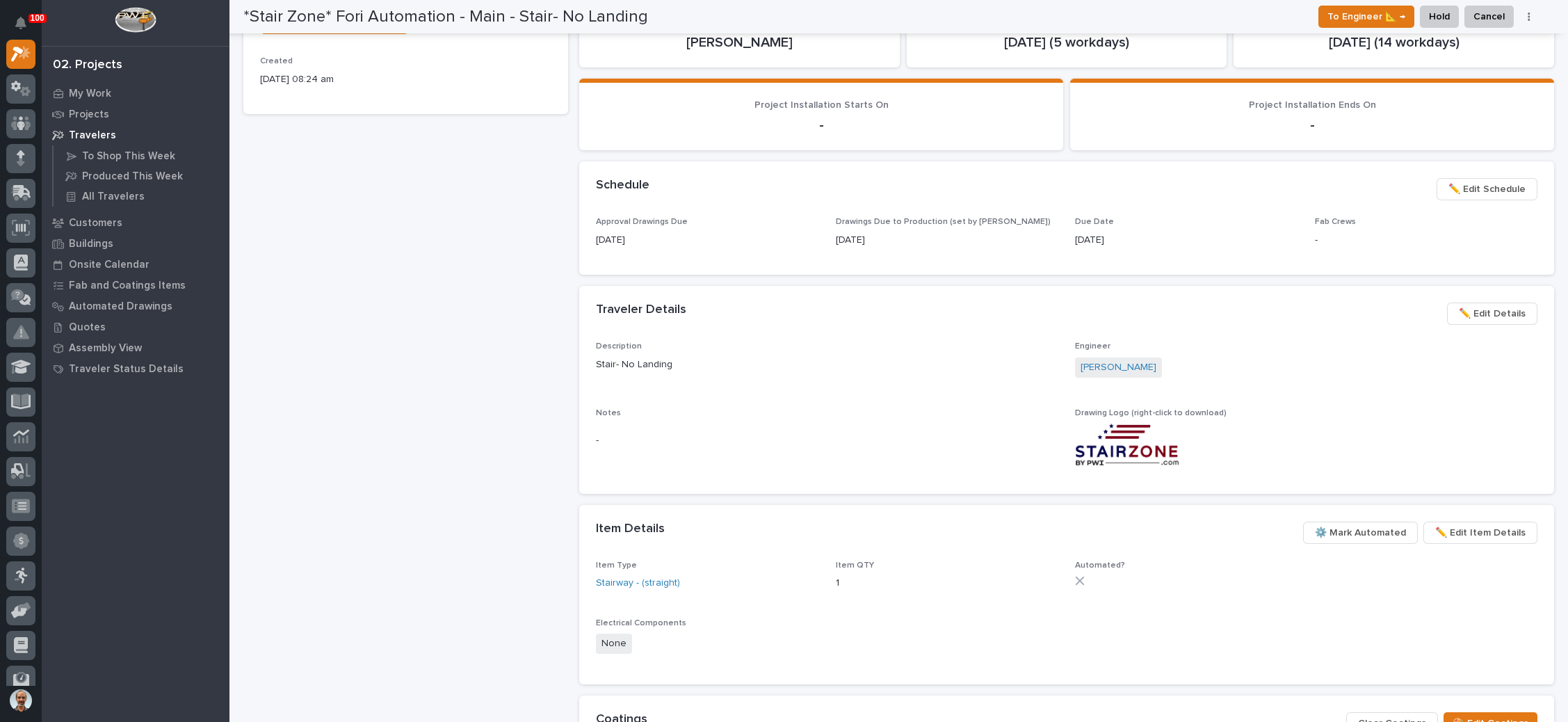
scroll to position [521, 0]
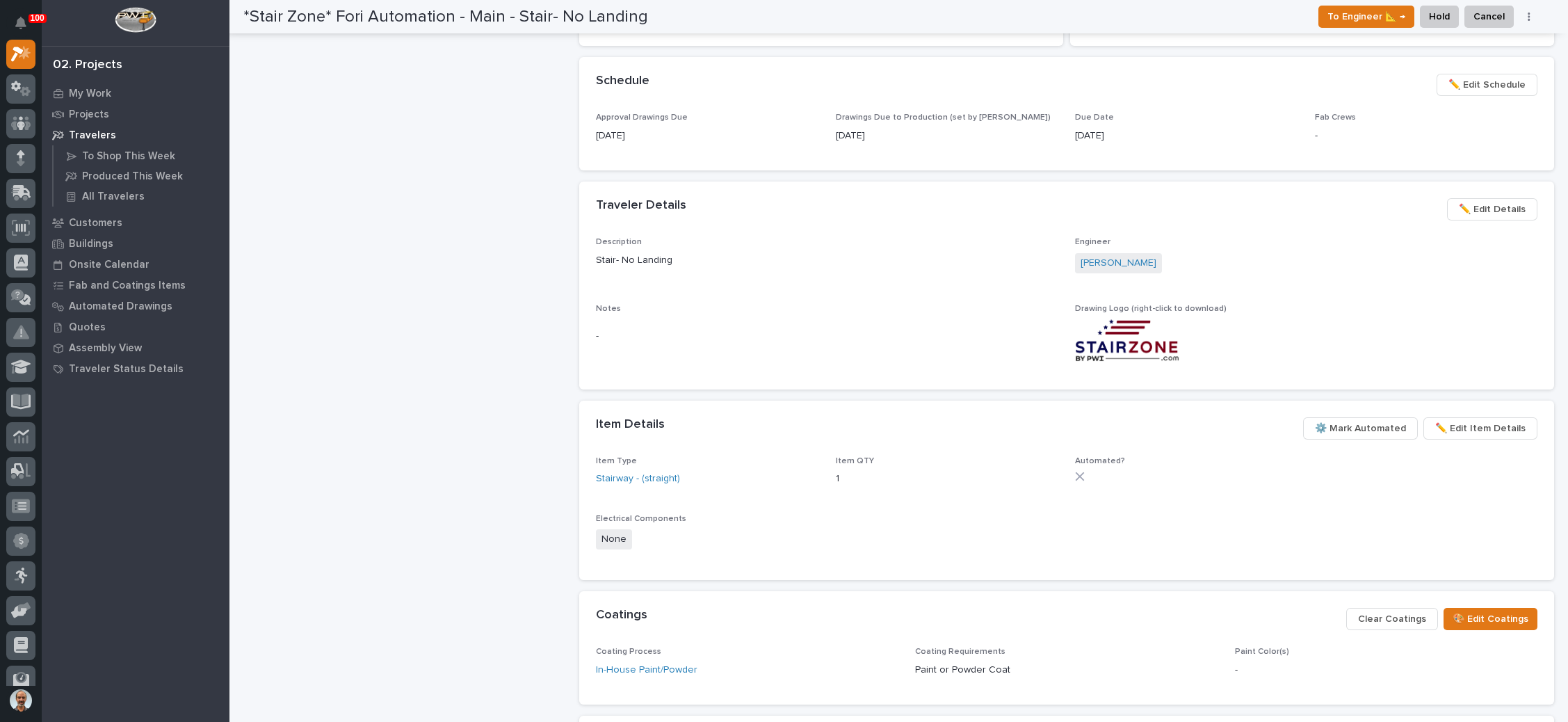
click at [1453, 426] on span "✏️ Edit Item Details" at bounding box center [1480, 428] width 90 height 17
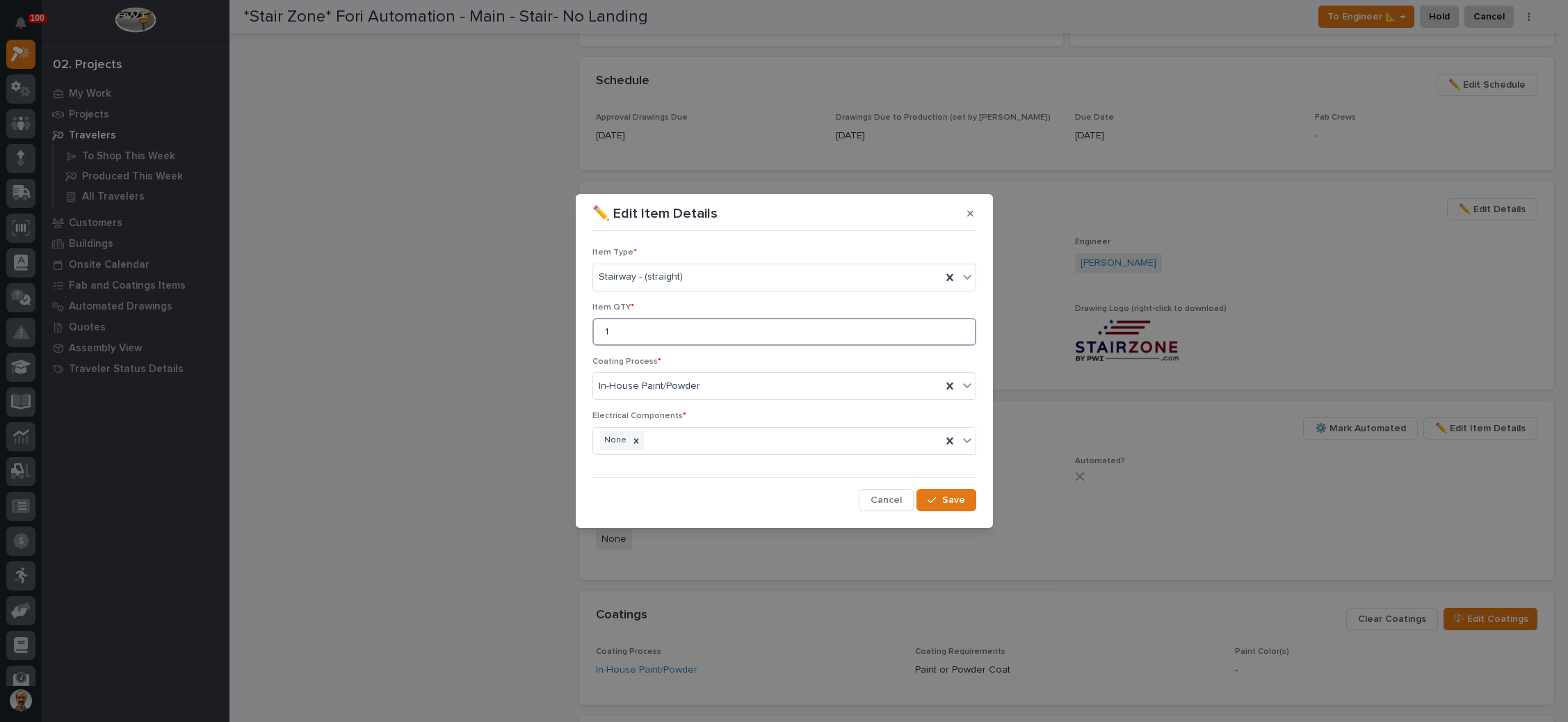
click at [678, 336] on input "1" at bounding box center [784, 332] width 384 height 28
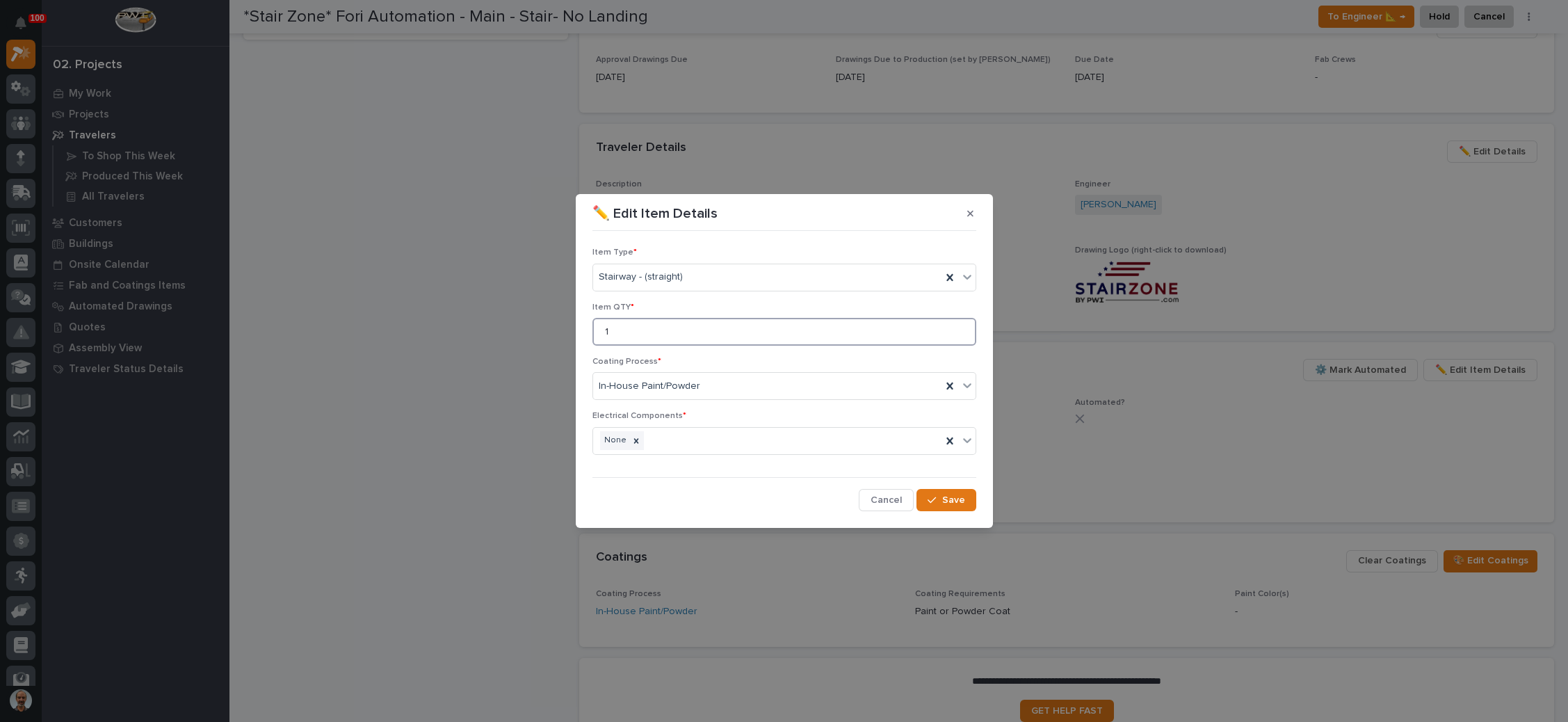
scroll to position [477, 0]
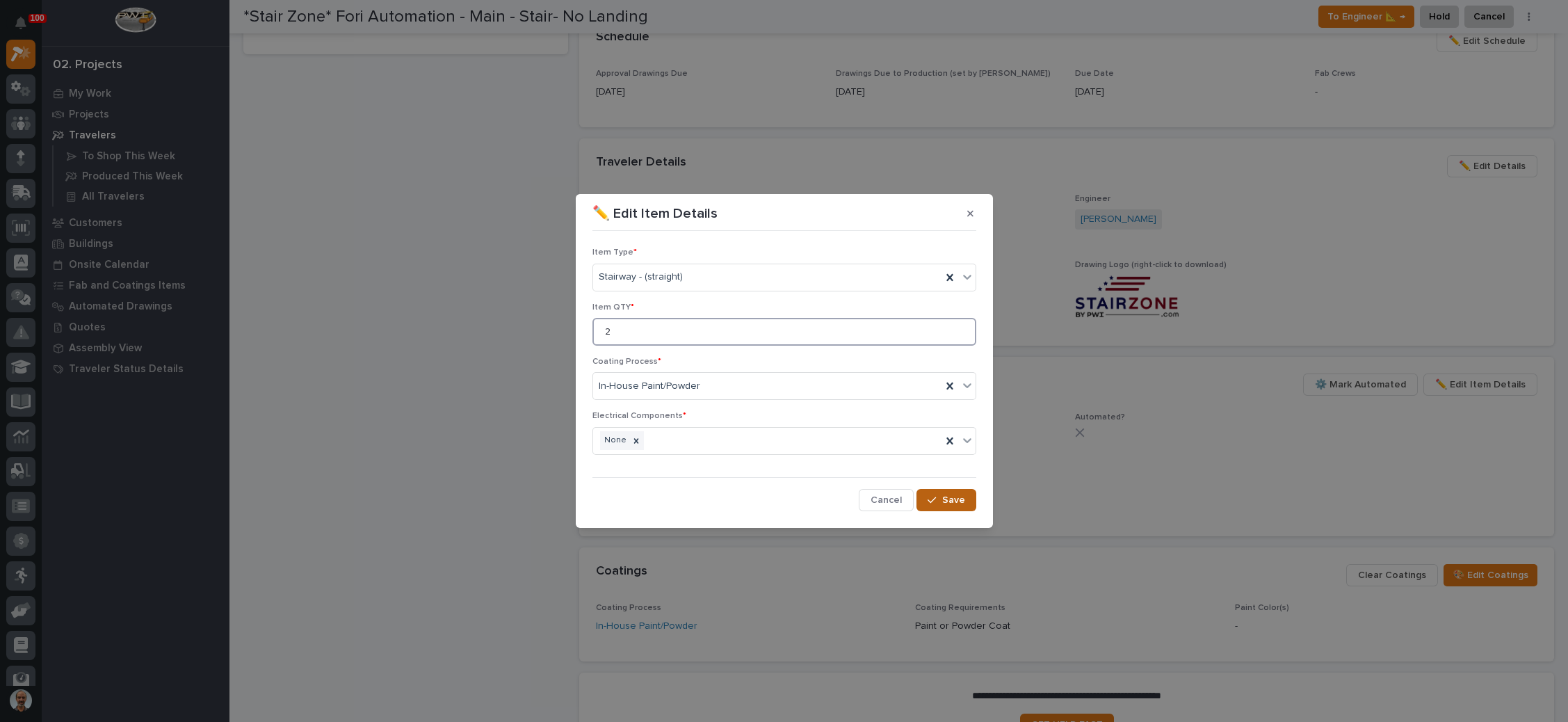
type input "2"
click at [944, 497] on span "Save" at bounding box center [953, 499] width 23 height 12
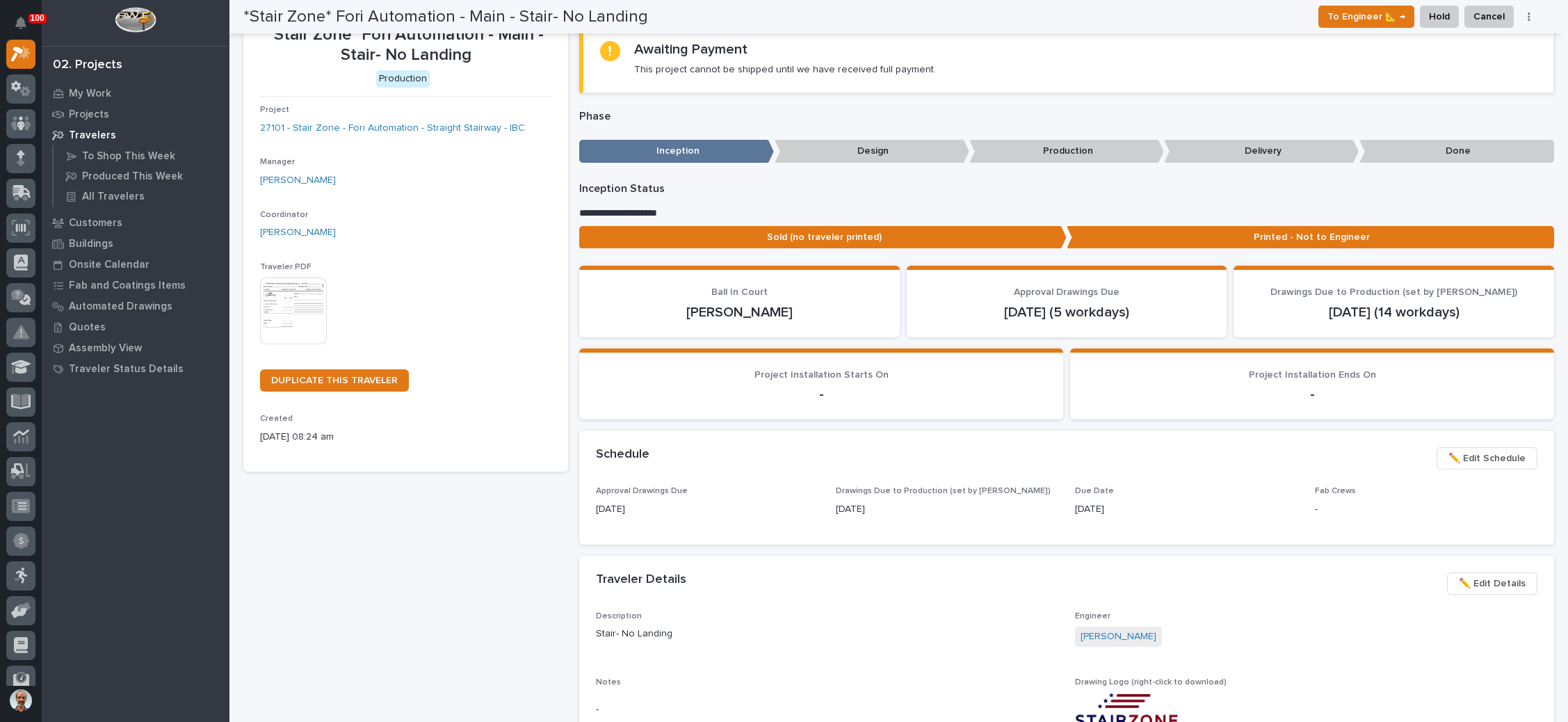
scroll to position [0, 0]
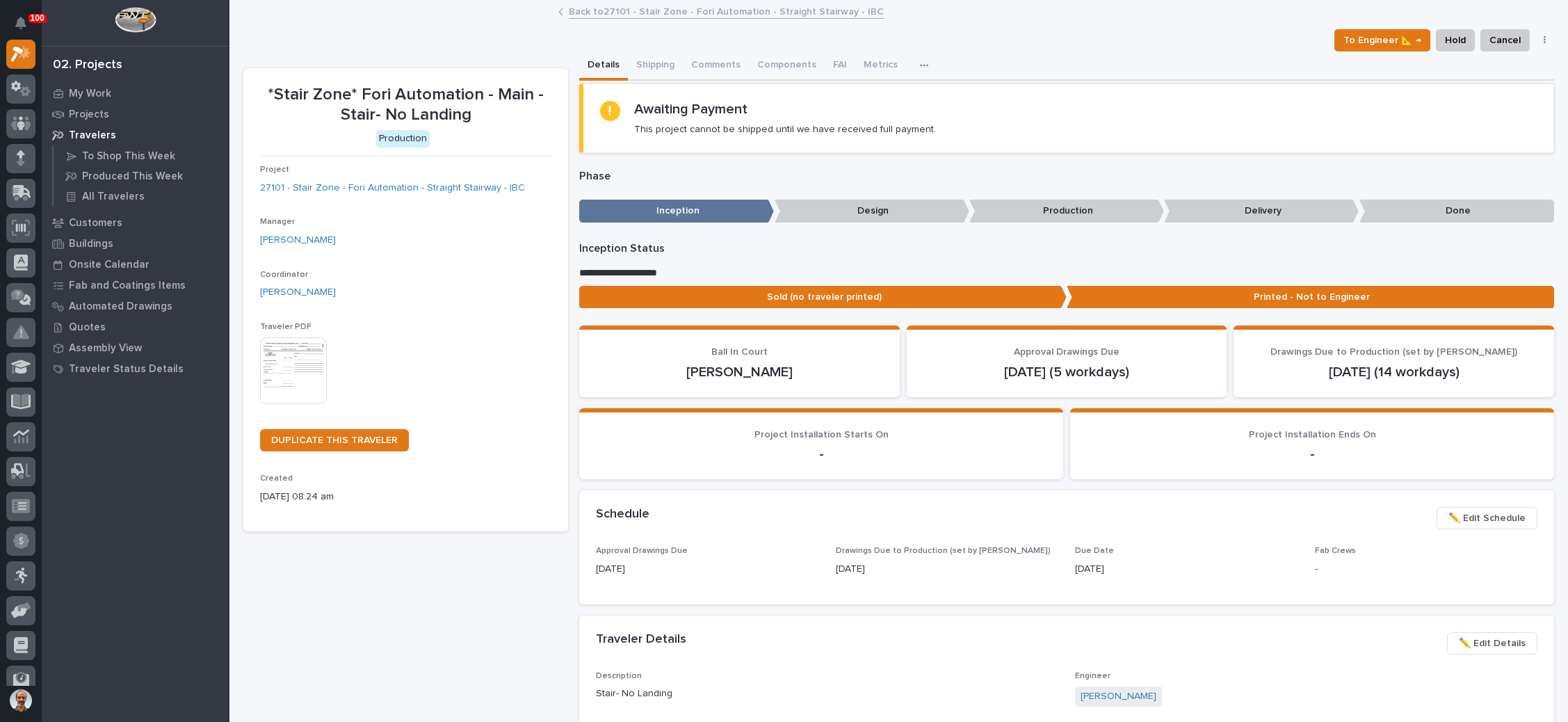
click at [697, 11] on link "Back to 27101 - Stair Zone - Fori Automation - Straight Stairway - IBC" at bounding box center [725, 11] width 314 height 16
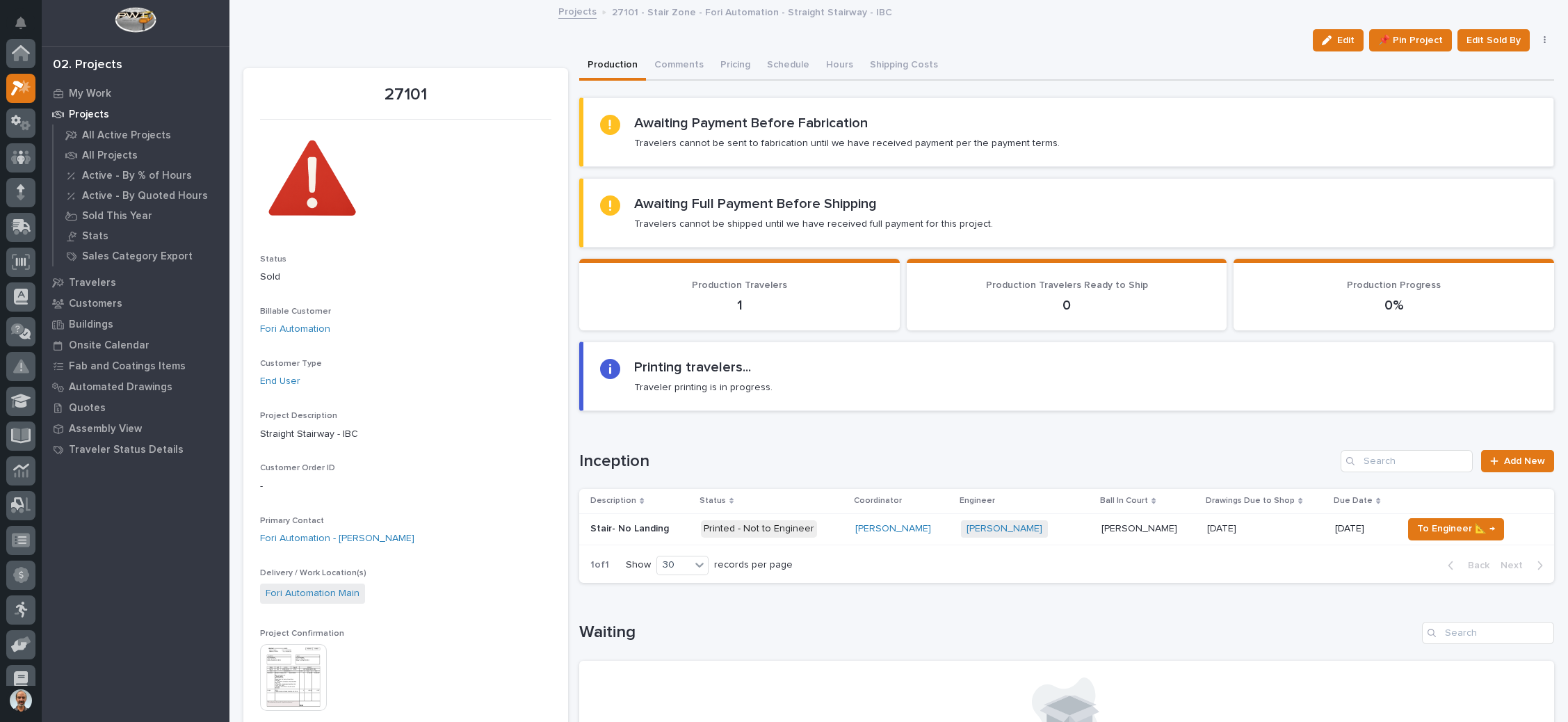
scroll to position [34, 0]
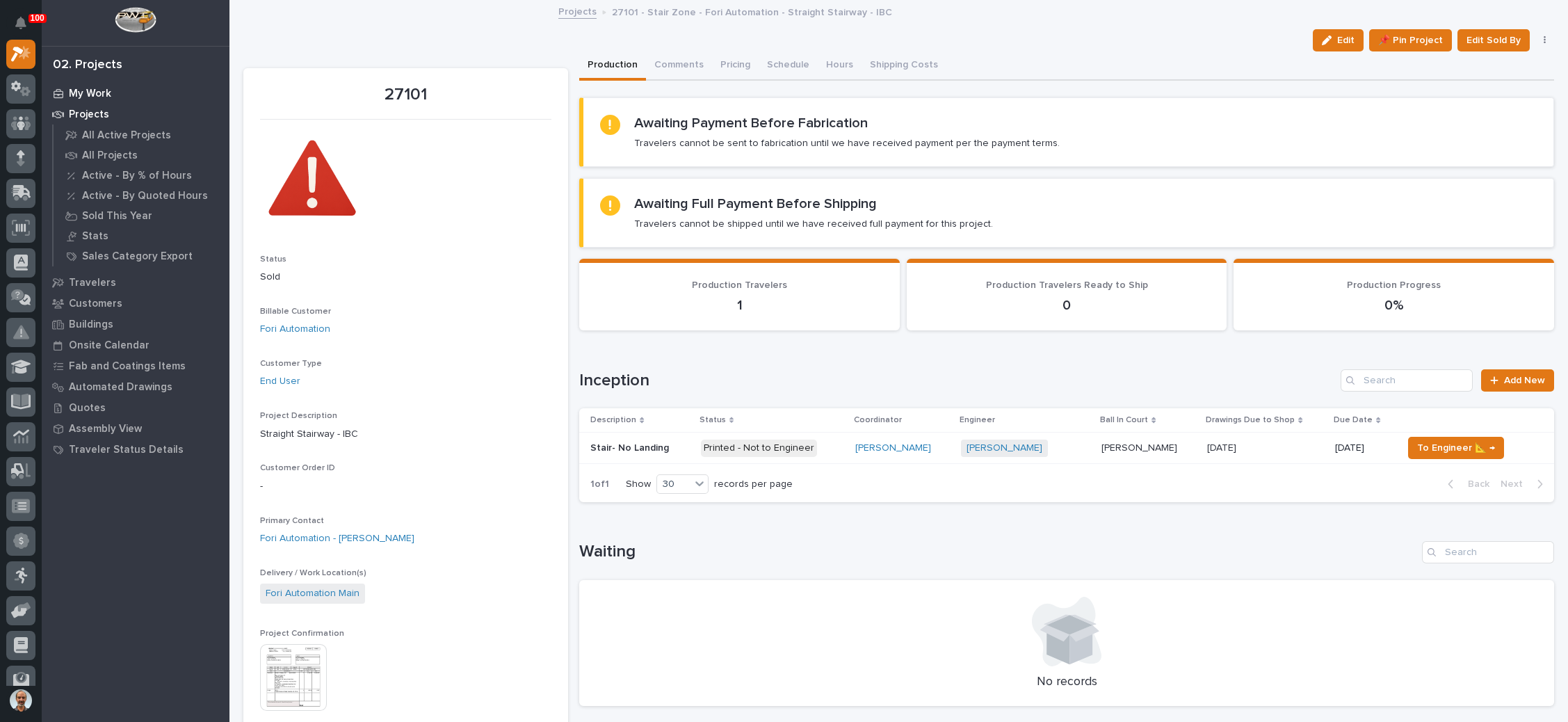
click at [99, 88] on p "My Work" at bounding box center [90, 94] width 42 height 12
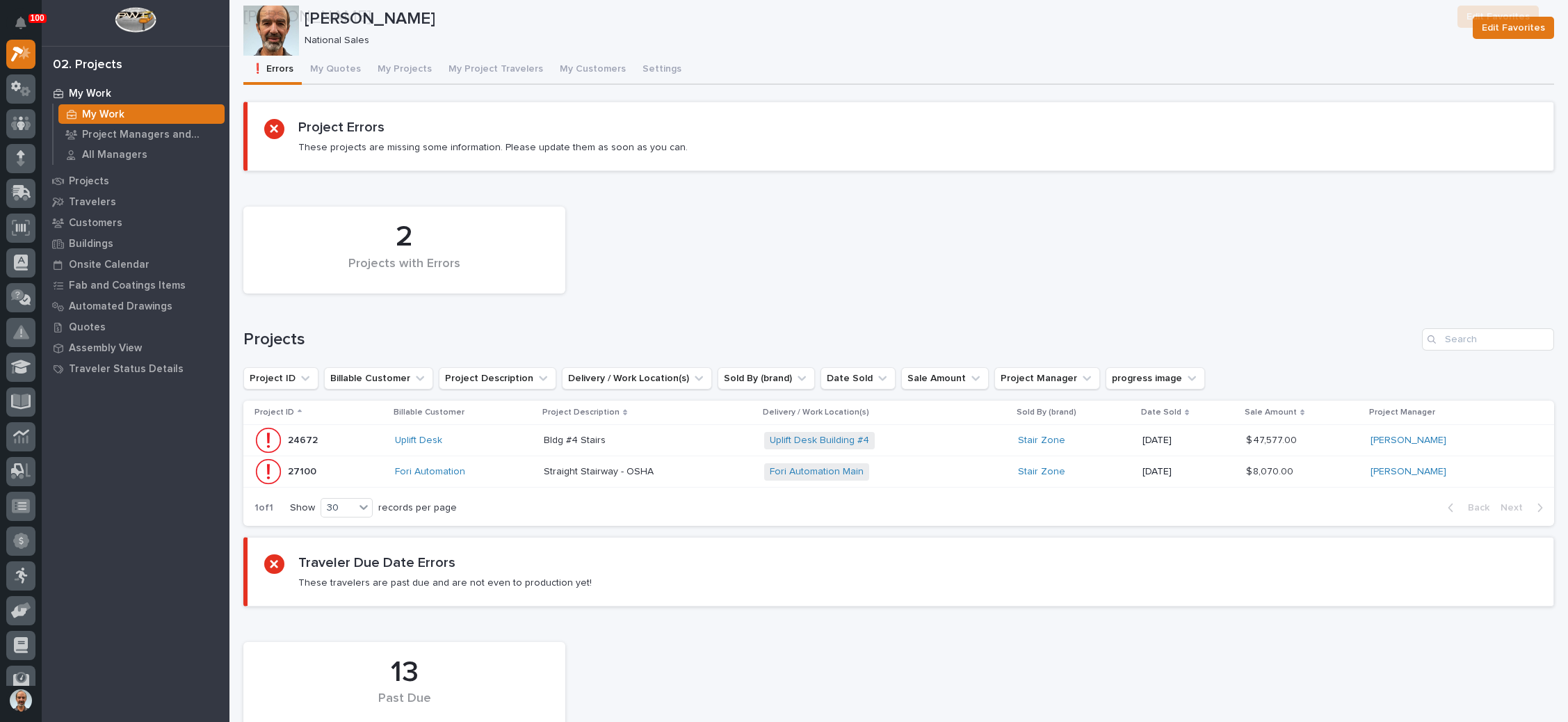
scroll to position [111, 0]
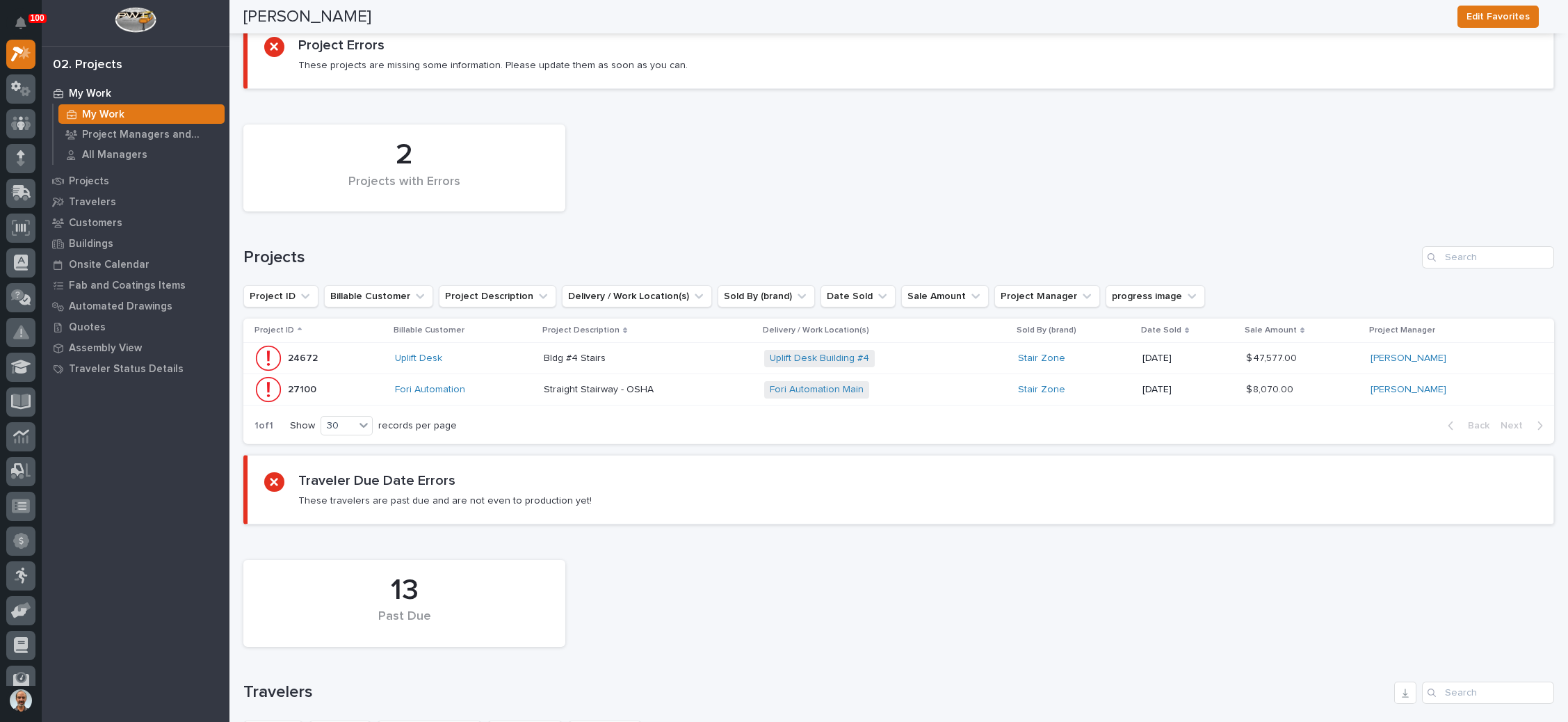
click at [952, 384] on div "Fori Automation Main + 0" at bounding box center [885, 390] width 243 height 18
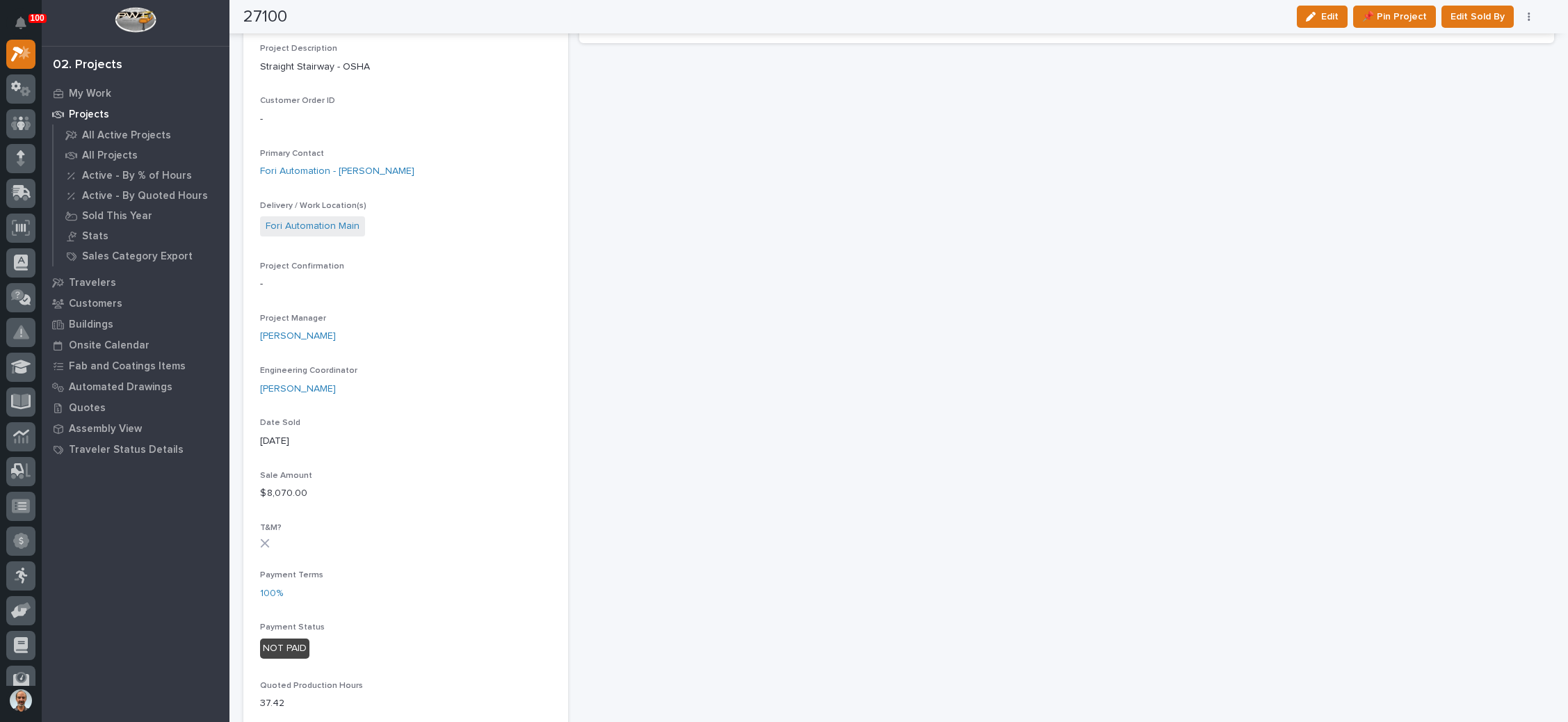
scroll to position [209, 0]
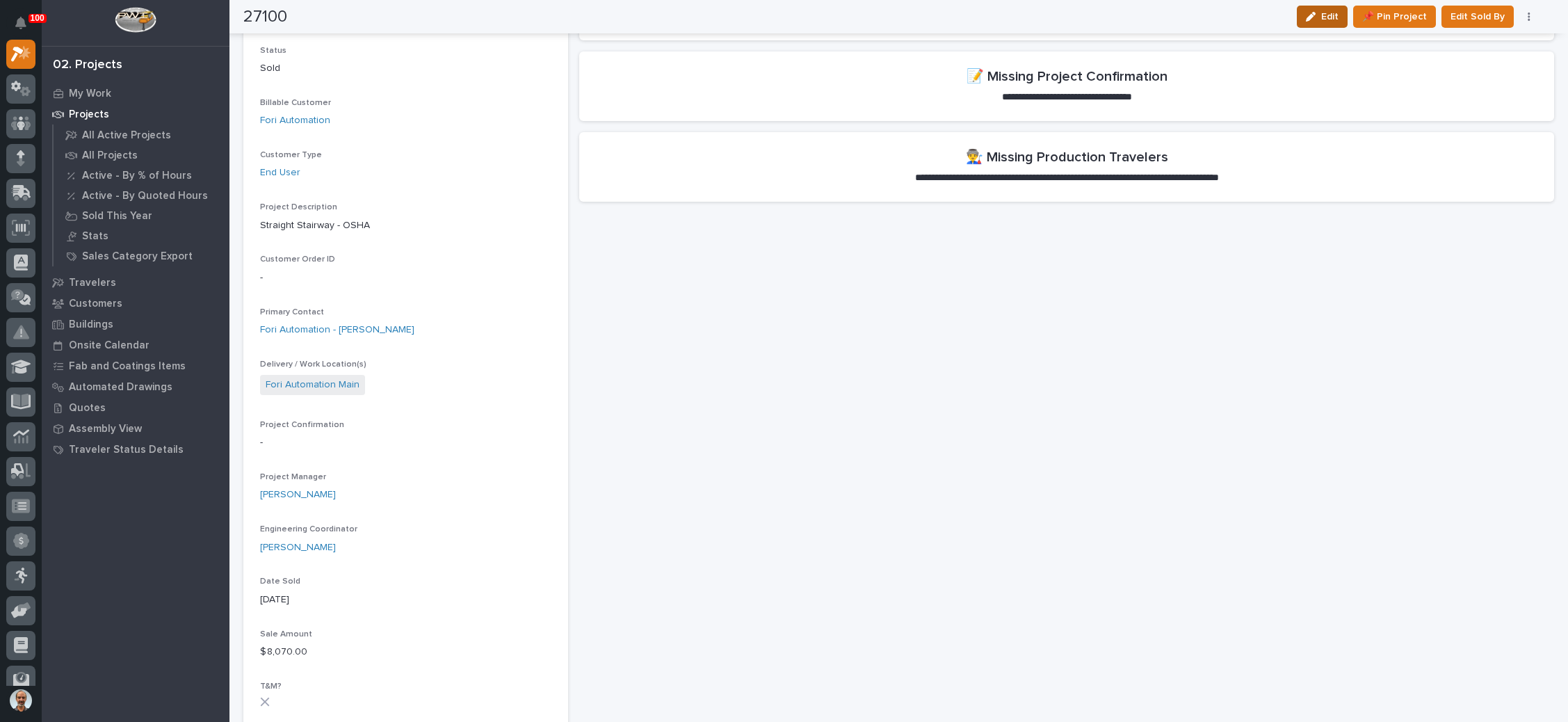
click at [1330, 17] on span "Edit" at bounding box center [1330, 17] width 18 height 12
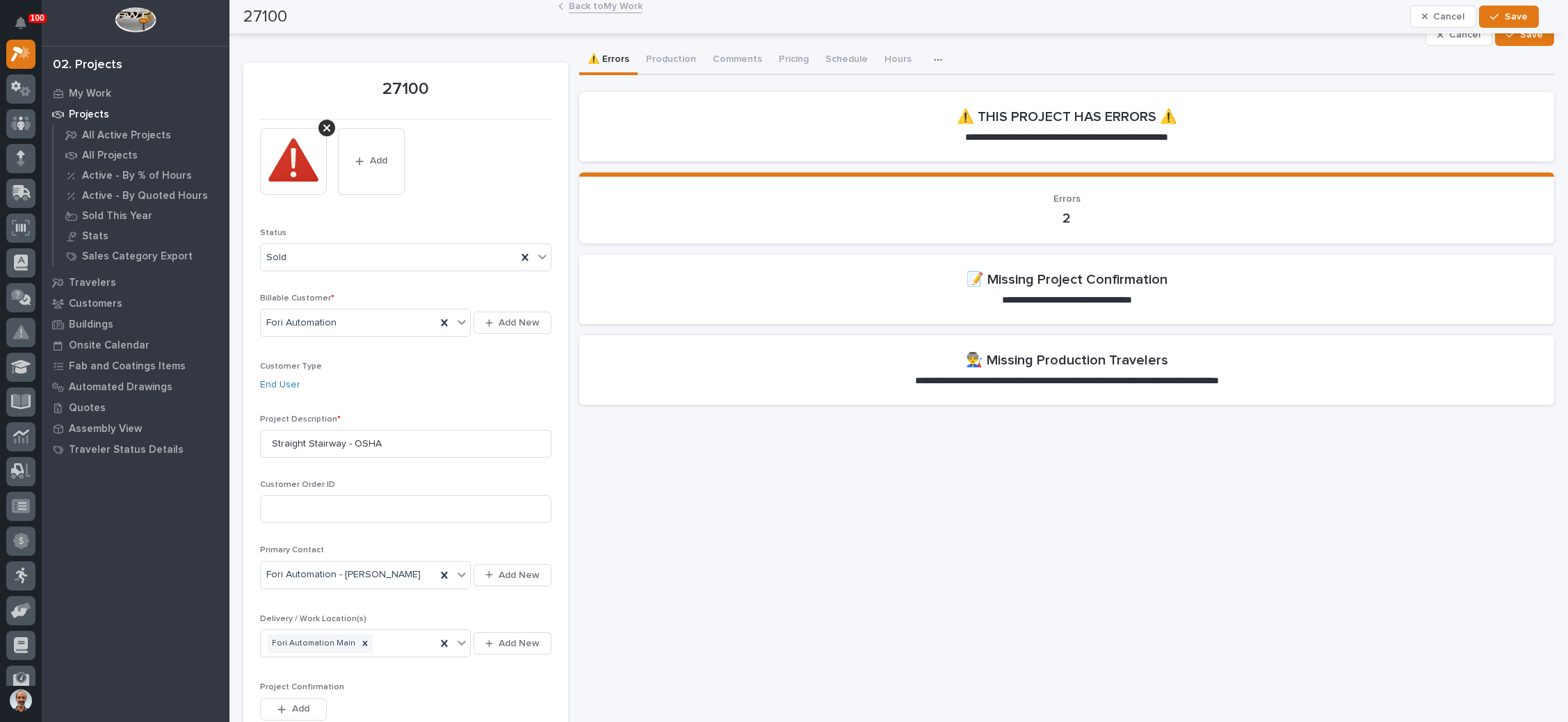
scroll to position [0, 0]
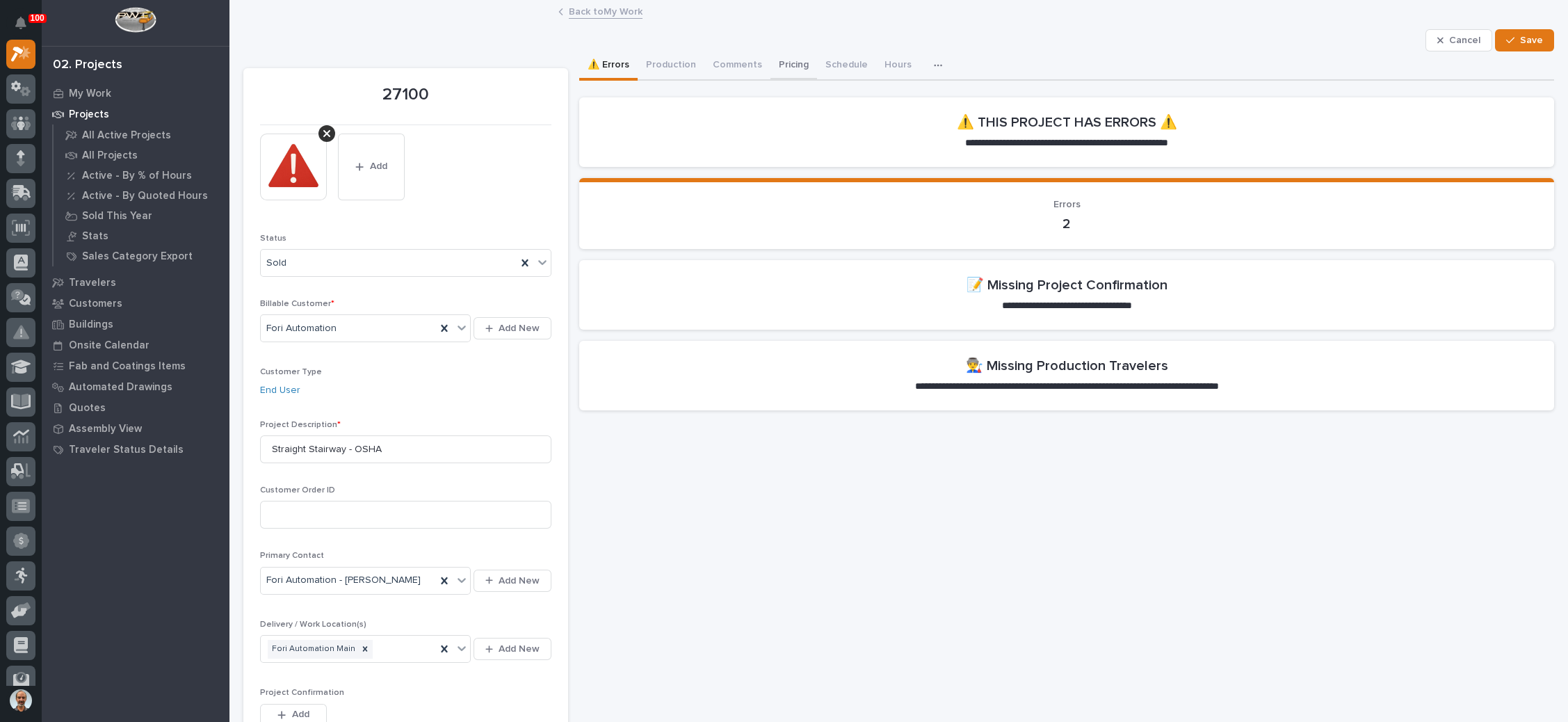
click at [787, 60] on button "Pricing" at bounding box center [793, 66] width 46 height 29
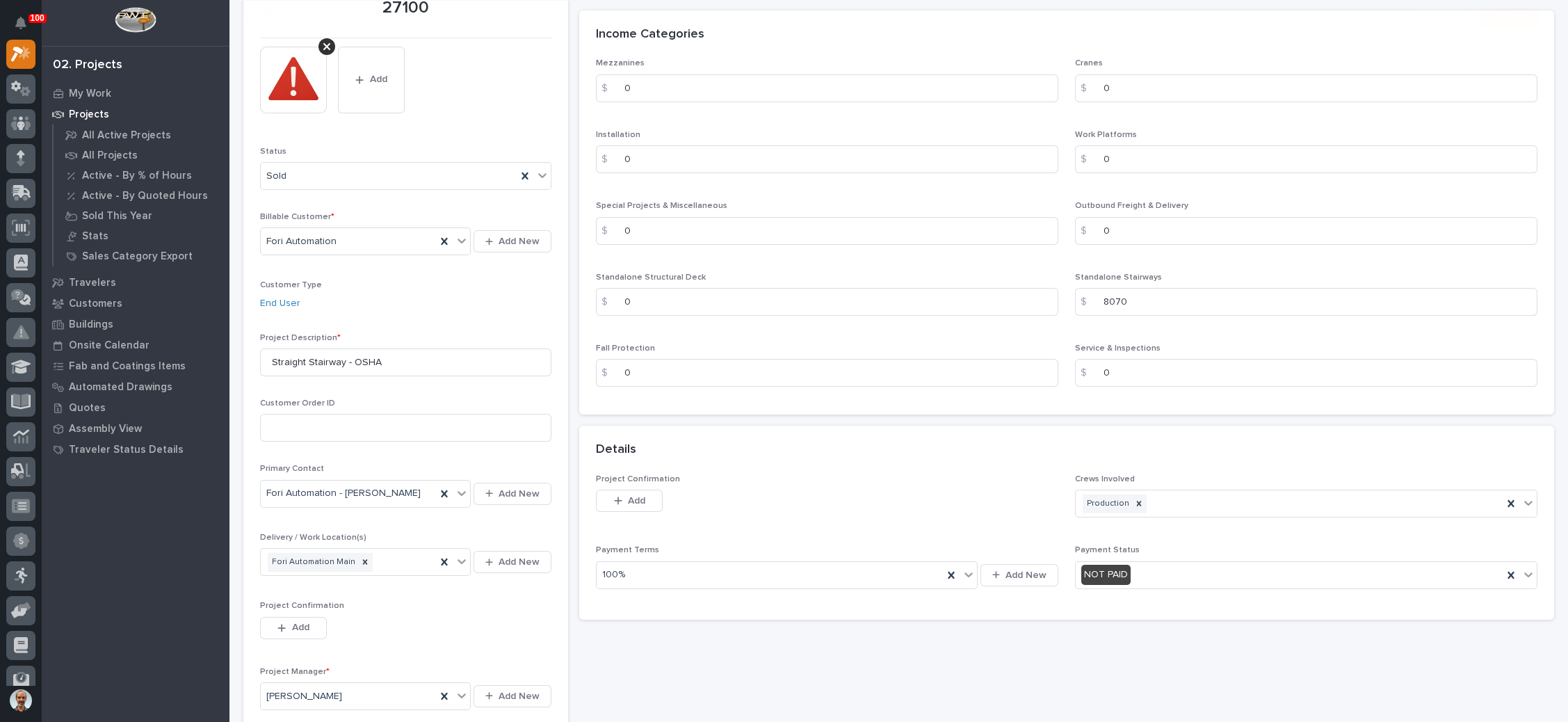
scroll to position [209, 0]
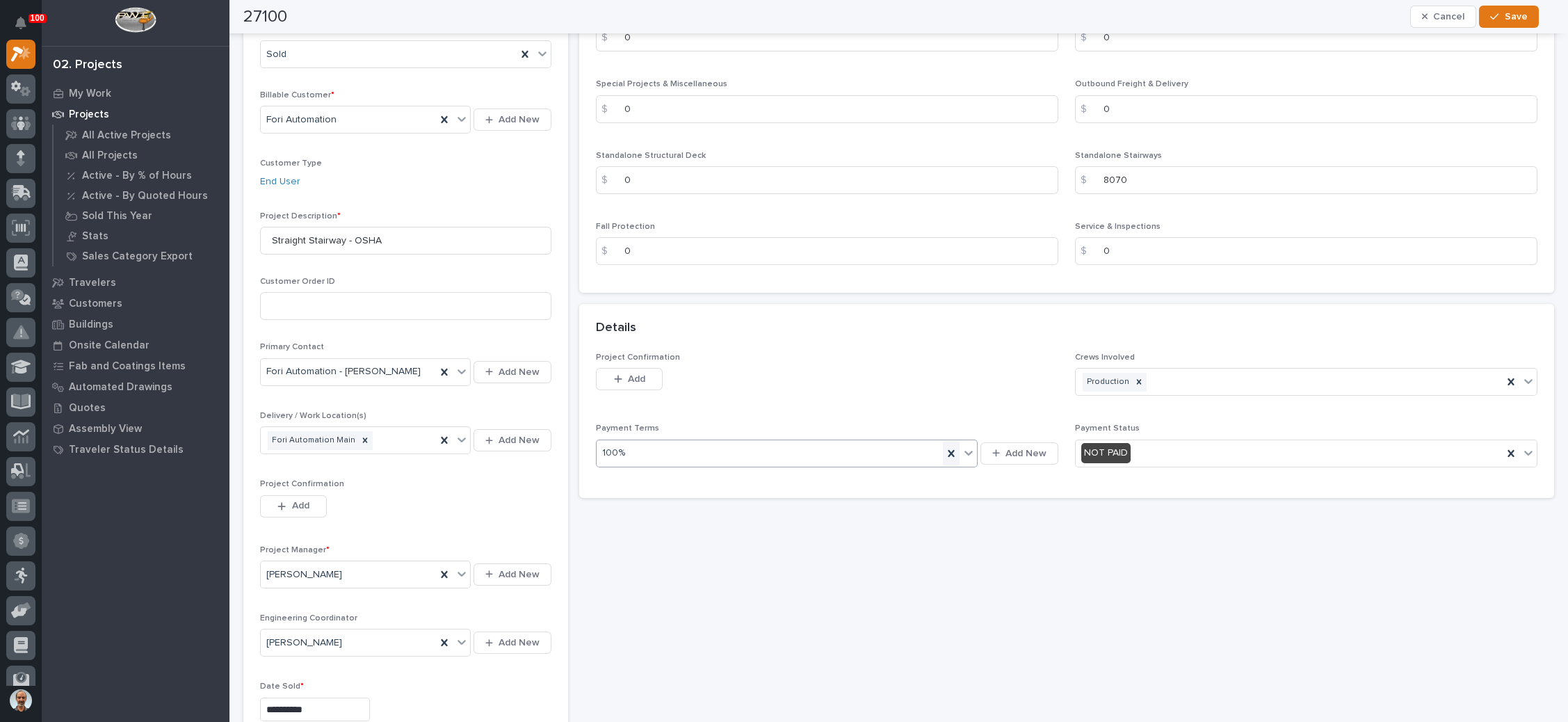
click at [944, 452] on icon at bounding box center [951, 453] width 14 height 14
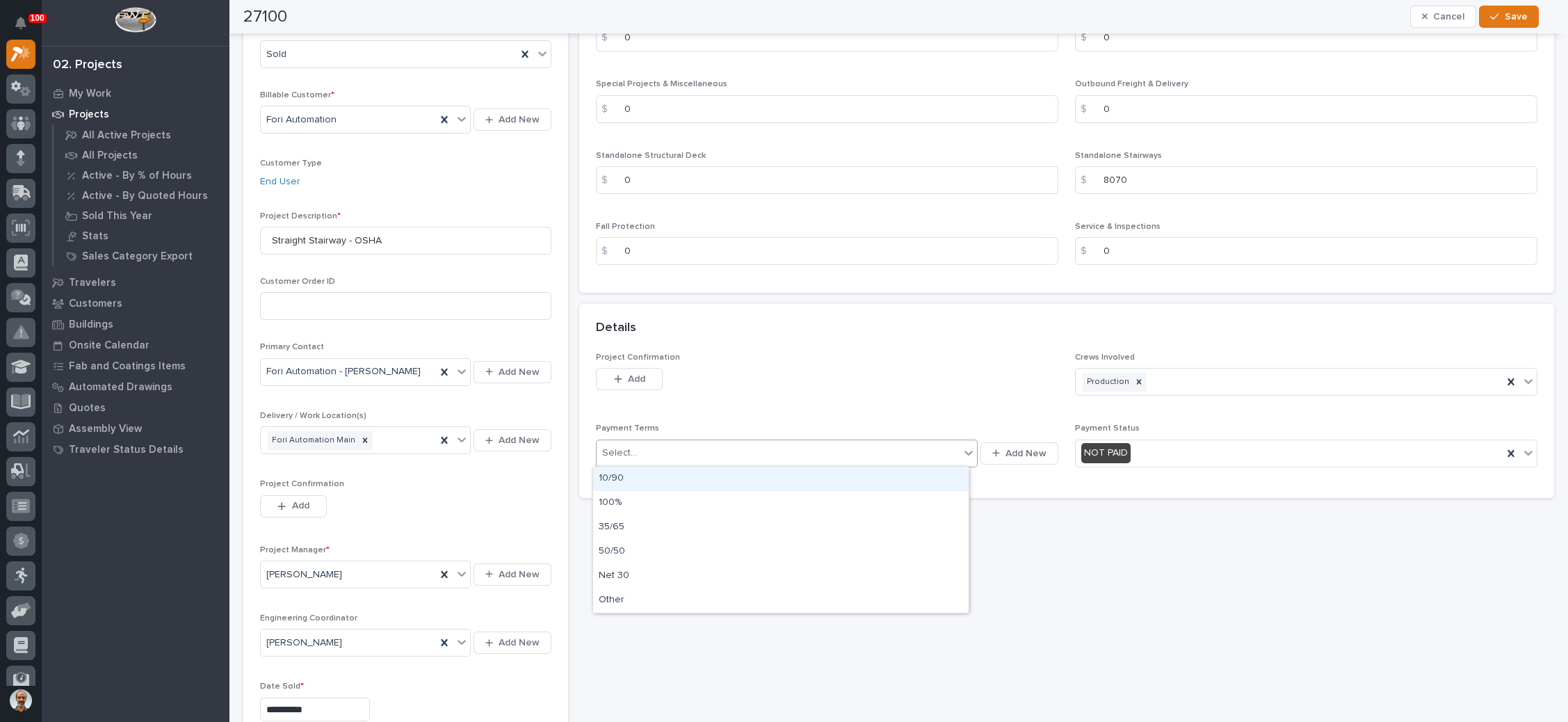
click at [962, 451] on icon at bounding box center [969, 453] width 14 height 14
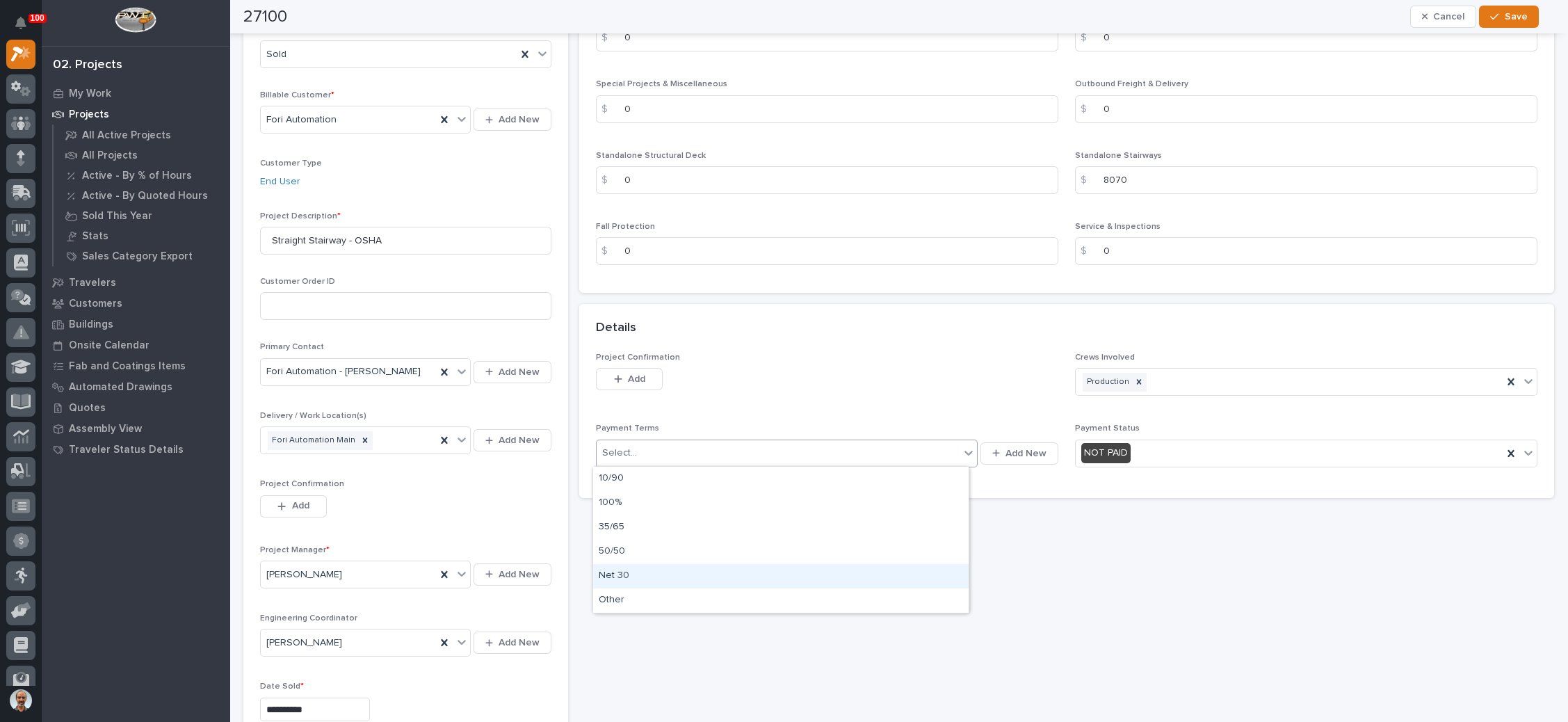
click at [630, 571] on div "Net 30" at bounding box center [780, 577] width 376 height 25
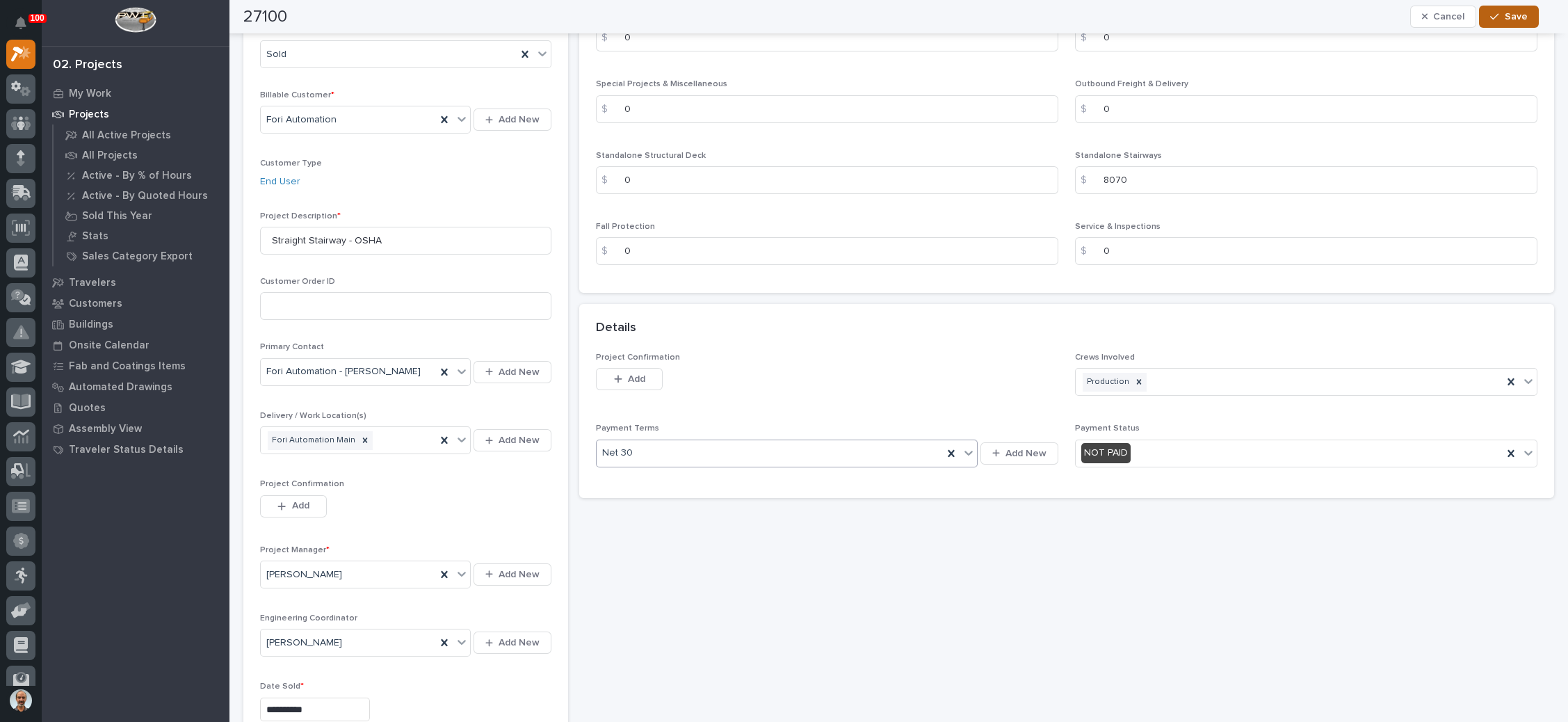
click at [1498, 19] on icon "button" at bounding box center [1494, 16] width 9 height 10
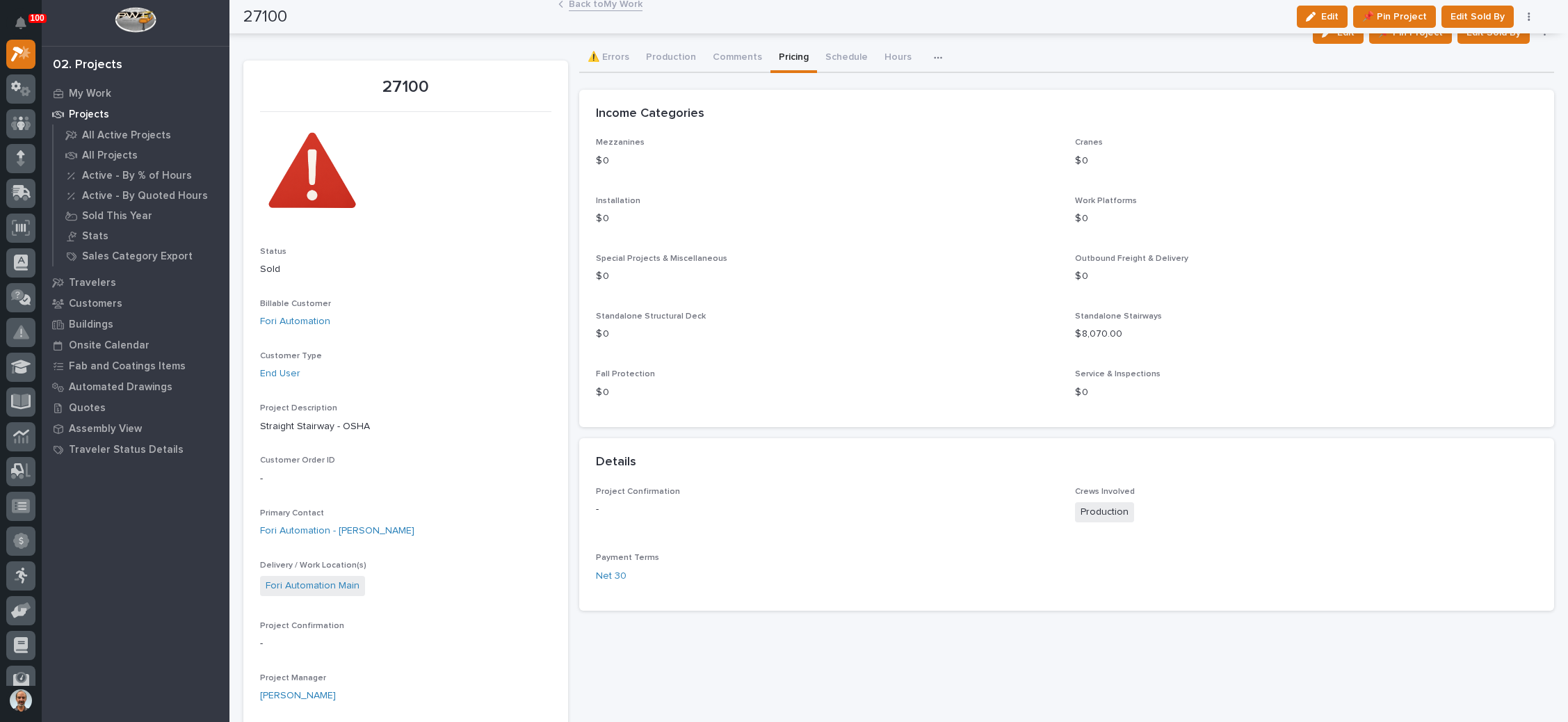
scroll to position [0, 0]
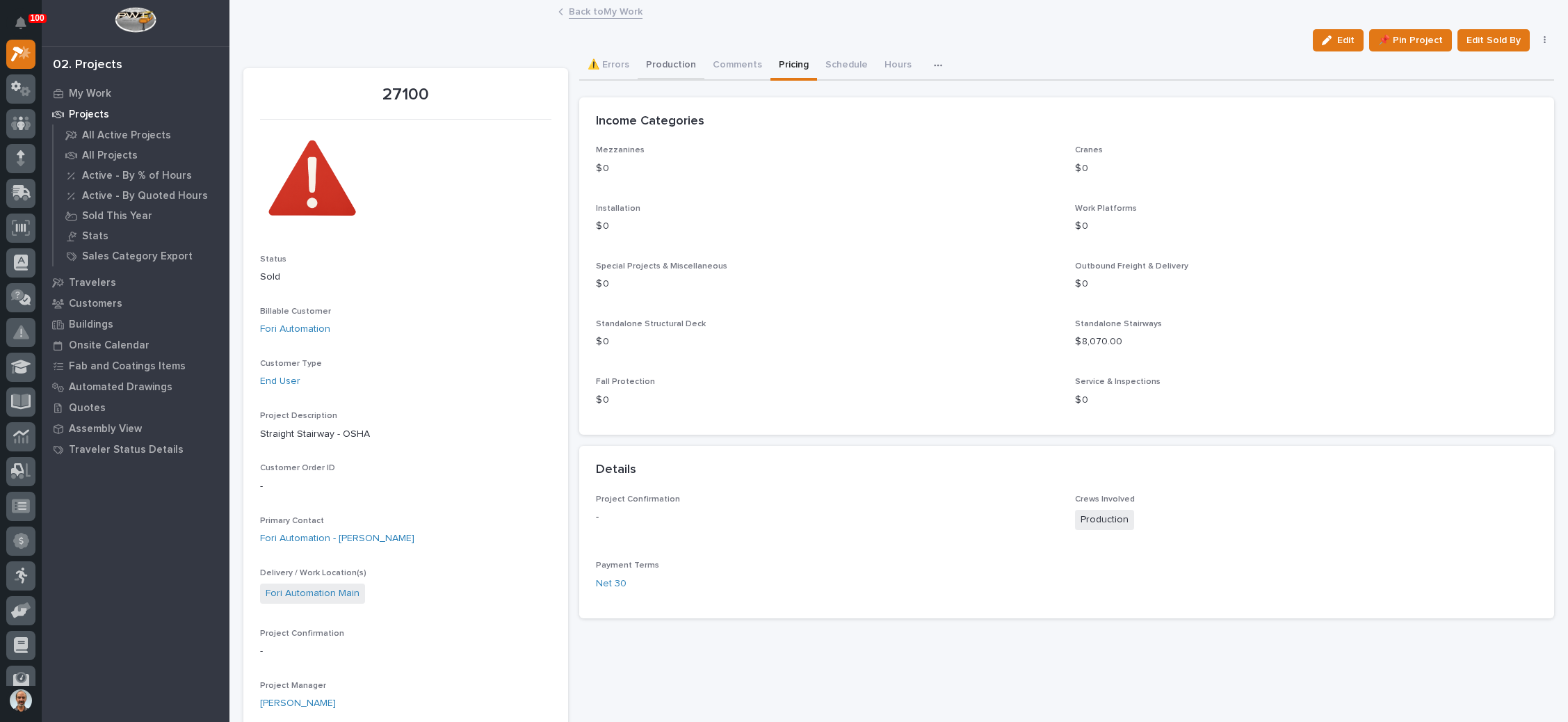
click at [666, 60] on button "Production" at bounding box center [671, 66] width 67 height 29
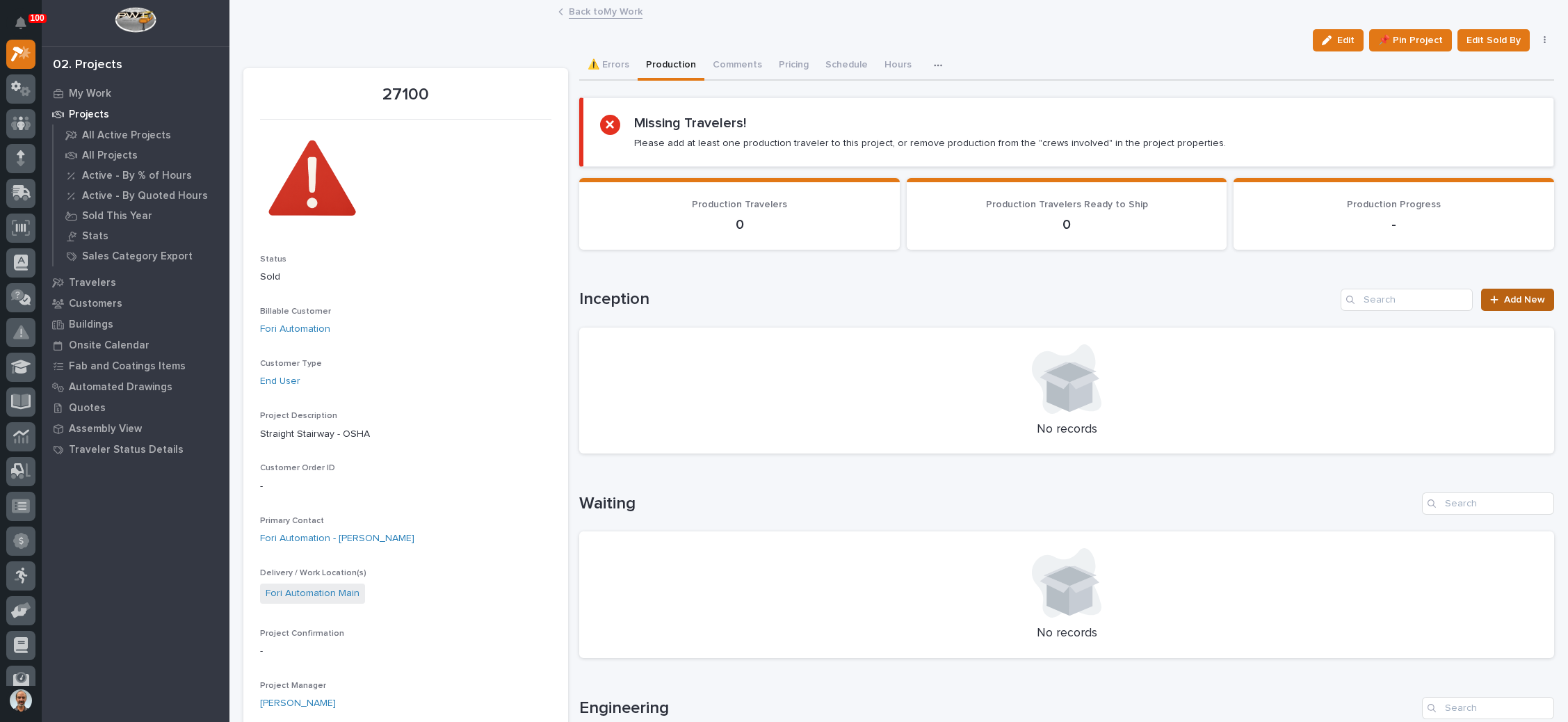
click at [1504, 300] on span "Add New" at bounding box center [1524, 299] width 41 height 10
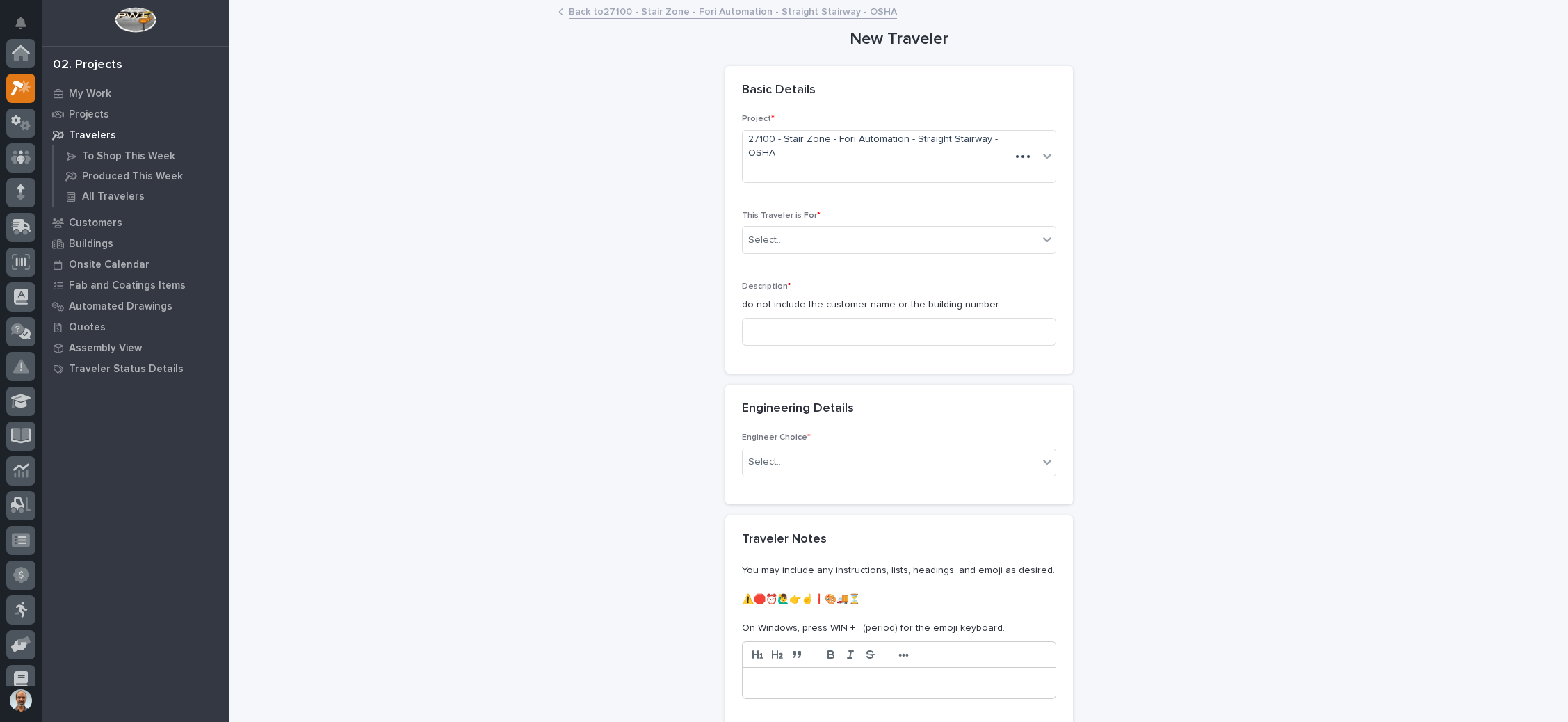
scroll to position [34, 0]
click at [878, 229] on div "Select..." at bounding box center [890, 240] width 295 height 23
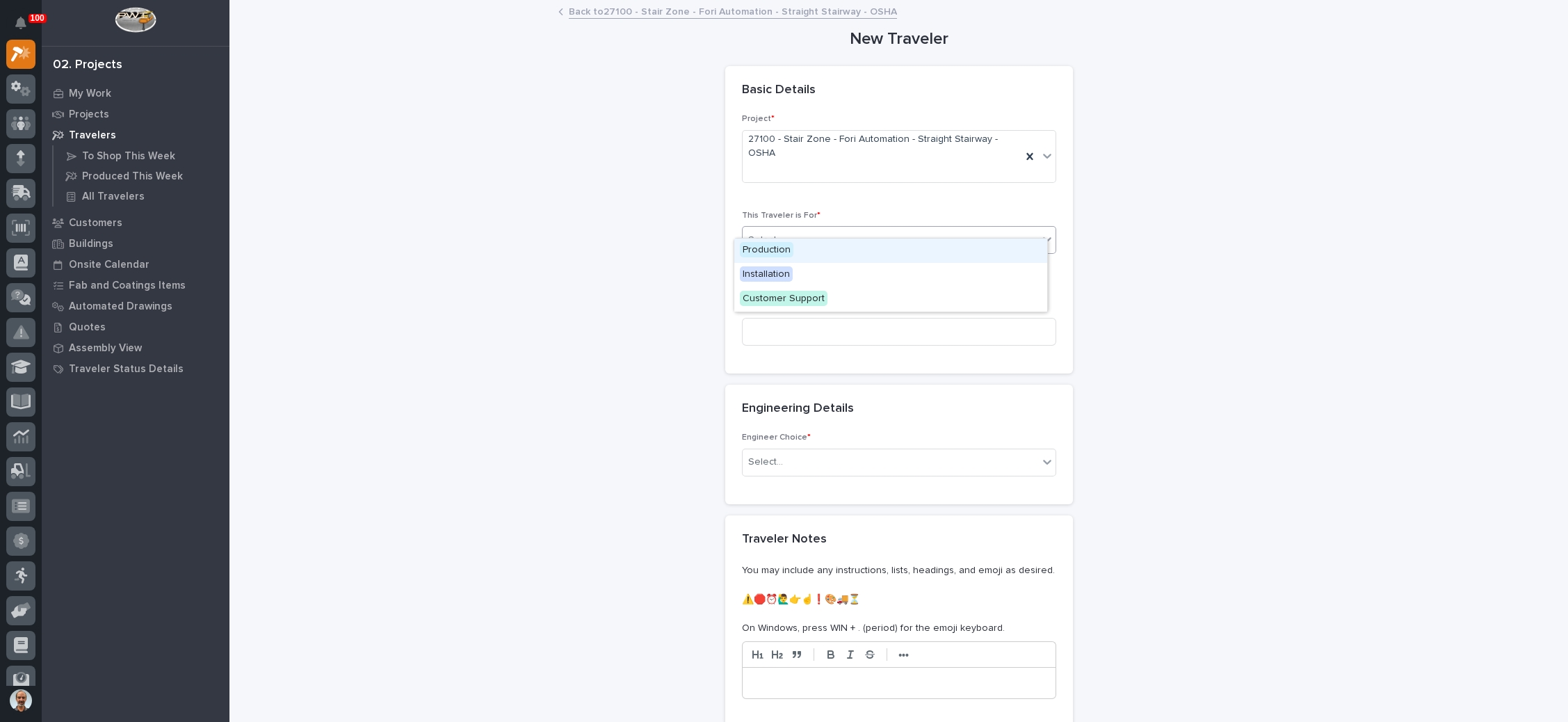
click at [827, 251] on div "Production" at bounding box center [890, 251] width 313 height 25
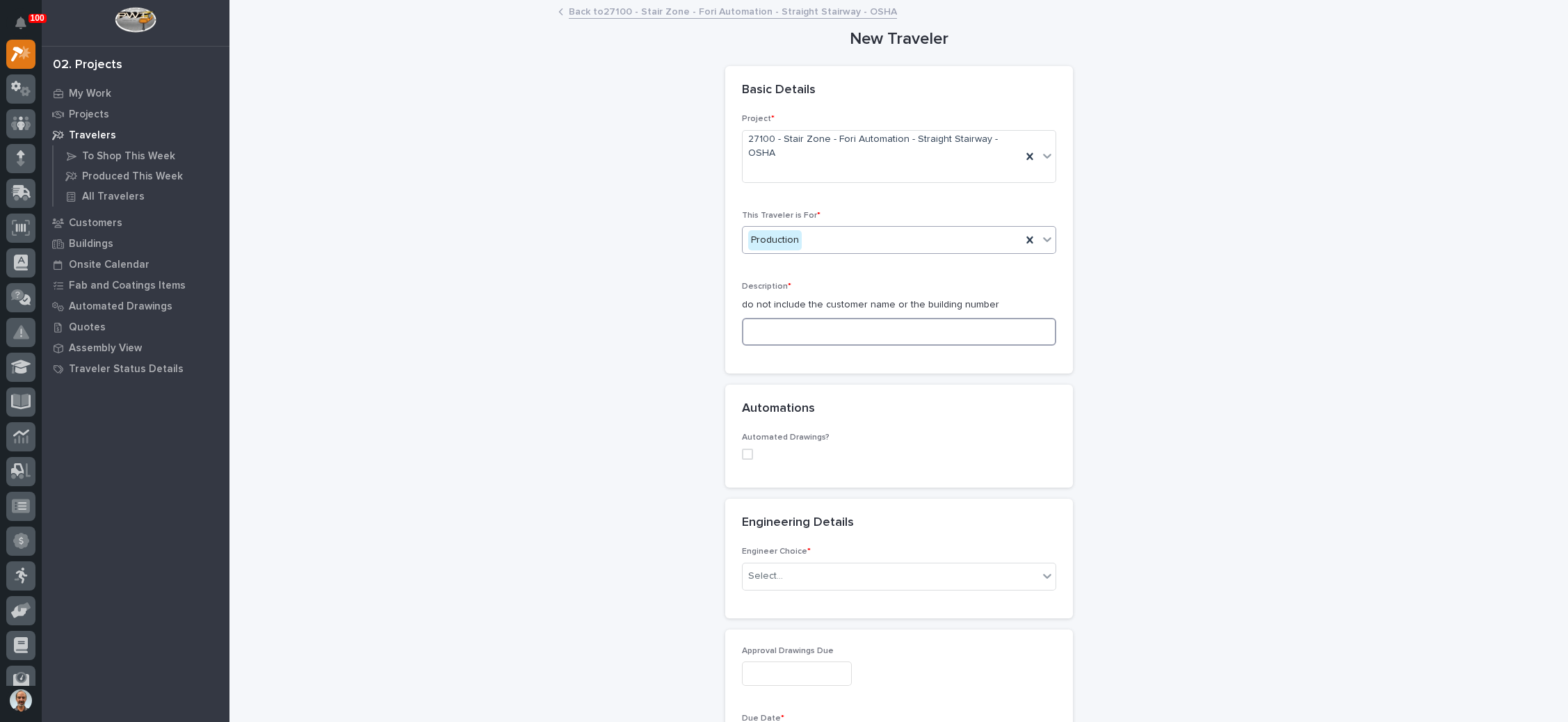
click at [817, 318] on input at bounding box center [899, 332] width 314 height 28
